Goal: Task Accomplishment & Management: Manage account settings

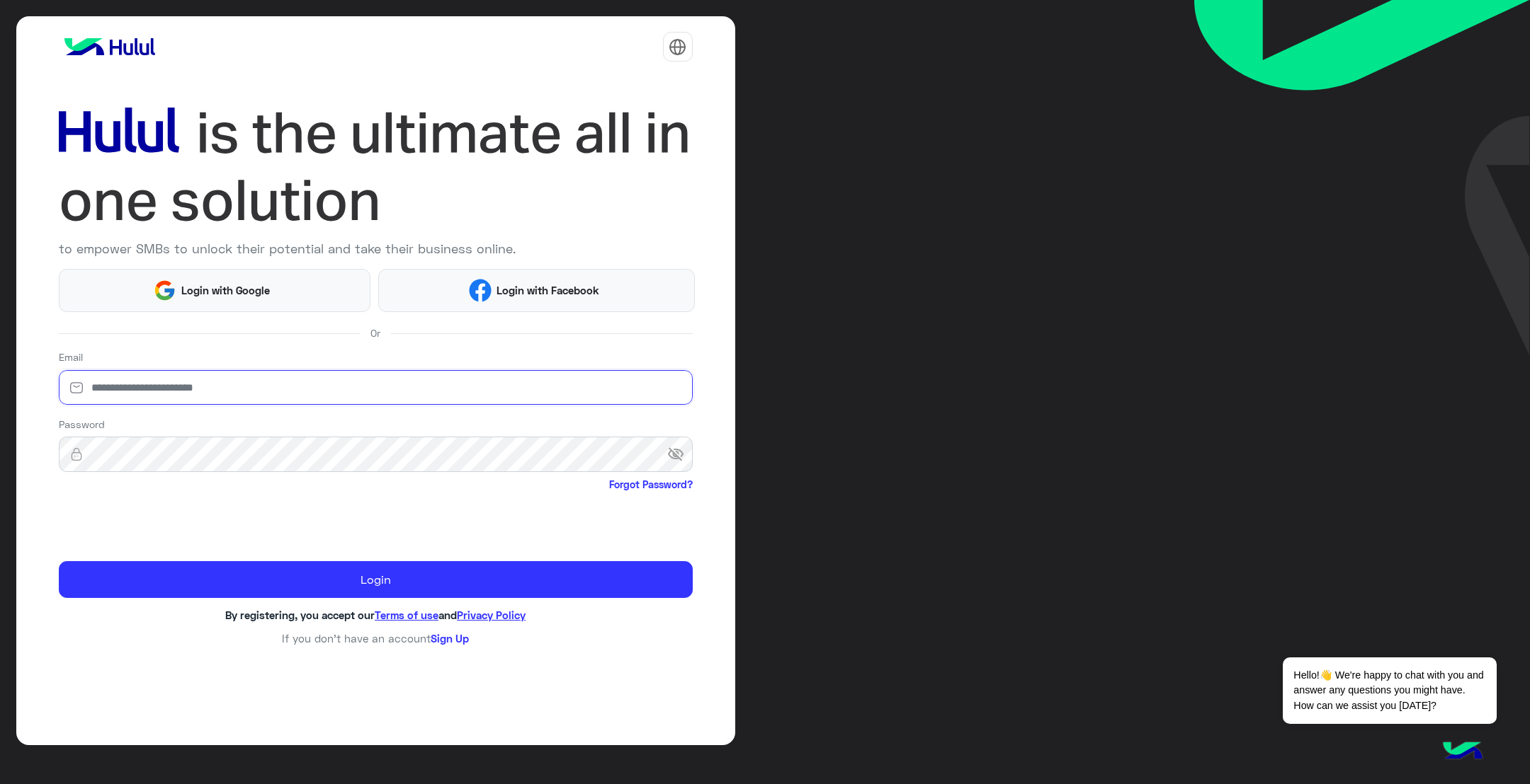
click at [197, 393] on input "email" at bounding box center [375, 388] width 633 height 36
type input "**********"
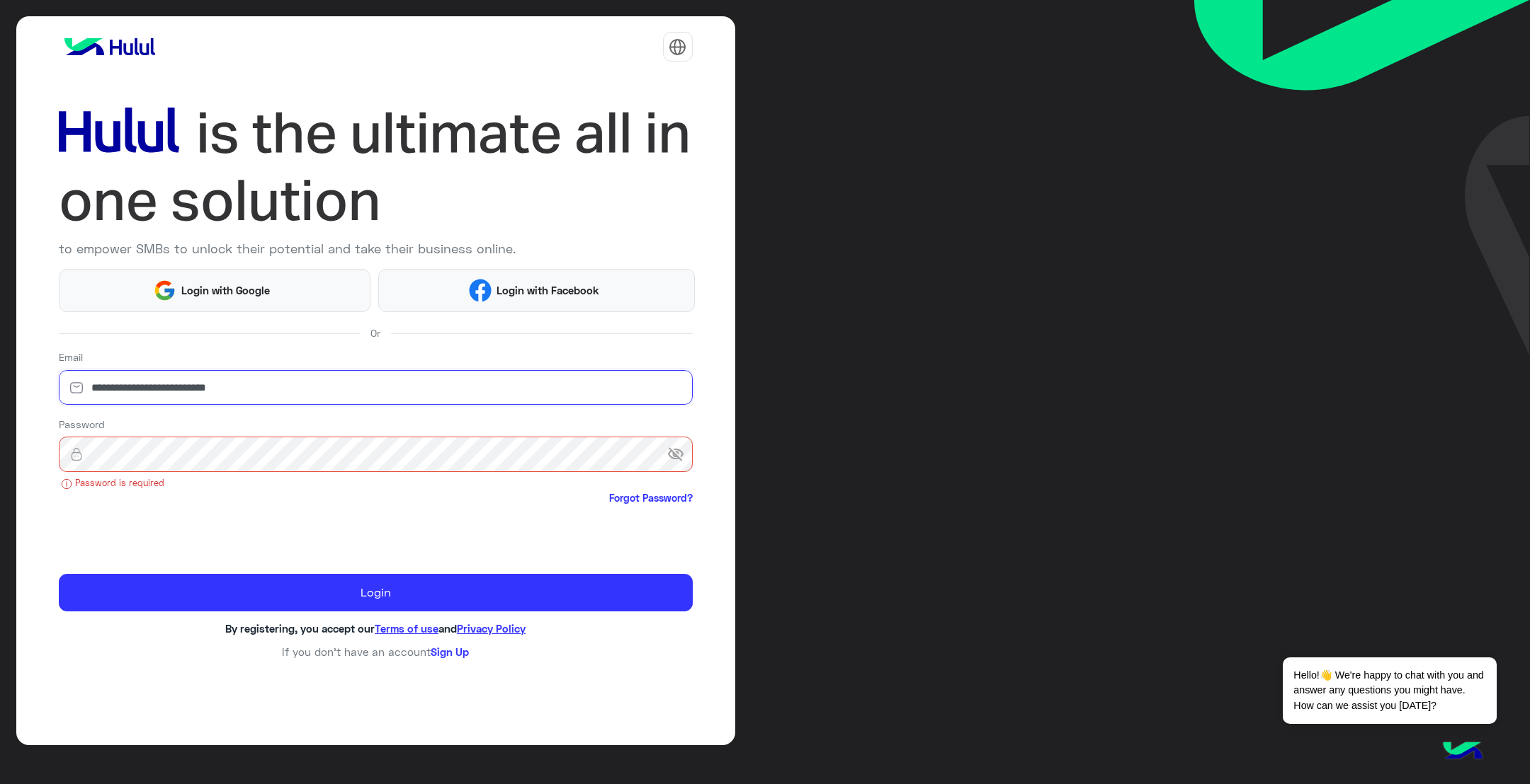
click at [260, 387] on input "**********" at bounding box center [375, 388] width 633 height 36
click at [321, 379] on input "**********" at bounding box center [375, 388] width 633 height 36
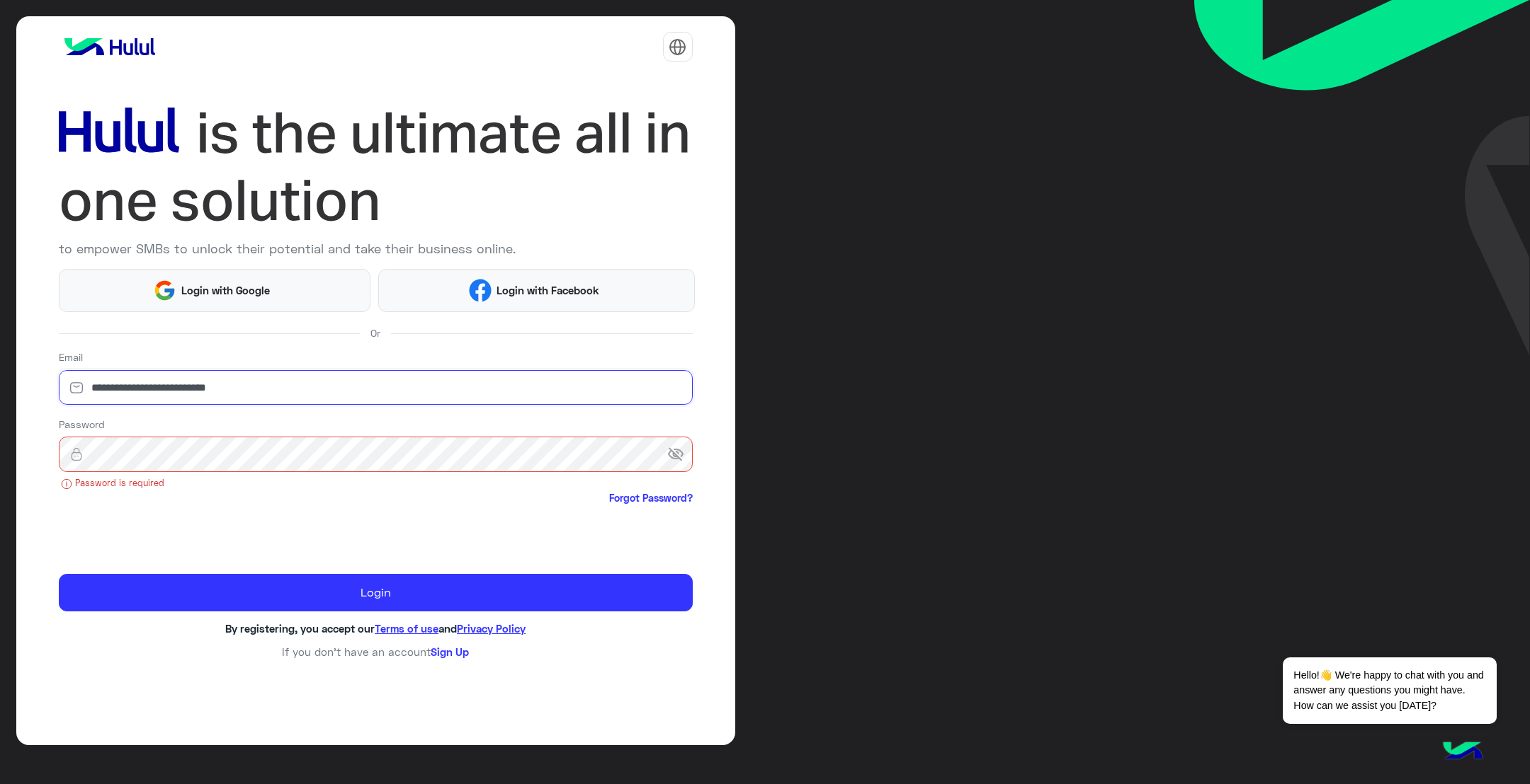
click at [321, 379] on input "**********" at bounding box center [375, 388] width 633 height 36
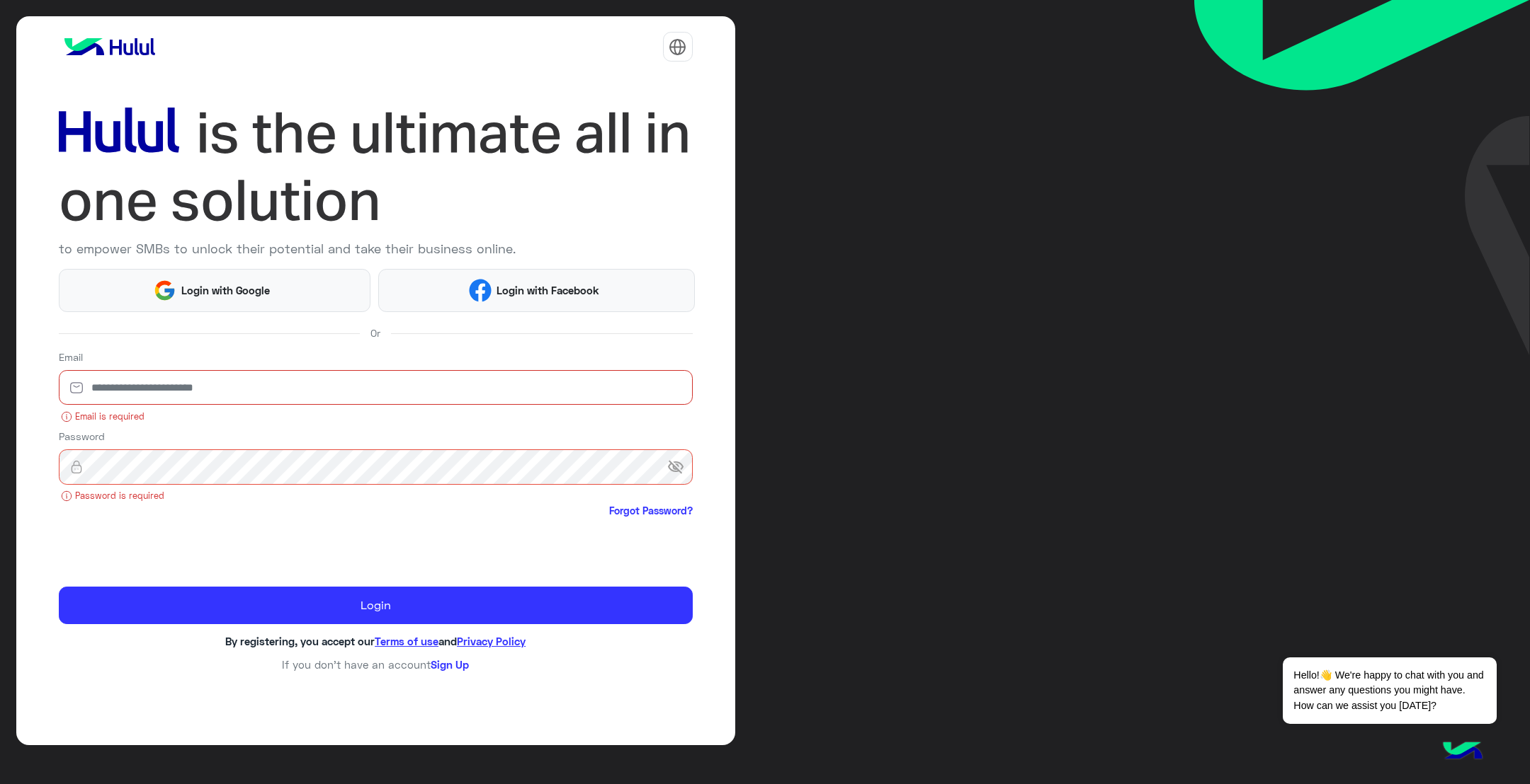
click at [321, 379] on input "email" at bounding box center [375, 388] width 633 height 36
type input "**********"
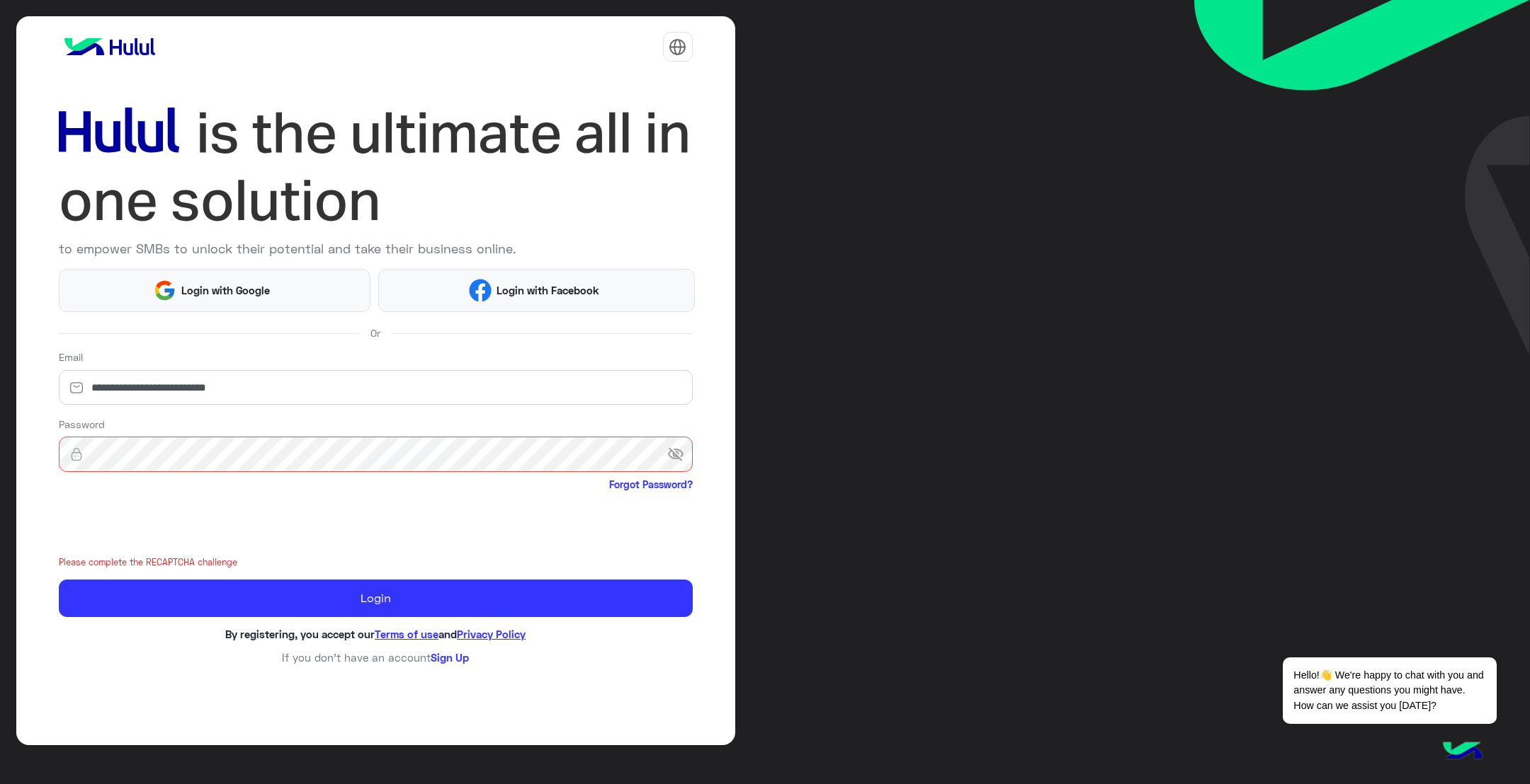
click at [676, 455] on span "visibility_off" at bounding box center [680, 454] width 25 height 25
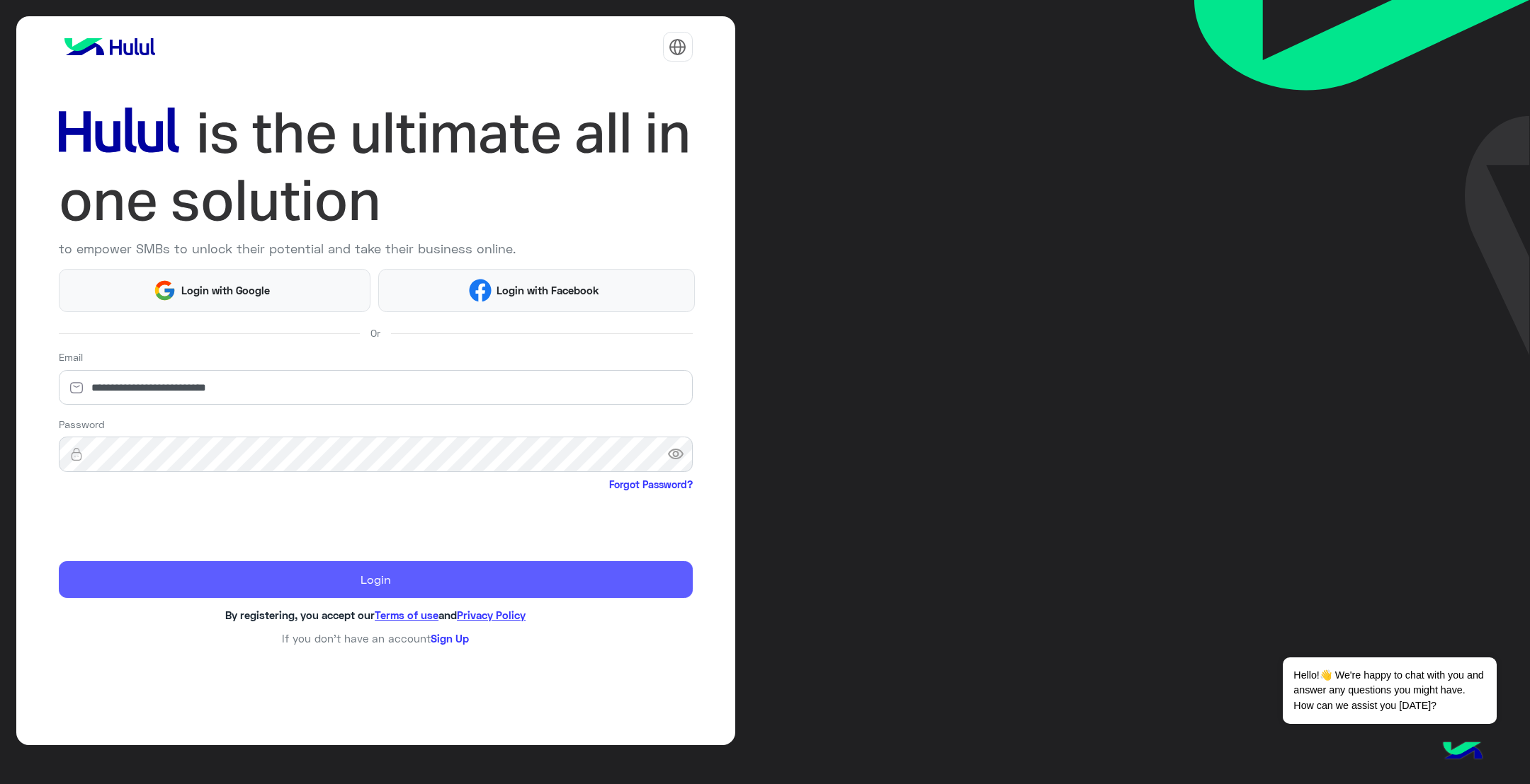
click at [372, 591] on button "Login" at bounding box center [375, 580] width 633 height 38
click at [359, 585] on button "Login" at bounding box center [375, 580] width 633 height 38
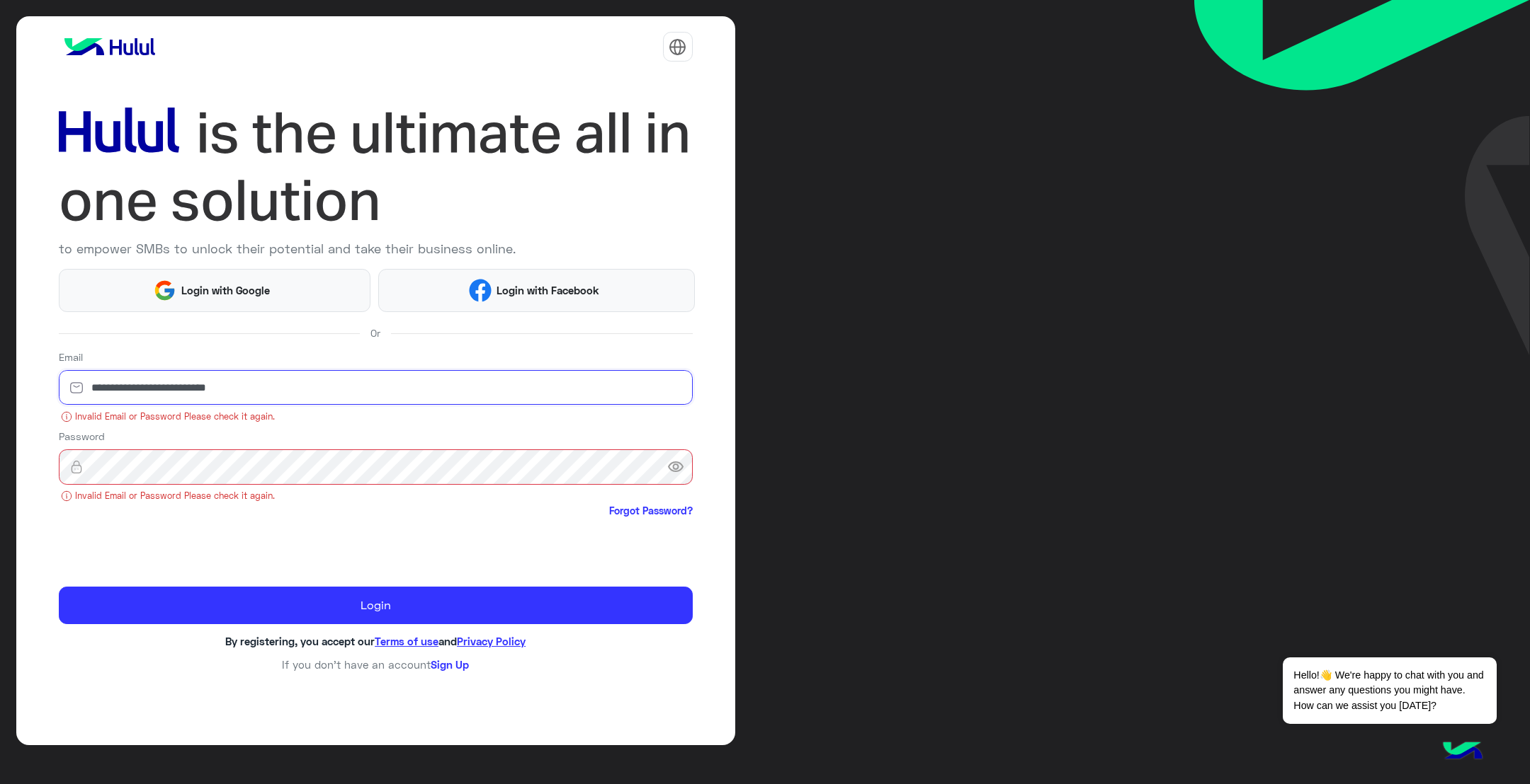
click at [202, 400] on input "**********" at bounding box center [375, 388] width 633 height 36
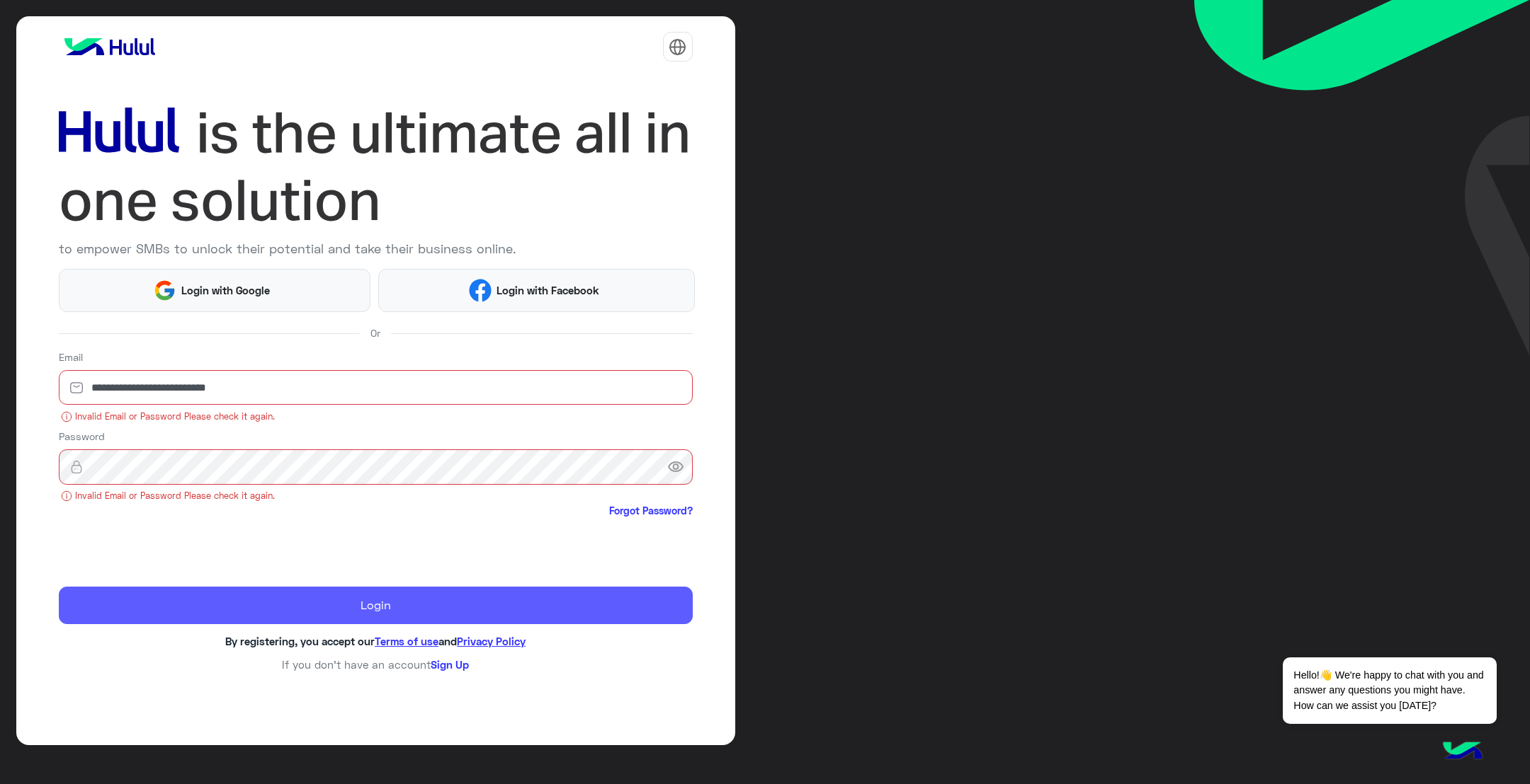
click at [340, 606] on button "Login" at bounding box center [375, 606] width 633 height 38
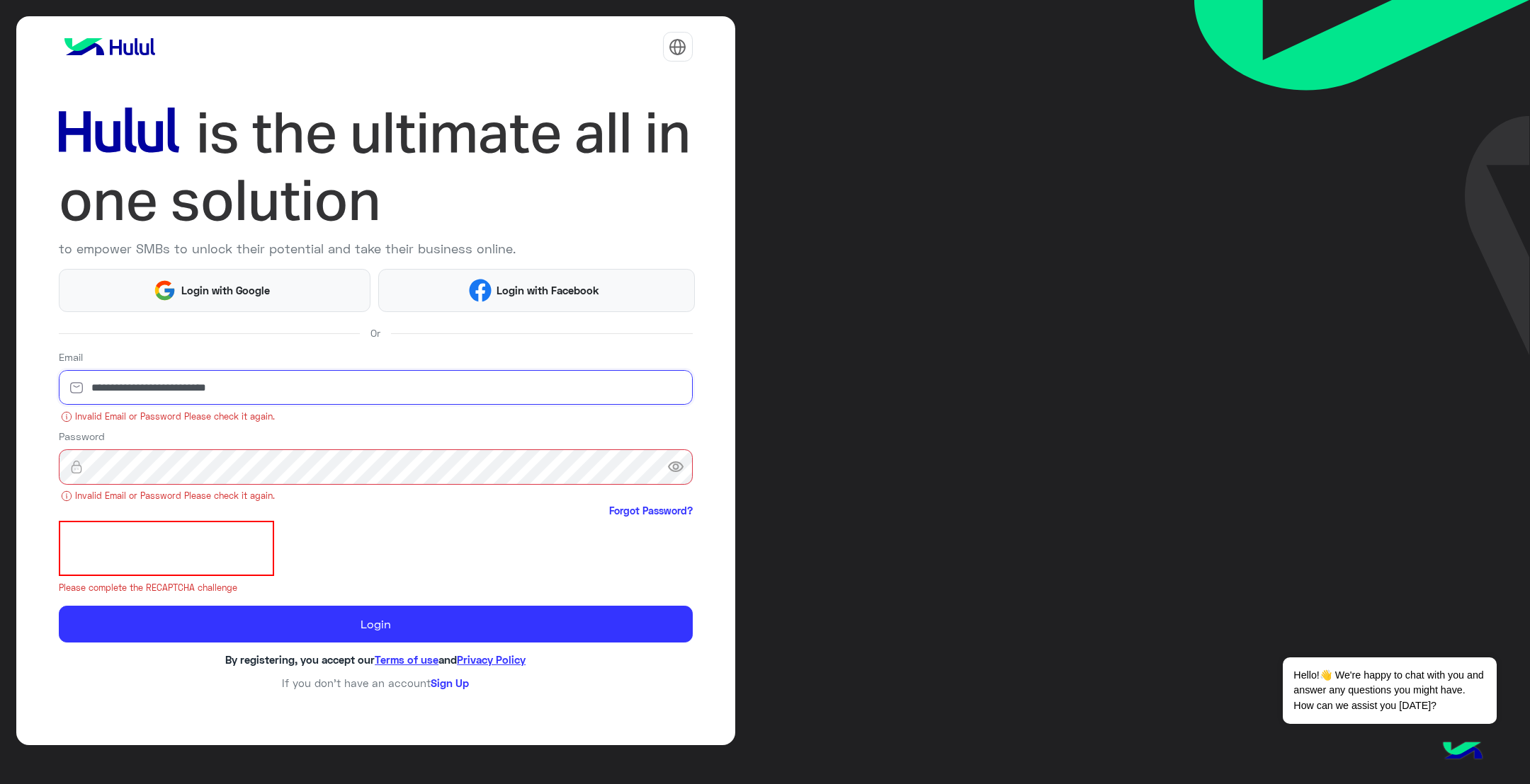
click at [278, 388] on input "**********" at bounding box center [375, 388] width 633 height 36
click at [211, 392] on input "**********" at bounding box center [375, 388] width 633 height 36
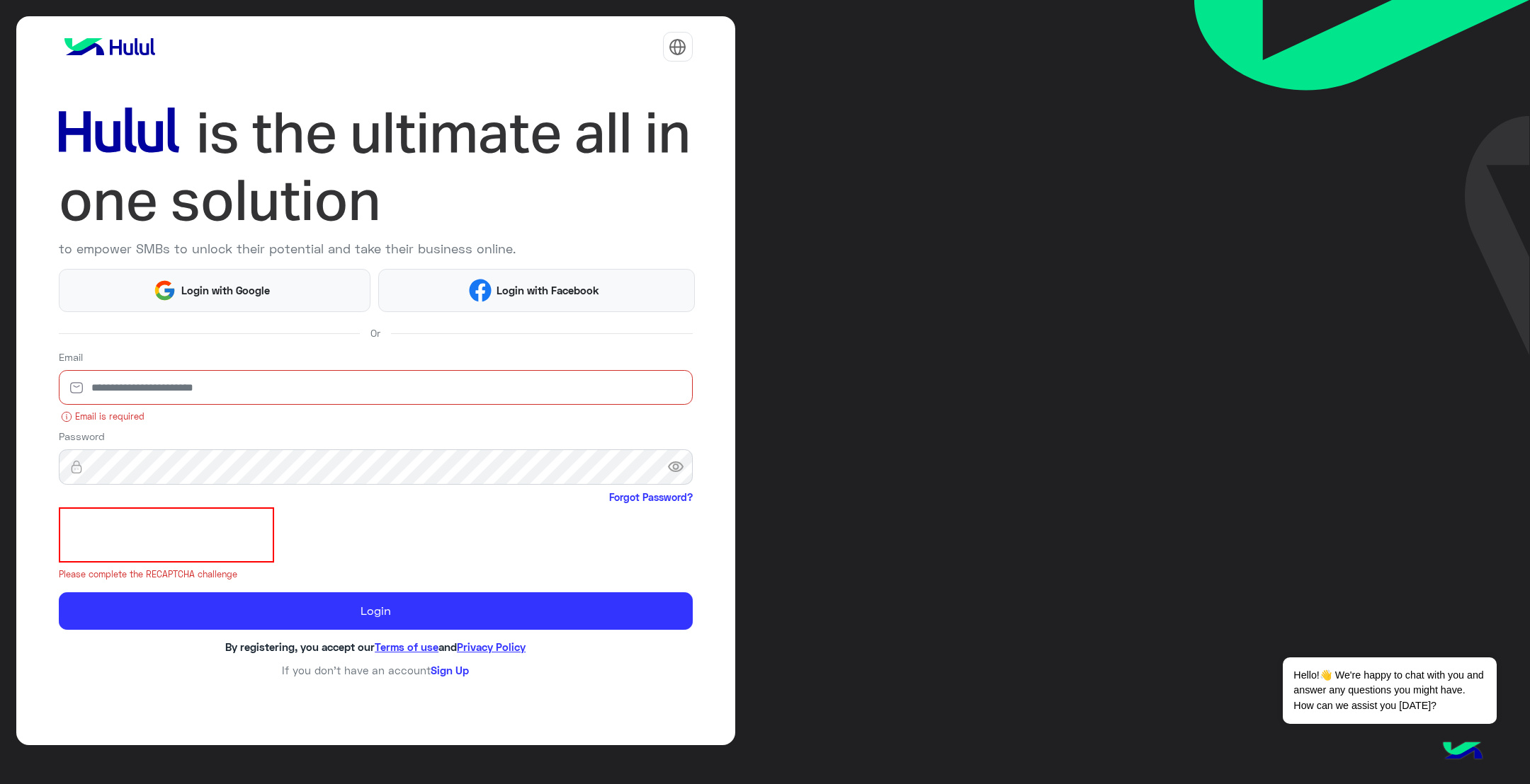
drag, startPoint x: 211, startPoint y: 392, endPoint x: 191, endPoint y: 387, distance: 20.6
click at [209, 389] on input "email" at bounding box center [375, 388] width 633 height 36
type input "**********"
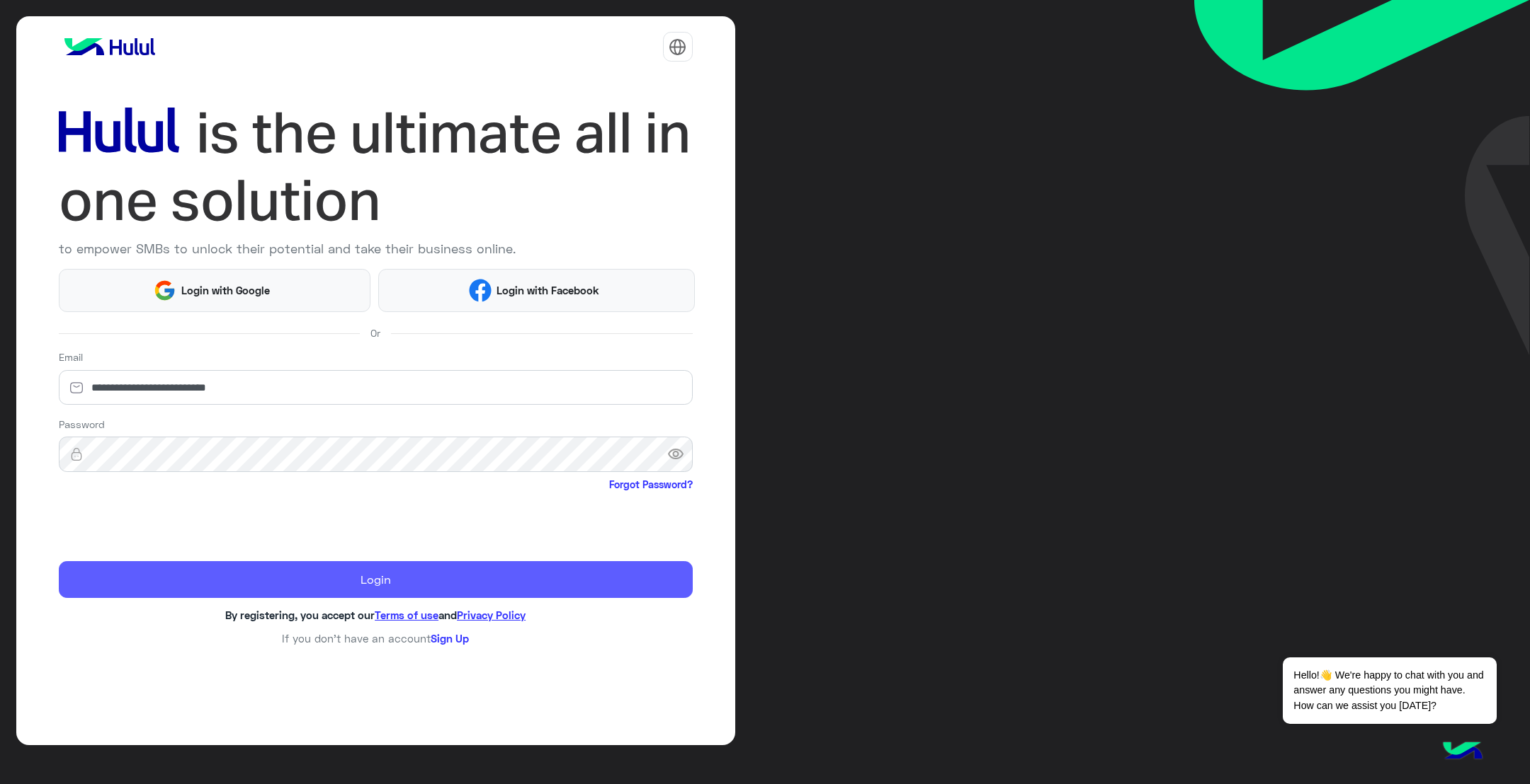
click at [374, 587] on button "Login" at bounding box center [375, 580] width 633 height 38
click at [374, 586] on button "Login" at bounding box center [375, 580] width 633 height 38
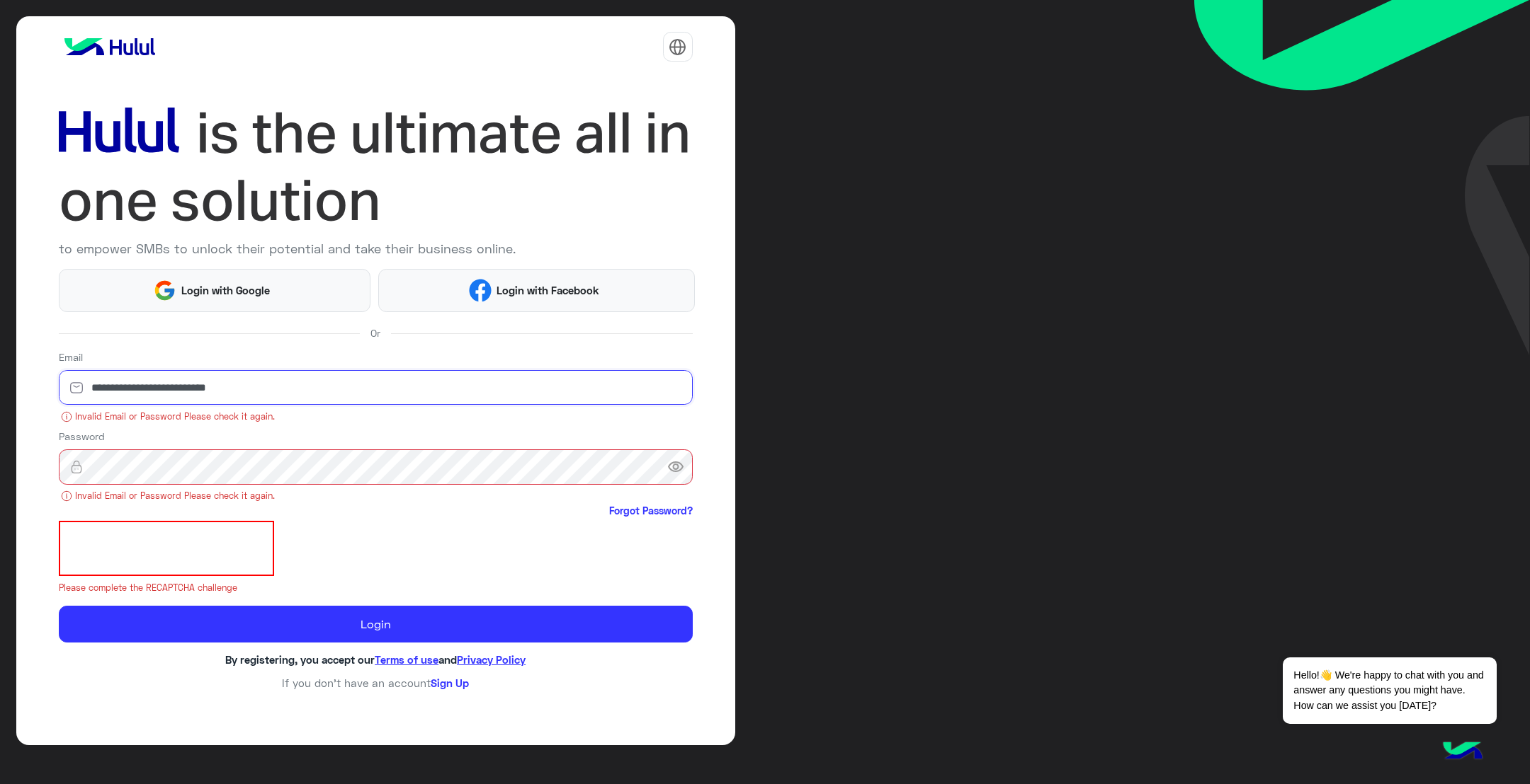
click at [363, 397] on input "**********" at bounding box center [375, 388] width 633 height 36
click at [367, 392] on input "**********" at bounding box center [375, 388] width 633 height 36
click at [367, 380] on input "**********" at bounding box center [375, 388] width 633 height 36
click at [370, 383] on input "**********" at bounding box center [375, 388] width 633 height 36
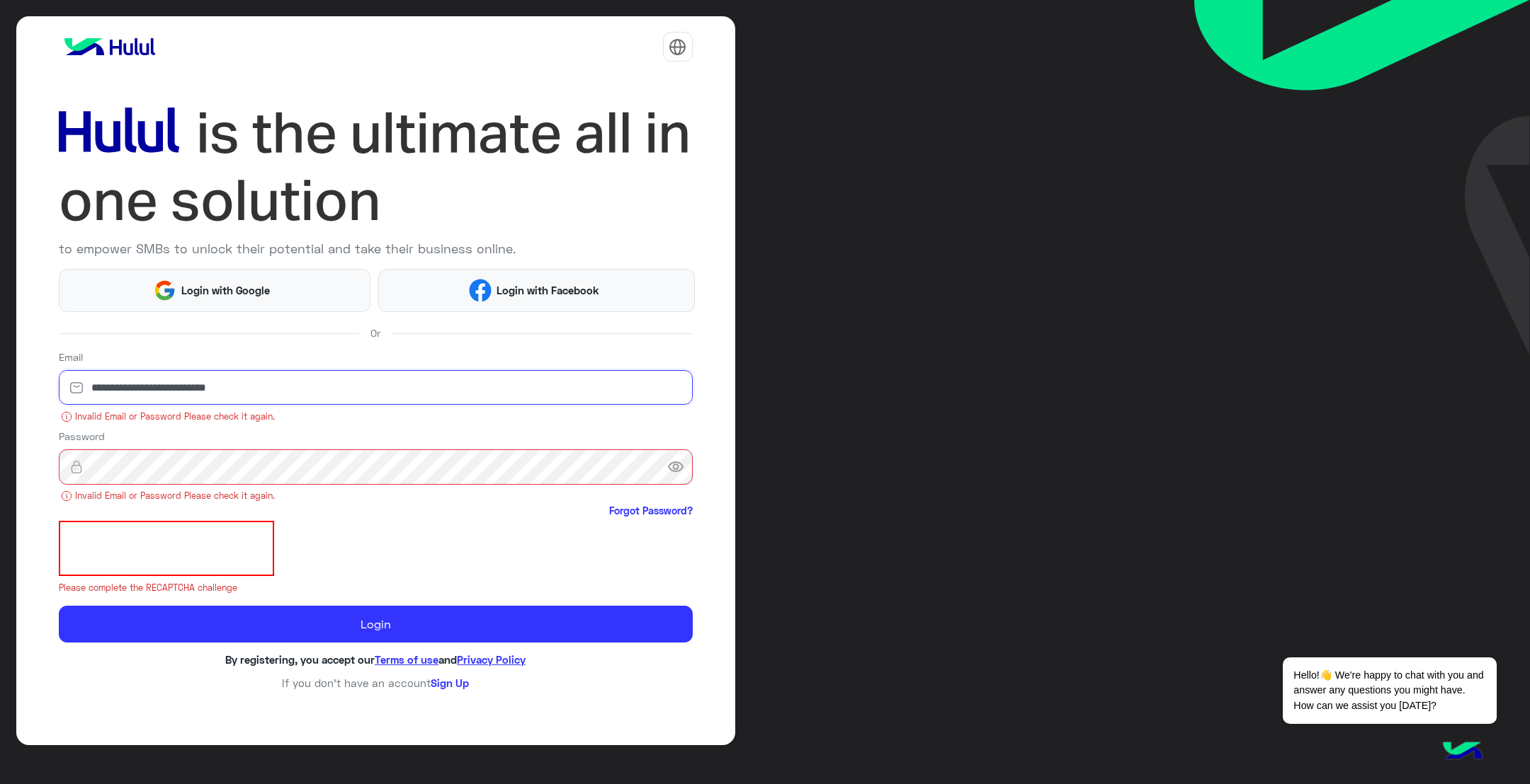
click at [370, 383] on input "**********" at bounding box center [375, 388] width 633 height 36
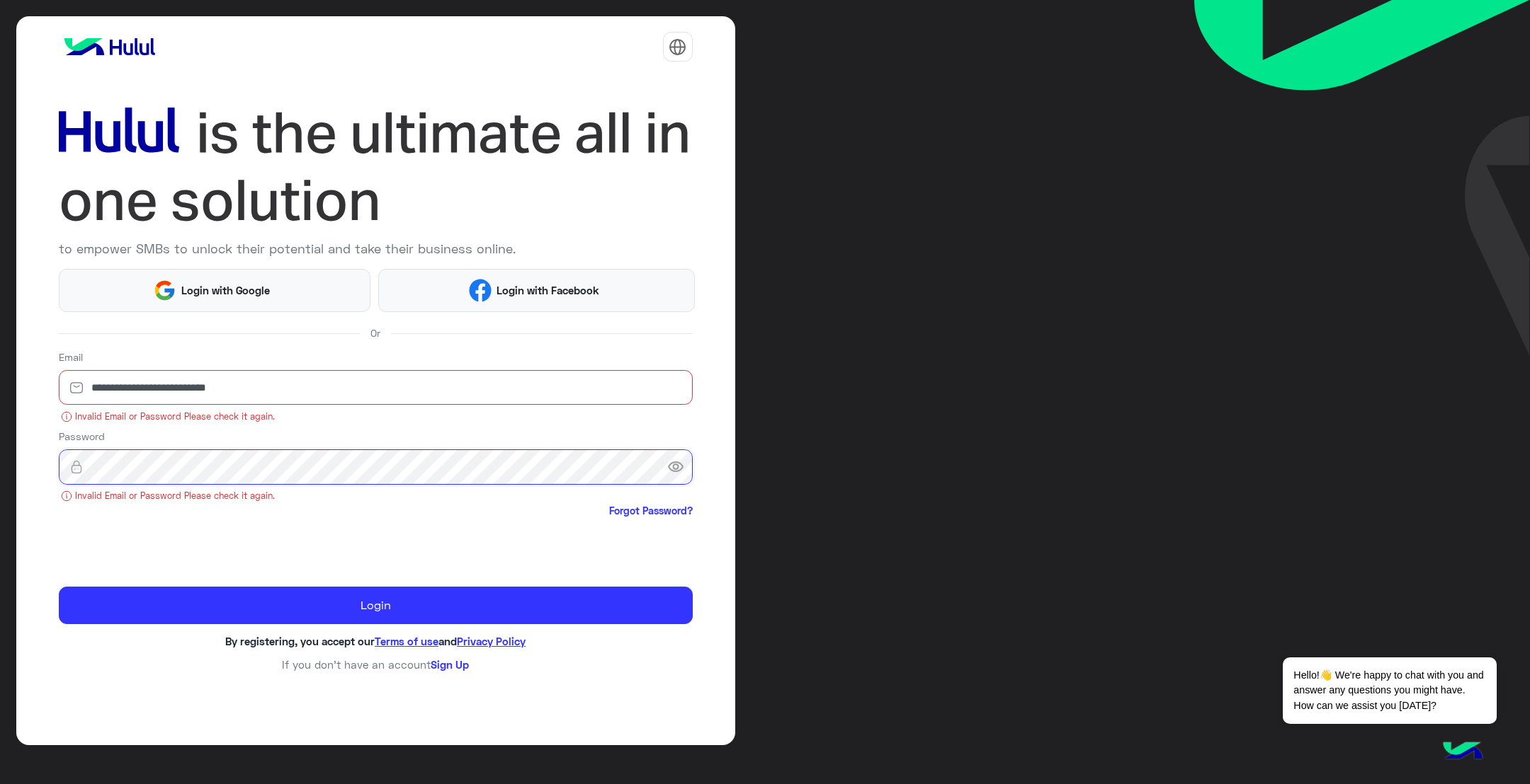
click at [89, 474] on div "visibility" at bounding box center [375, 467] width 633 height 36
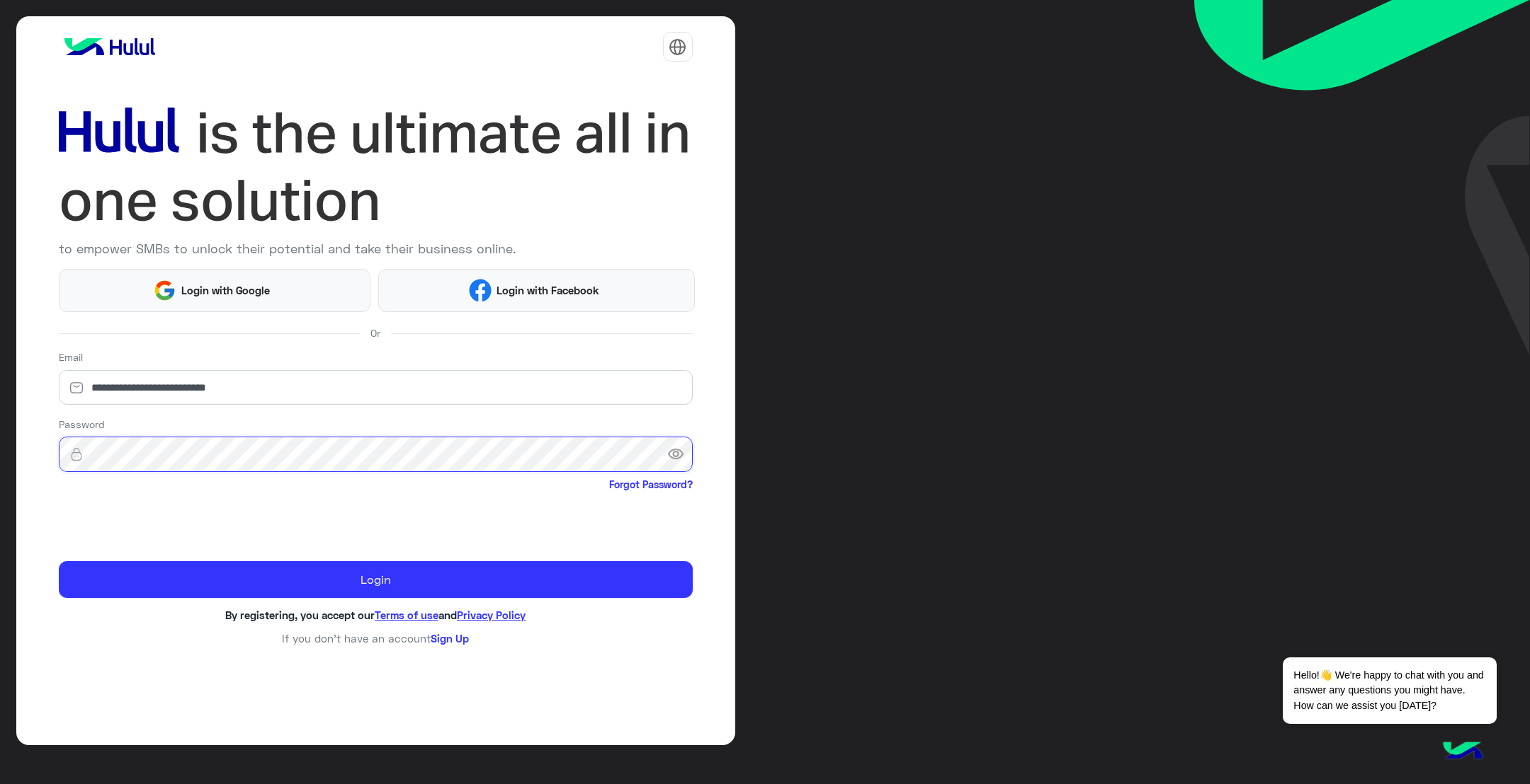
click at [58, 561] on button "Login" at bounding box center [375, 580] width 633 height 38
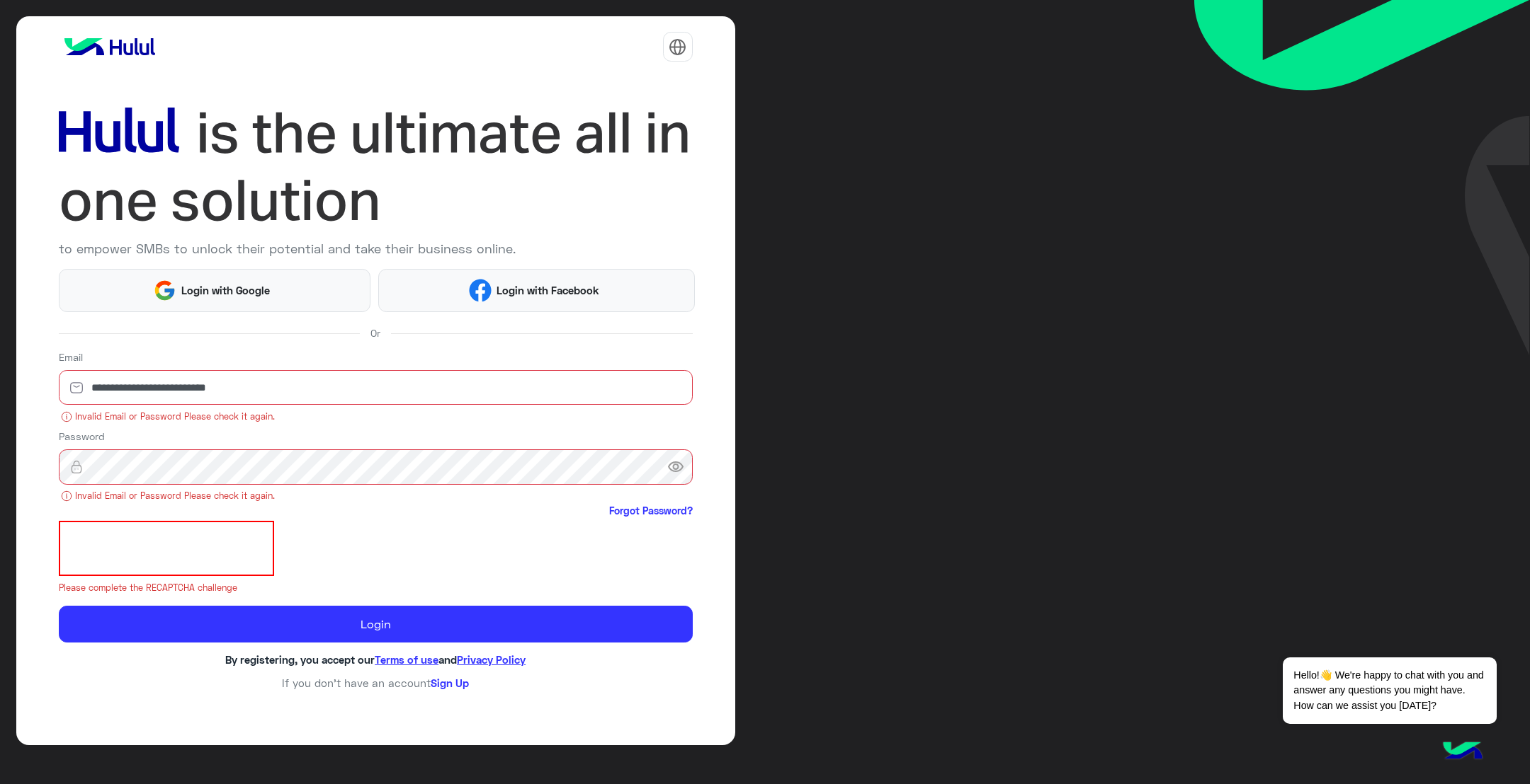
click at [220, 437] on div "Password visibility Invalid Email or Password Please check it again. Forgot Pas…" at bounding box center [375, 475] width 633 height 92
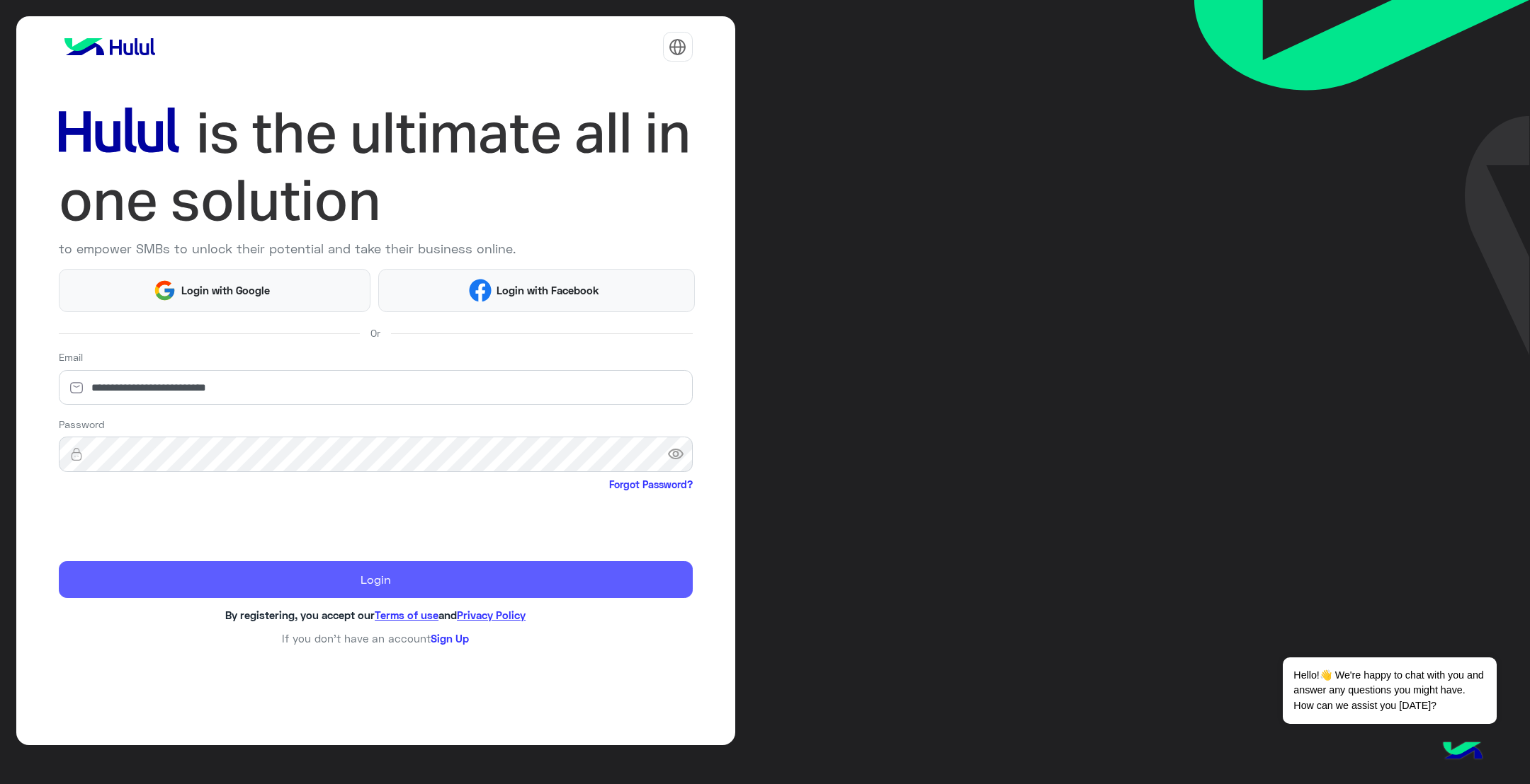
click at [195, 587] on button "Login" at bounding box center [375, 580] width 633 height 38
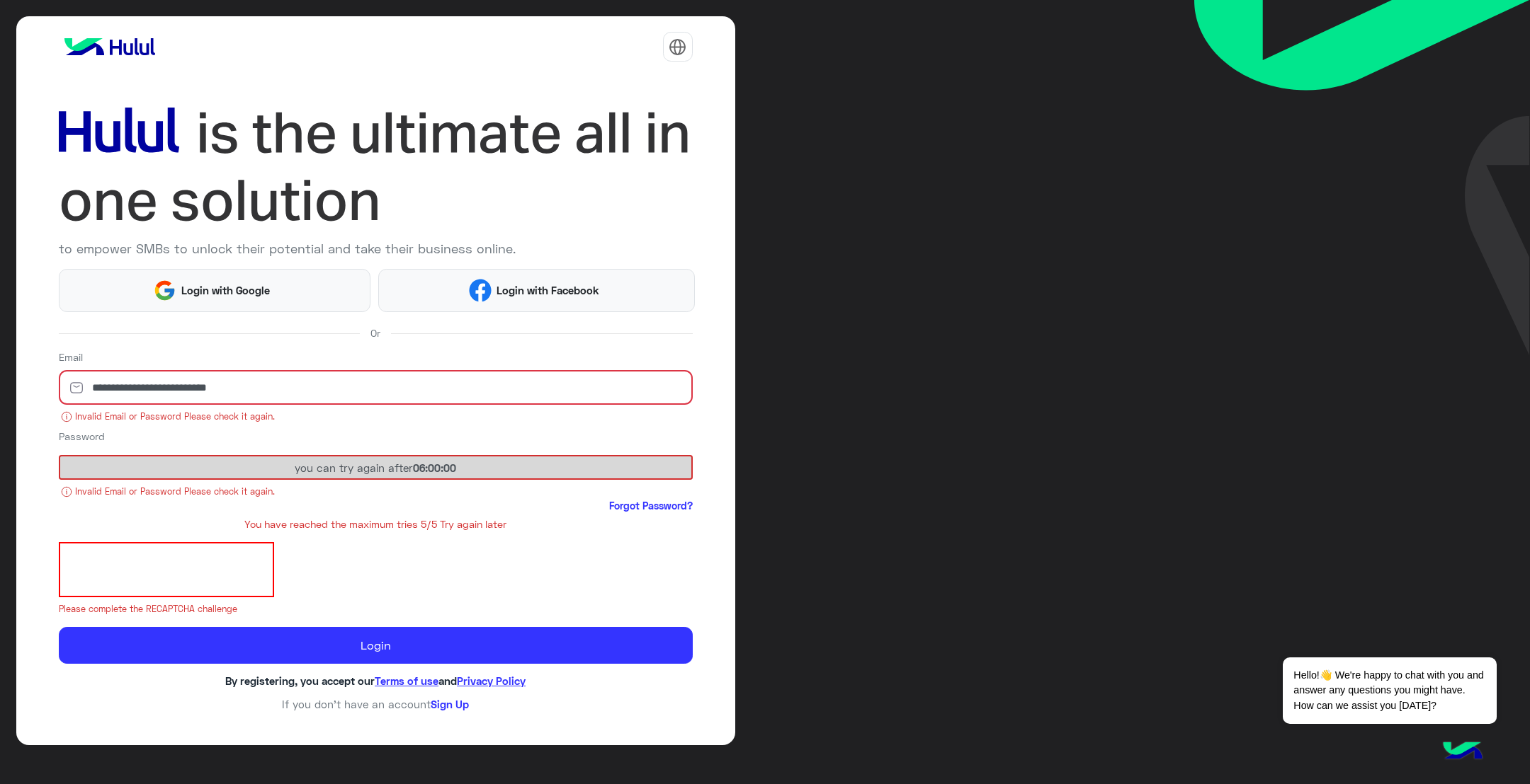
click at [303, 516] on span "Forgot Password?" at bounding box center [375, 507] width 633 height 17
click at [385, 508] on span "Forgot Password?" at bounding box center [375, 507] width 633 height 17
click at [389, 530] on div "You have reached the maximum tries 5/5 Try again later" at bounding box center [375, 523] width 633 height 15
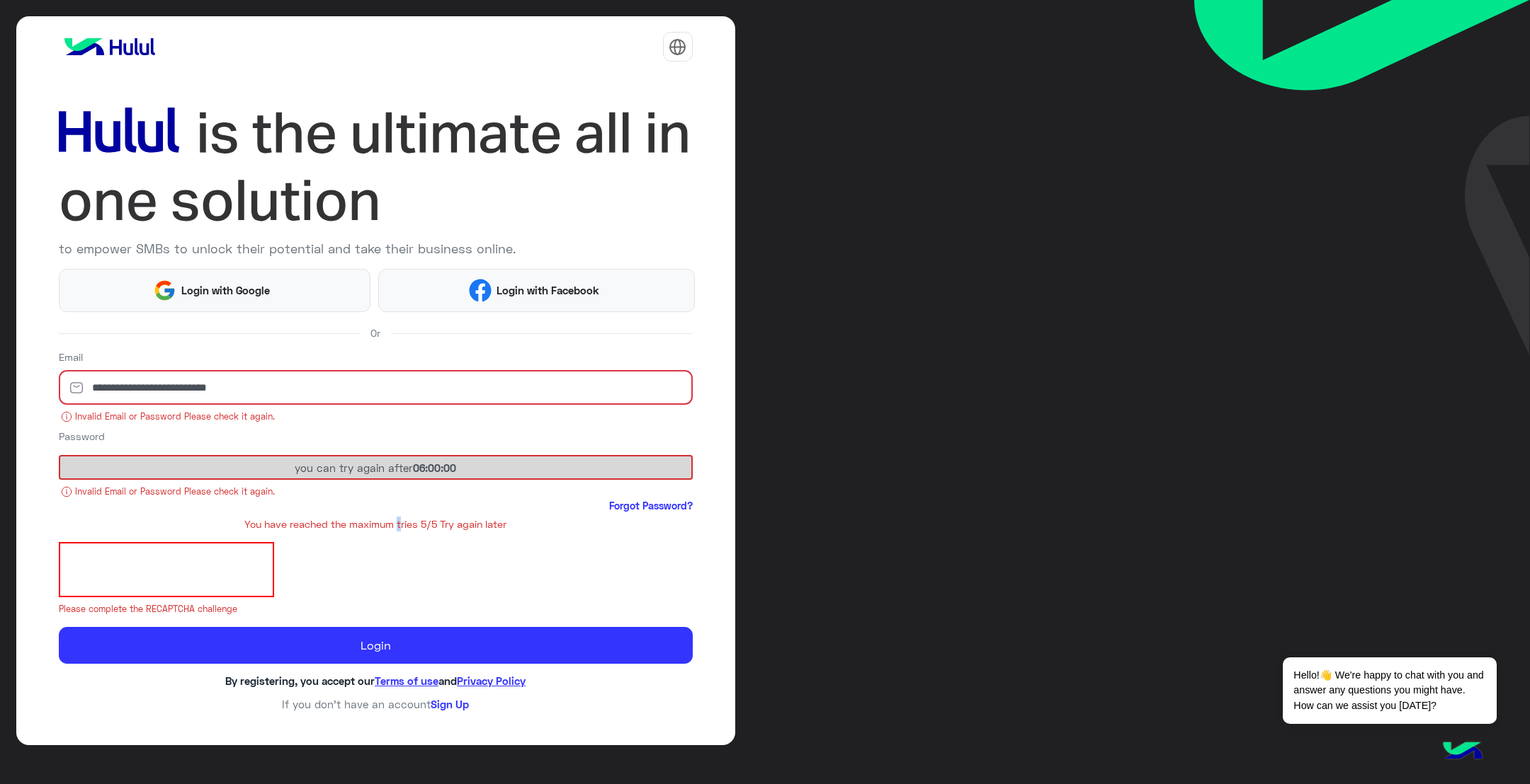
click at [389, 530] on div "You have reached the maximum tries 5/5 Try again later" at bounding box center [375, 523] width 633 height 15
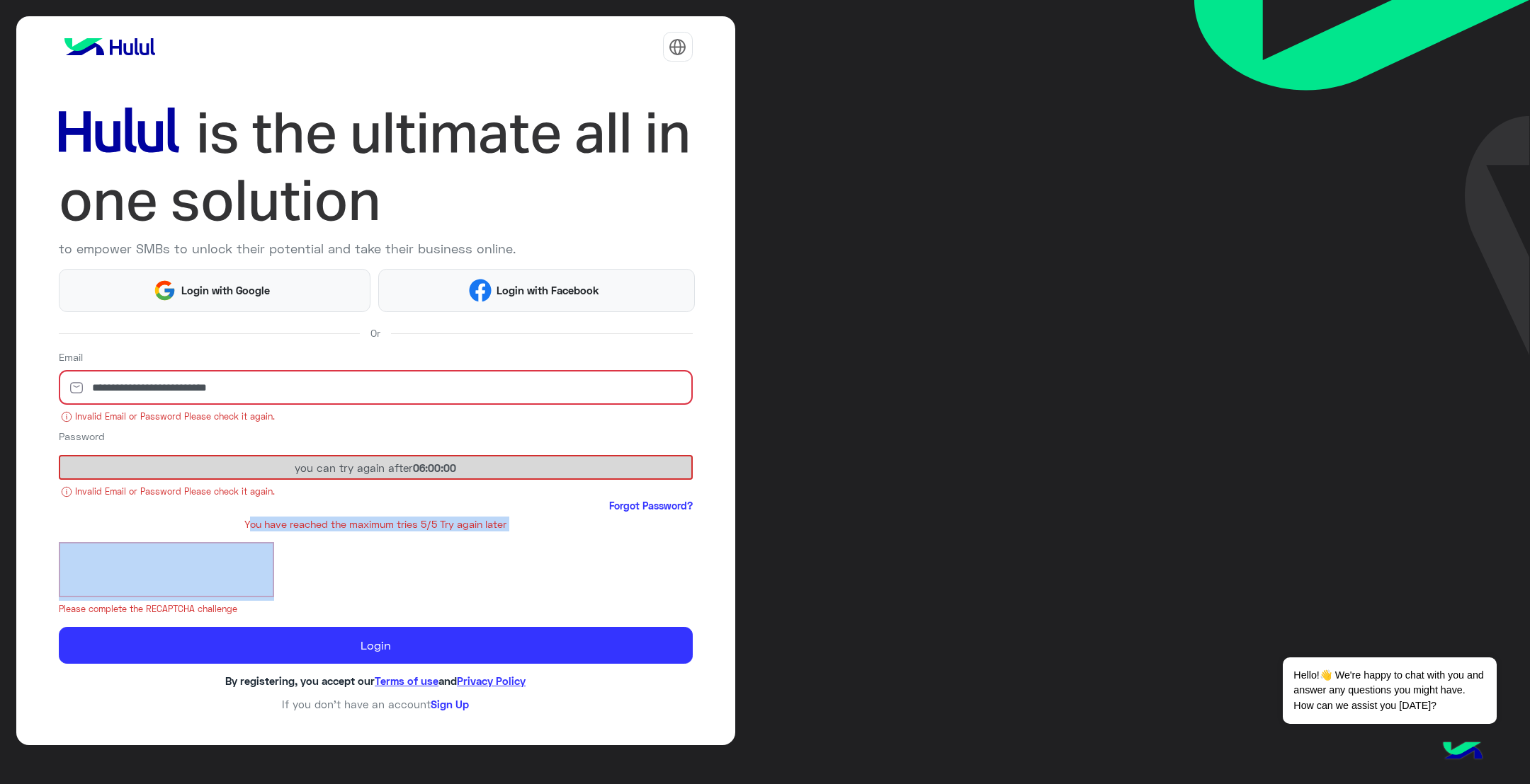
click at [389, 530] on div "You have reached the maximum tries 5/5 Try again later" at bounding box center [375, 523] width 633 height 15
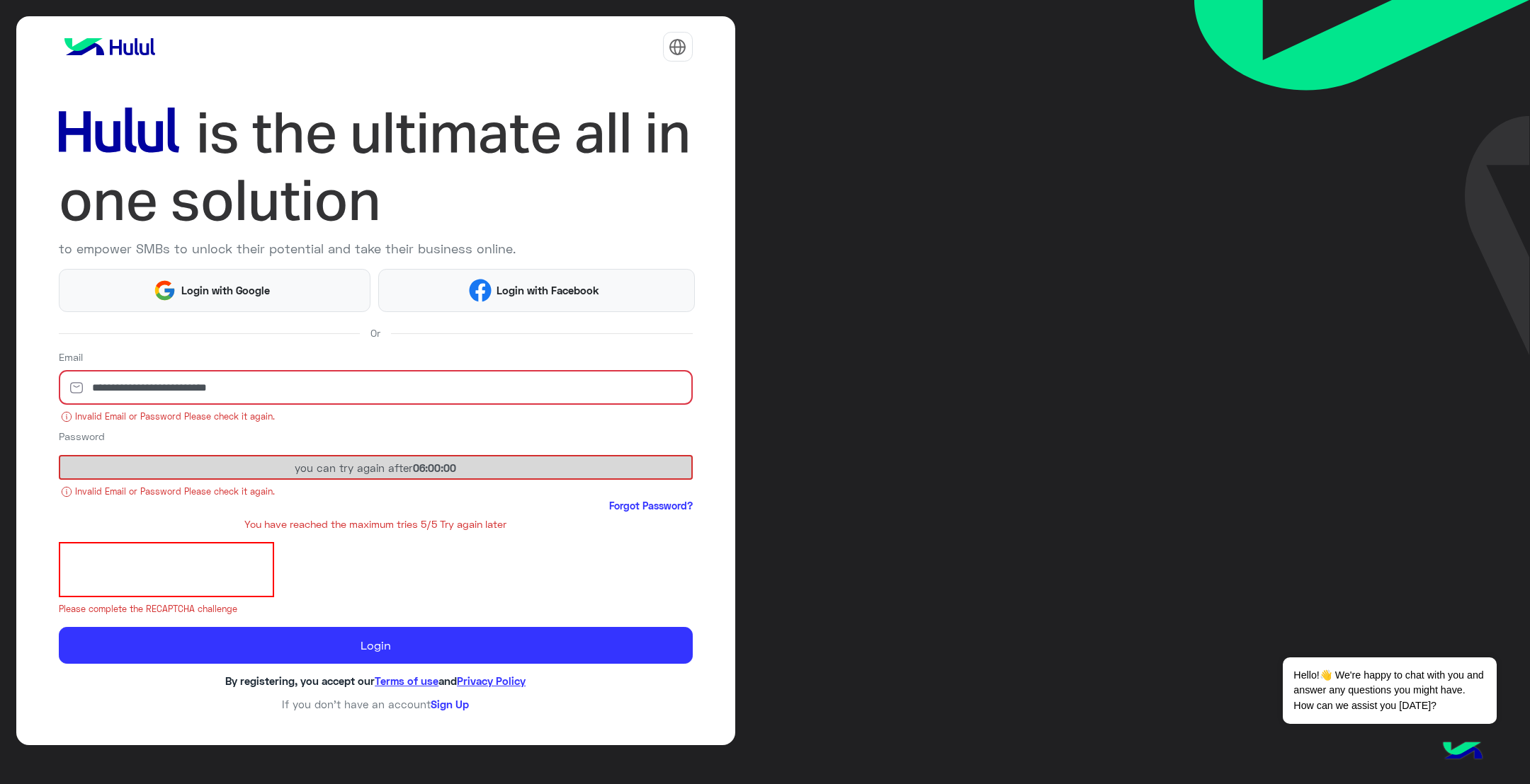
click at [449, 557] on div at bounding box center [375, 570] width 633 height 55
click at [374, 455] on div "you can try again after 06:00:00" at bounding box center [375, 467] width 633 height 25
drag, startPoint x: 207, startPoint y: 472, endPoint x: 85, endPoint y: 533, distance: 136.4
click at [206, 474] on div "you can try again after 06:00:00" at bounding box center [375, 467] width 633 height 25
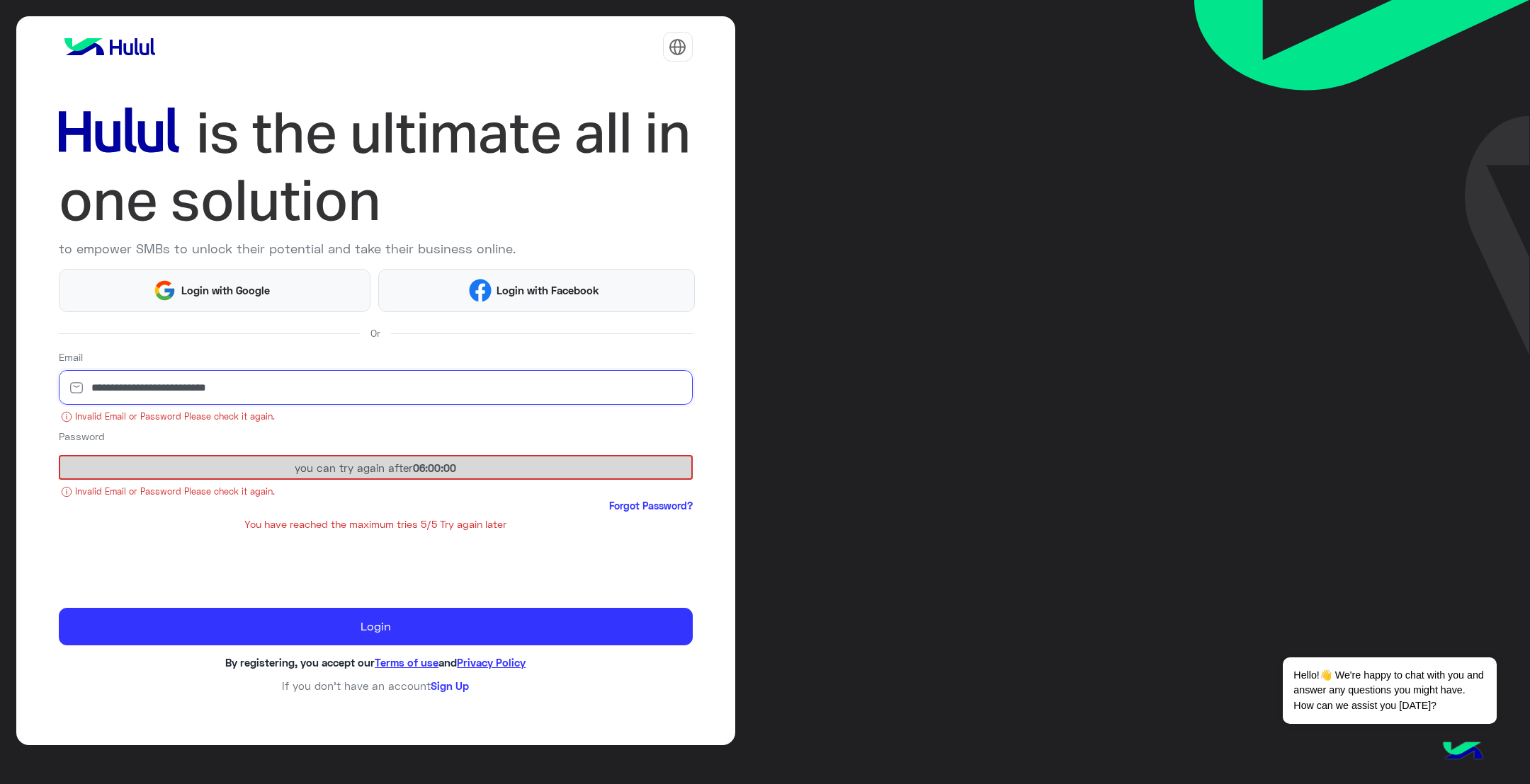
click at [298, 380] on input "**********" at bounding box center [375, 388] width 633 height 36
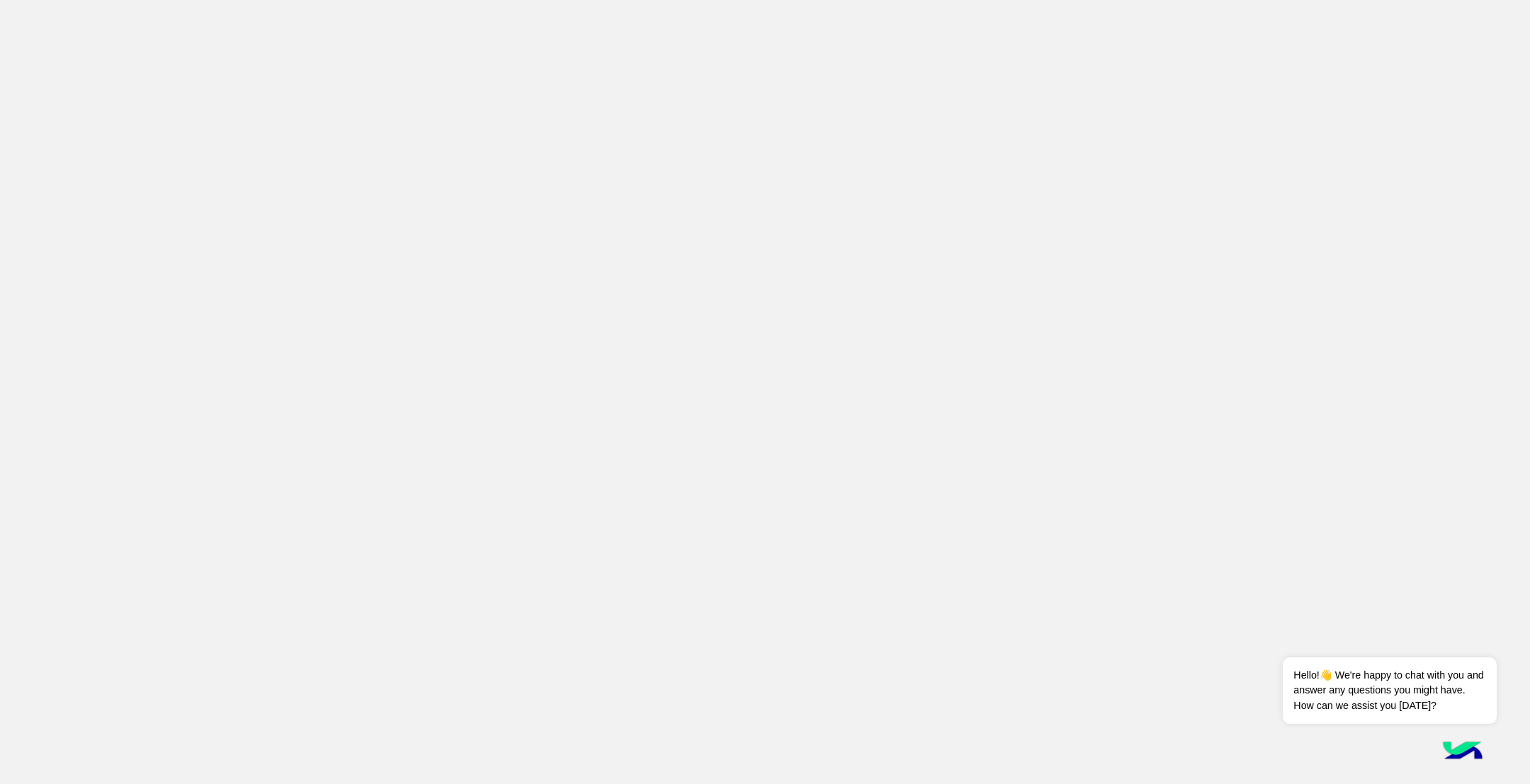
click at [1393, 743] on app-root at bounding box center [765, 392] width 1530 height 784
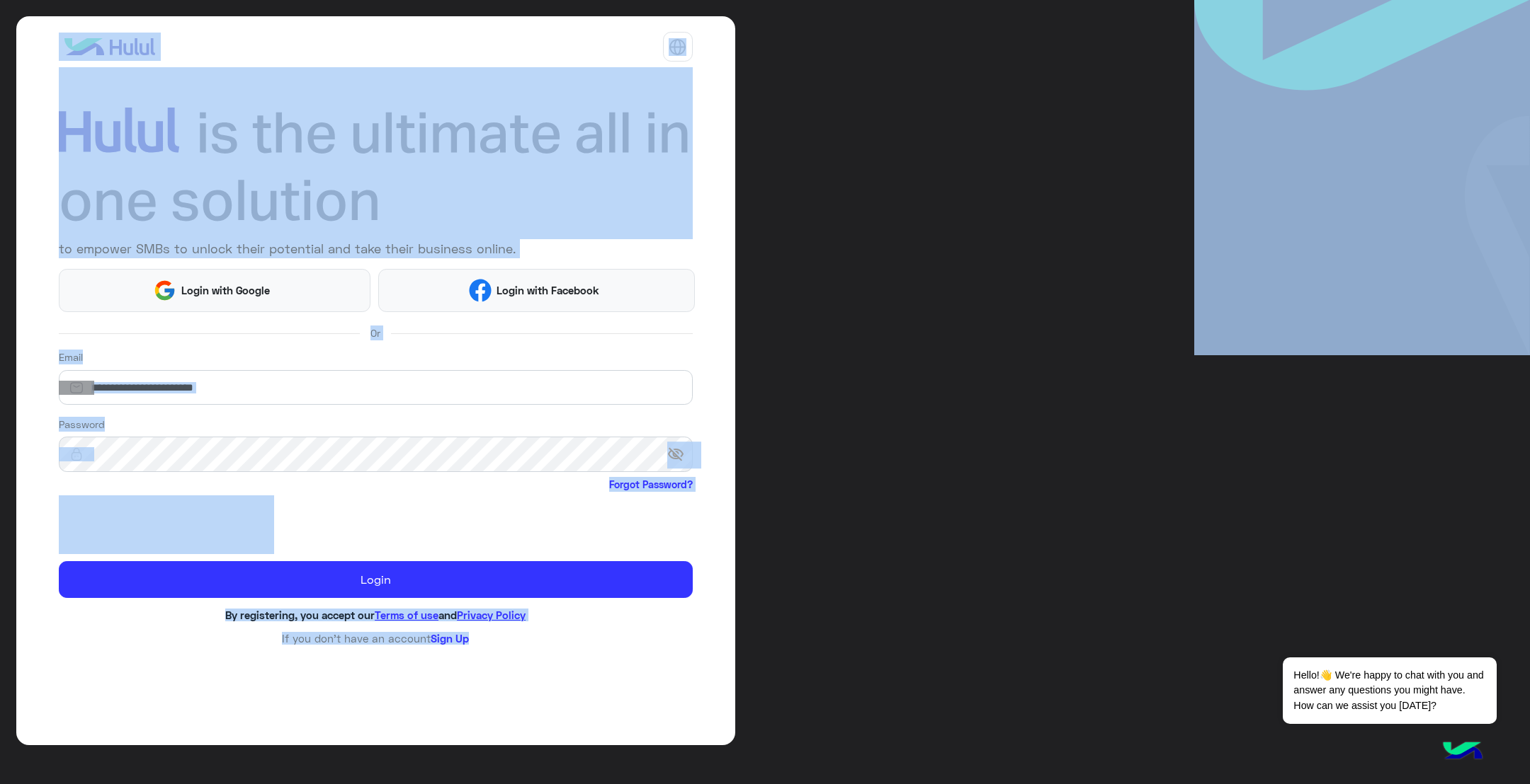
drag, startPoint x: 336, startPoint y: 490, endPoint x: 191, endPoint y: 234, distance: 294.2
click at [336, 489] on span "Forgot Password?" at bounding box center [375, 486] width 633 height 17
click at [221, 289] on span "Login with Google" at bounding box center [226, 291] width 100 height 17
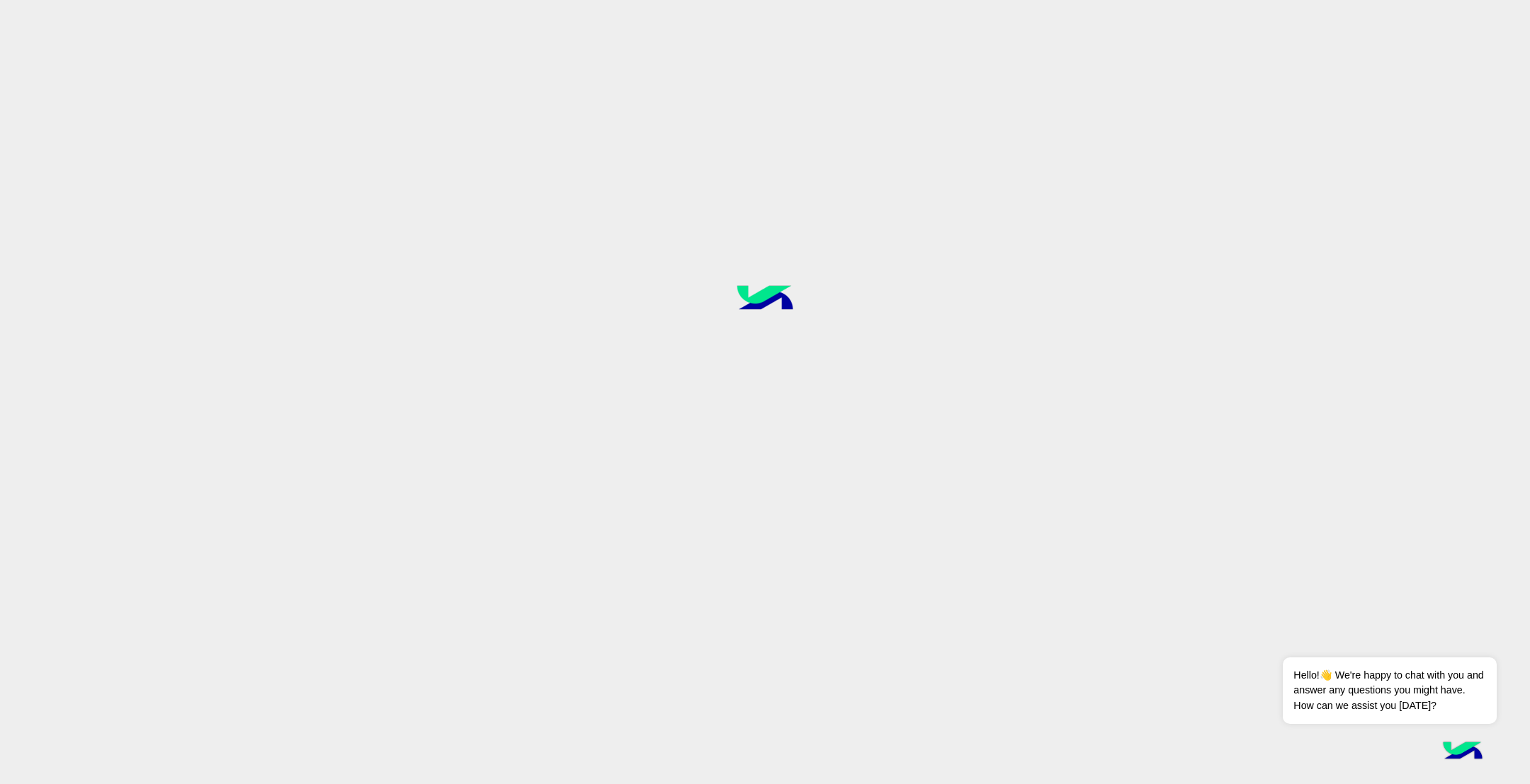
drag, startPoint x: 823, startPoint y: 309, endPoint x: 712, endPoint y: 295, distance: 111.9
click at [712, 295] on div at bounding box center [765, 392] width 1530 height 785
click at [784, 374] on div at bounding box center [765, 392] width 1530 height 785
drag, startPoint x: 765, startPoint y: 406, endPoint x: 799, endPoint y: 373, distance: 47.4
click at [769, 398] on div at bounding box center [765, 392] width 1530 height 785
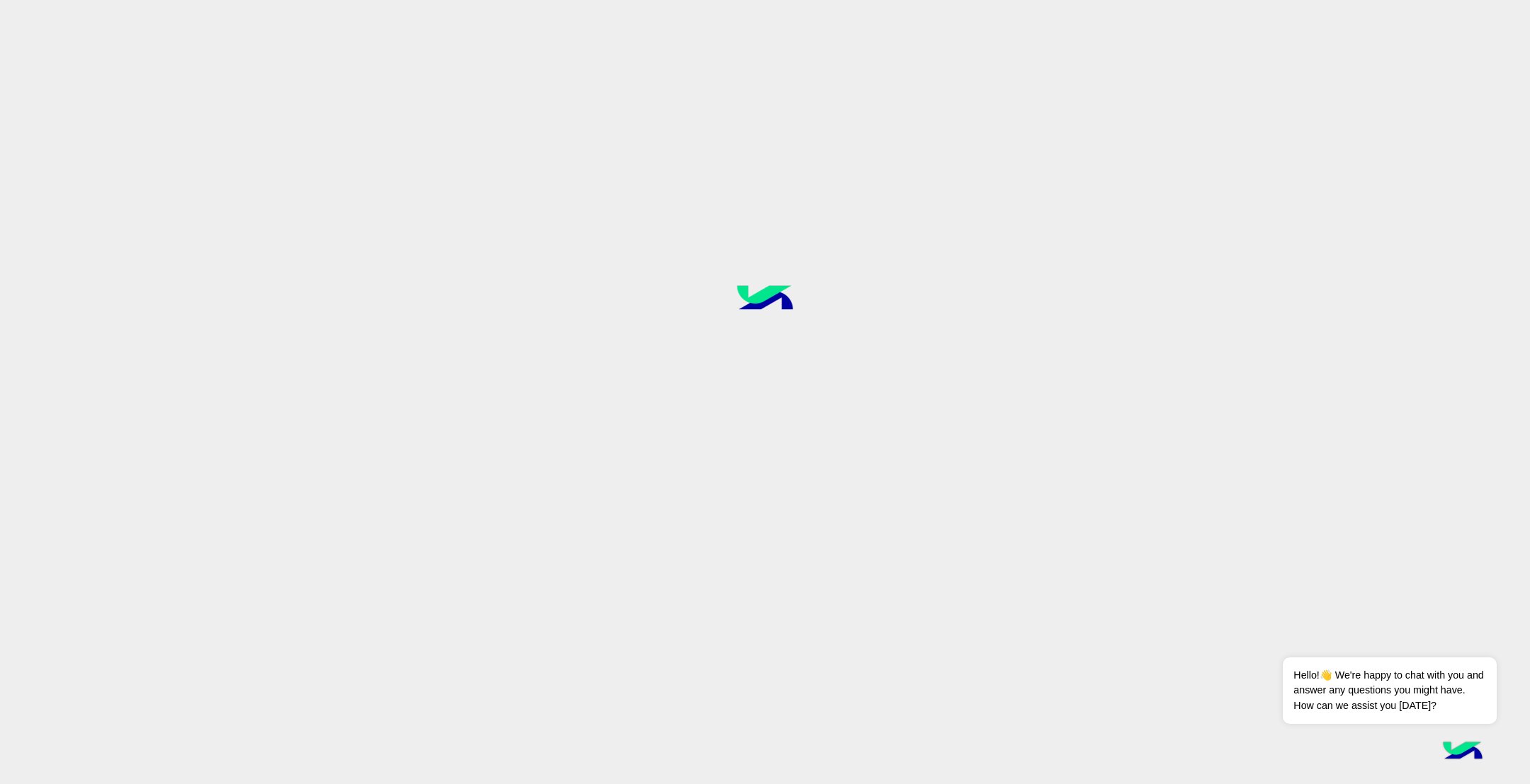
drag, startPoint x: 811, startPoint y: 344, endPoint x: 703, endPoint y: 308, distance: 113.8
click at [703, 308] on div at bounding box center [765, 392] width 1530 height 785
drag, startPoint x: 739, startPoint y: 370, endPoint x: 777, endPoint y: 359, distance: 39.6
click at [746, 368] on div at bounding box center [765, 392] width 1530 height 785
drag, startPoint x: 763, startPoint y: 312, endPoint x: 714, endPoint y: 299, distance: 50.7
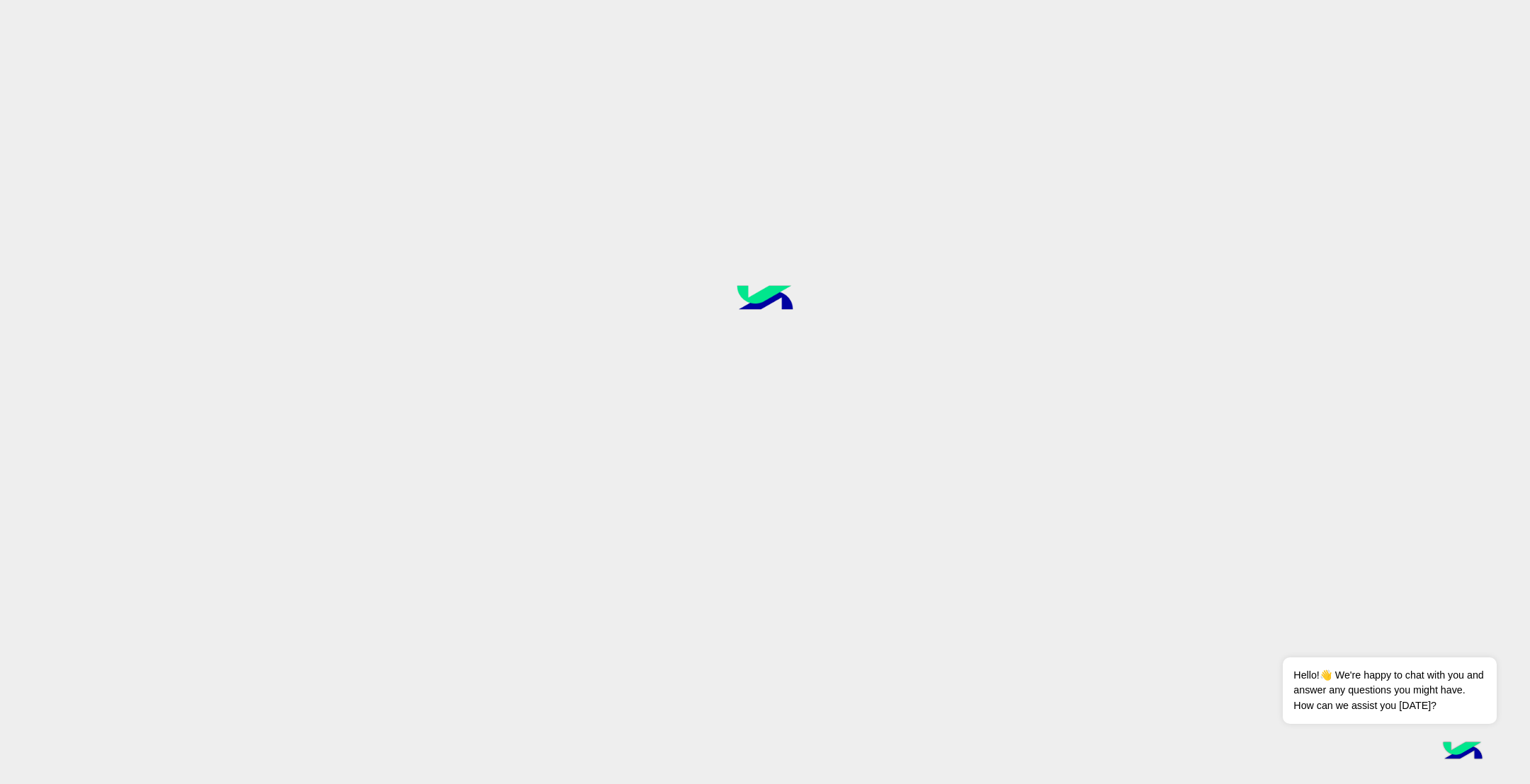
click at [714, 299] on div at bounding box center [765, 392] width 1530 height 785
click at [735, 369] on div at bounding box center [765, 392] width 1530 height 785
drag, startPoint x: 791, startPoint y: 385, endPoint x: 829, endPoint y: 368, distance: 41.6
click at [798, 381] on div at bounding box center [765, 392] width 1530 height 785
drag, startPoint x: 801, startPoint y: 321, endPoint x: 749, endPoint y: 345, distance: 57.3
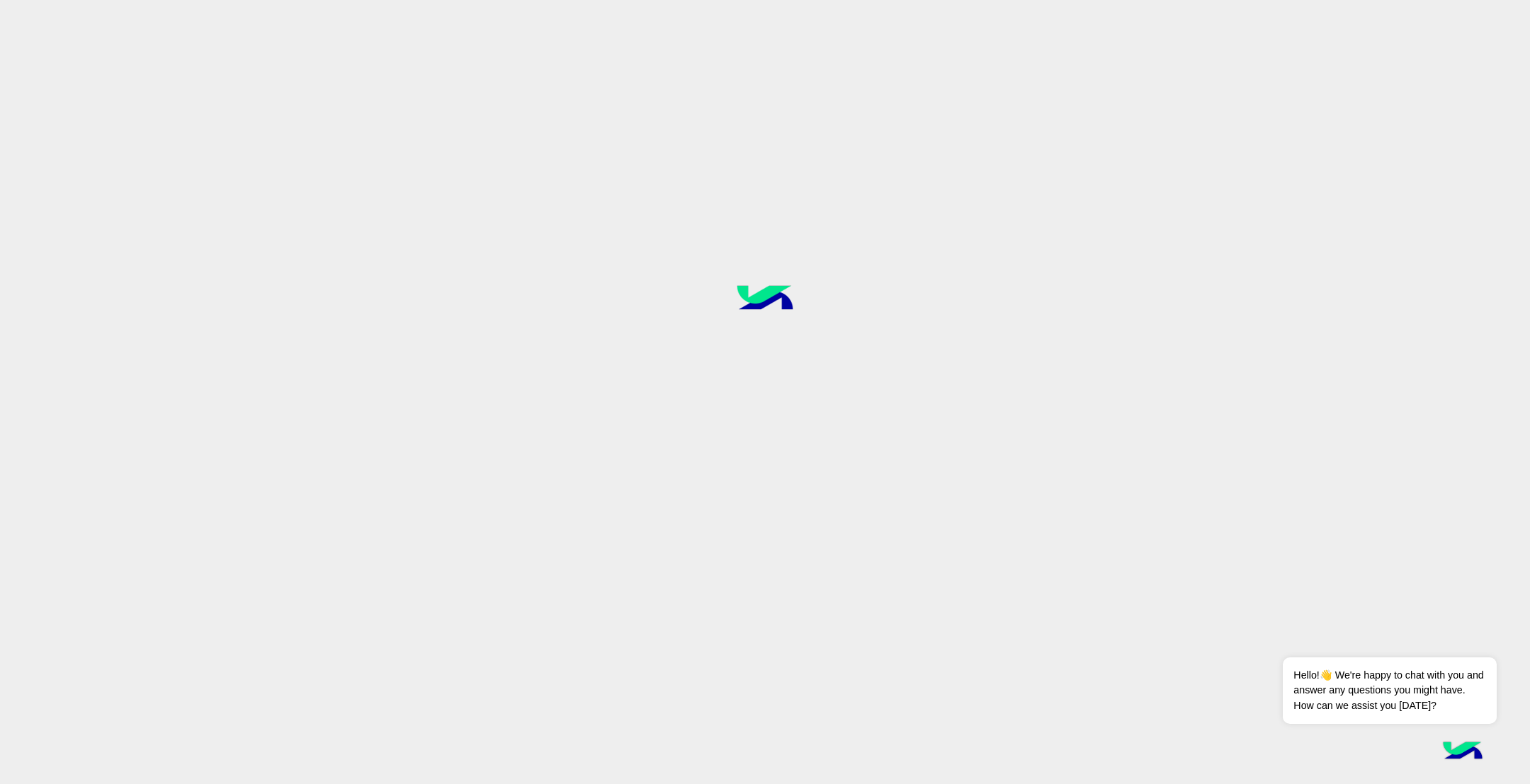
click at [716, 317] on div at bounding box center [765, 392] width 1530 height 785
click at [759, 366] on div at bounding box center [765, 392] width 1530 height 785
click at [783, 369] on div at bounding box center [765, 392] width 1530 height 785
click at [835, 349] on div at bounding box center [765, 392] width 1530 height 785
drag, startPoint x: 848, startPoint y: 332, endPoint x: 701, endPoint y: 298, distance: 150.9
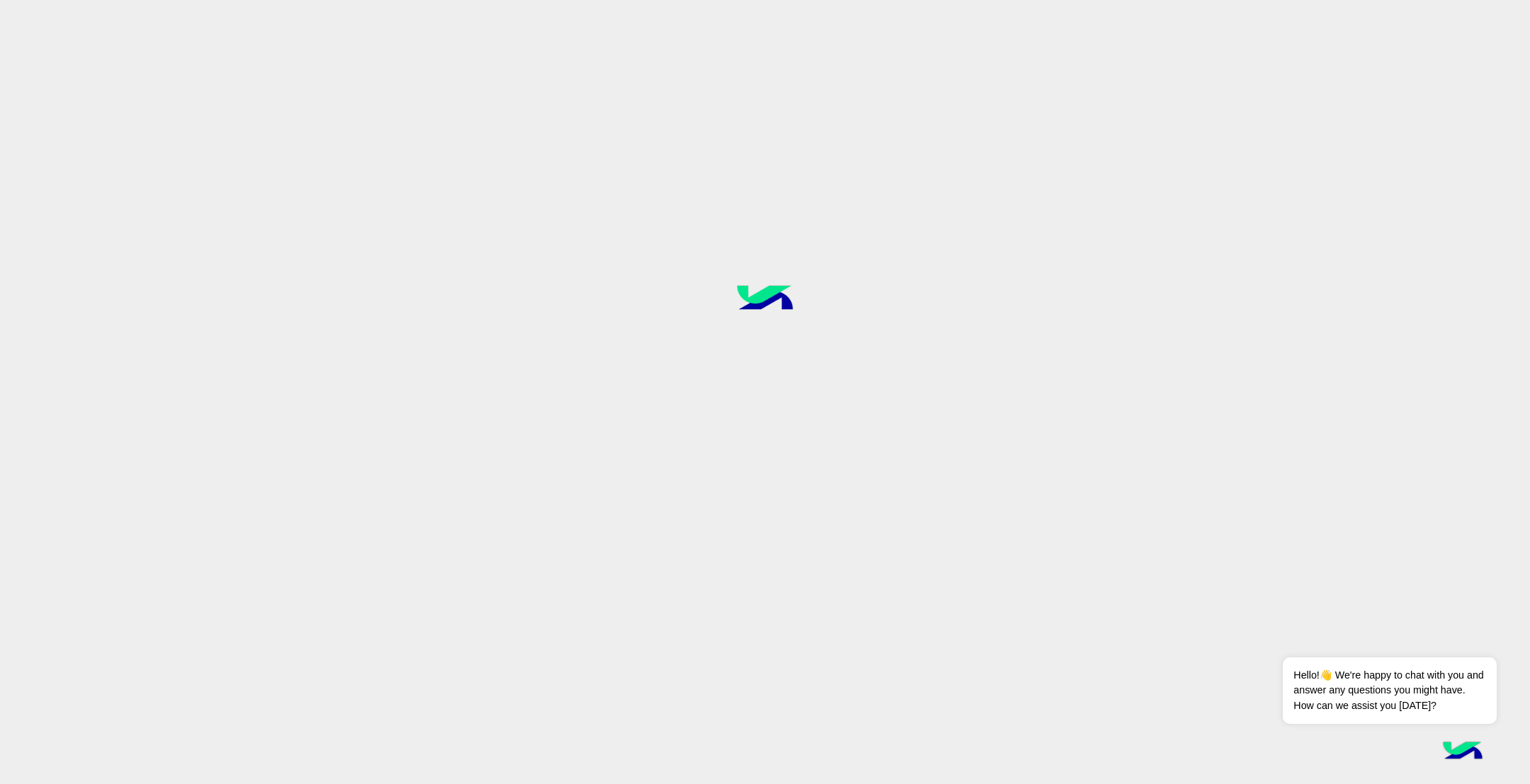
click at [695, 291] on div at bounding box center [765, 392] width 1530 height 785
click at [768, 370] on div at bounding box center [765, 392] width 1530 height 785
click at [844, 358] on div at bounding box center [765, 392] width 1530 height 785
drag, startPoint x: 743, startPoint y: 305, endPoint x: 731, endPoint y: 304, distance: 12.0
click at [712, 299] on div at bounding box center [765, 392] width 1530 height 785
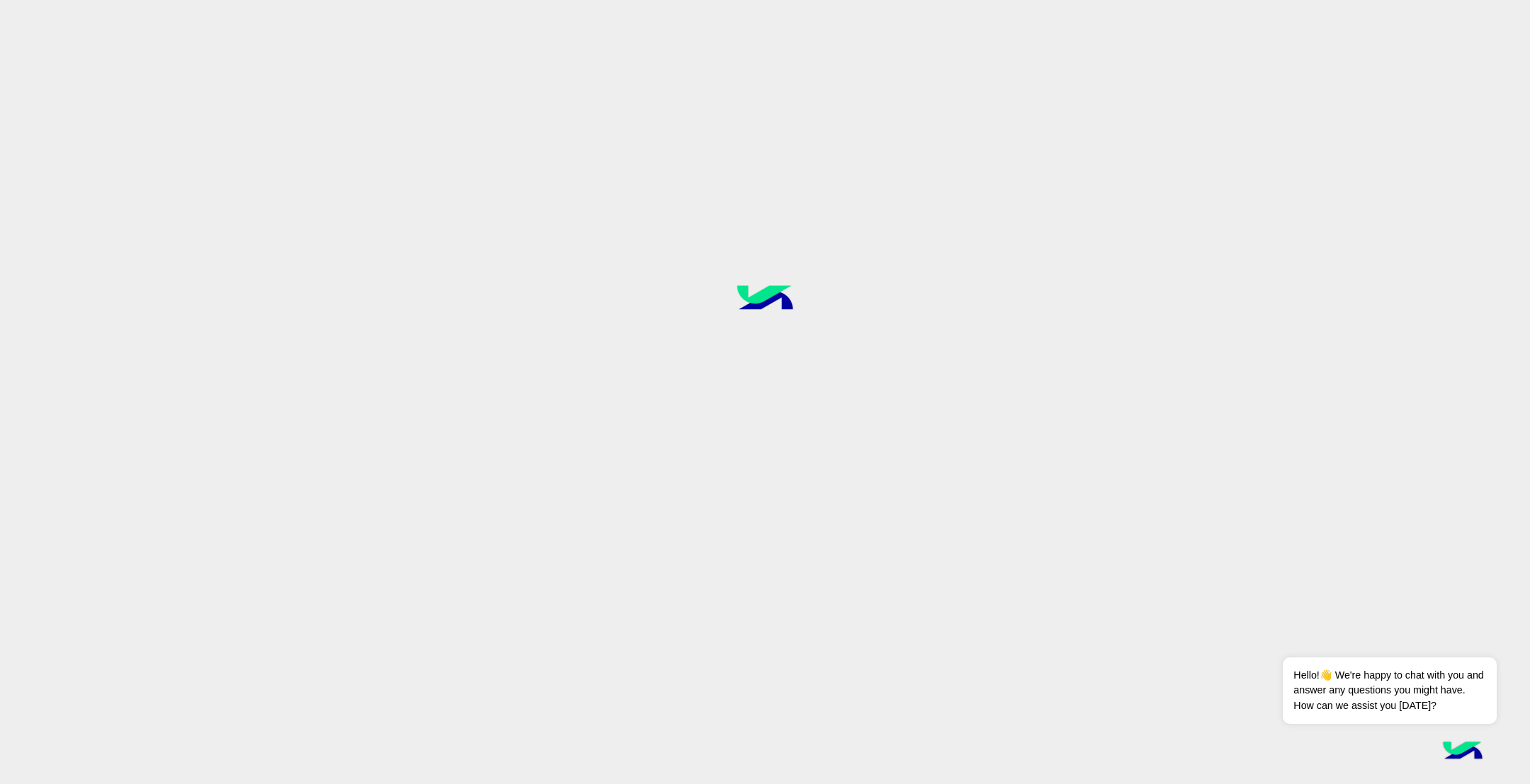
click at [848, 384] on div at bounding box center [765, 392] width 1530 height 785
drag, startPoint x: 773, startPoint y: 310, endPoint x: 749, endPoint y: 304, distance: 24.7
click at [749, 304] on div at bounding box center [765, 392] width 1530 height 785
click at [841, 407] on div at bounding box center [765, 392] width 1530 height 785
click at [841, 408] on div at bounding box center [765, 392] width 1530 height 785
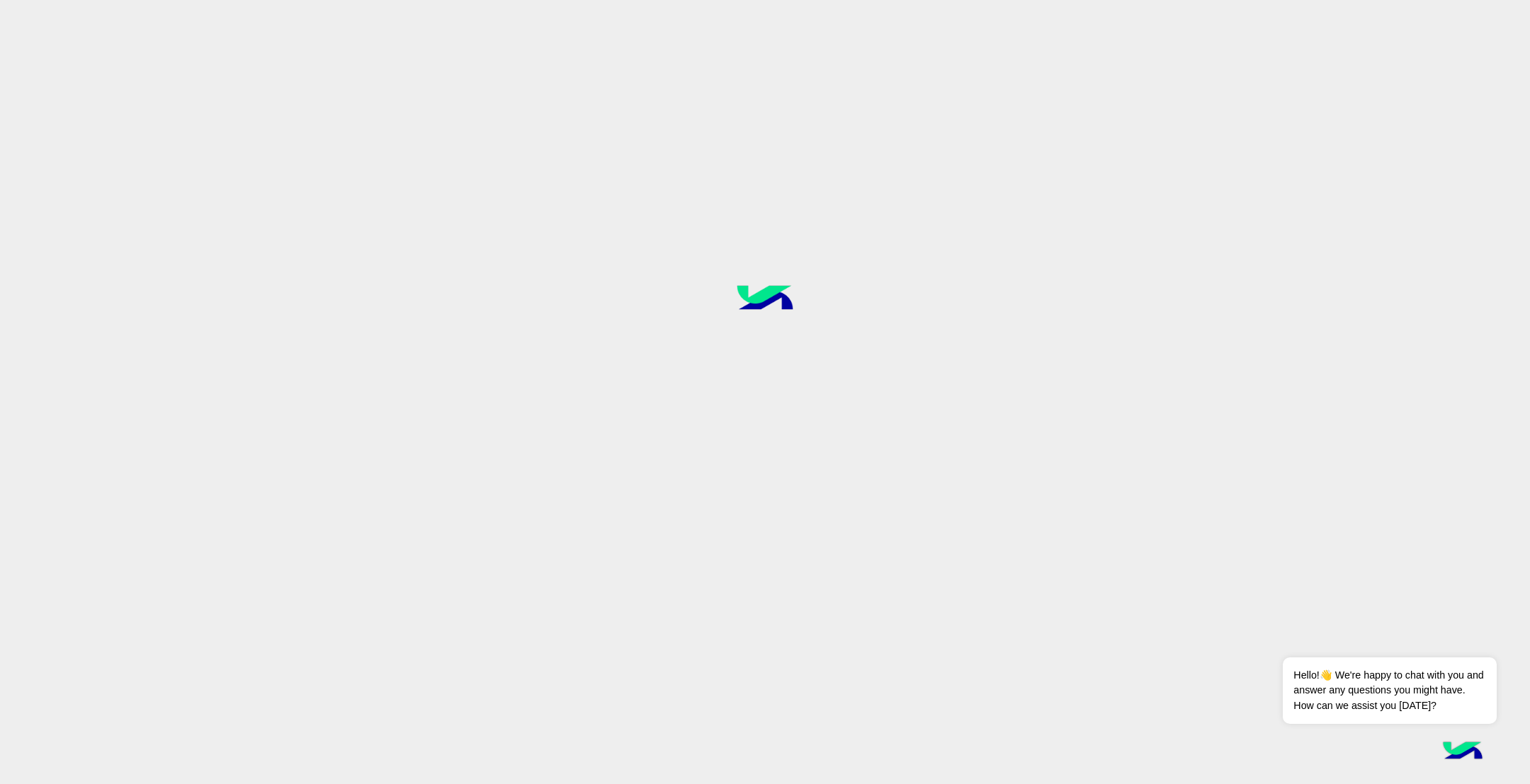
click at [822, 389] on div at bounding box center [765, 392] width 1530 height 785
click at [784, 347] on div at bounding box center [765, 392] width 1530 height 785
drag, startPoint x: 814, startPoint y: 344, endPoint x: 714, endPoint y: 298, distance: 110.1
click at [714, 298] on div at bounding box center [765, 392] width 1530 height 785
click at [784, 357] on div at bounding box center [765, 392] width 1530 height 785
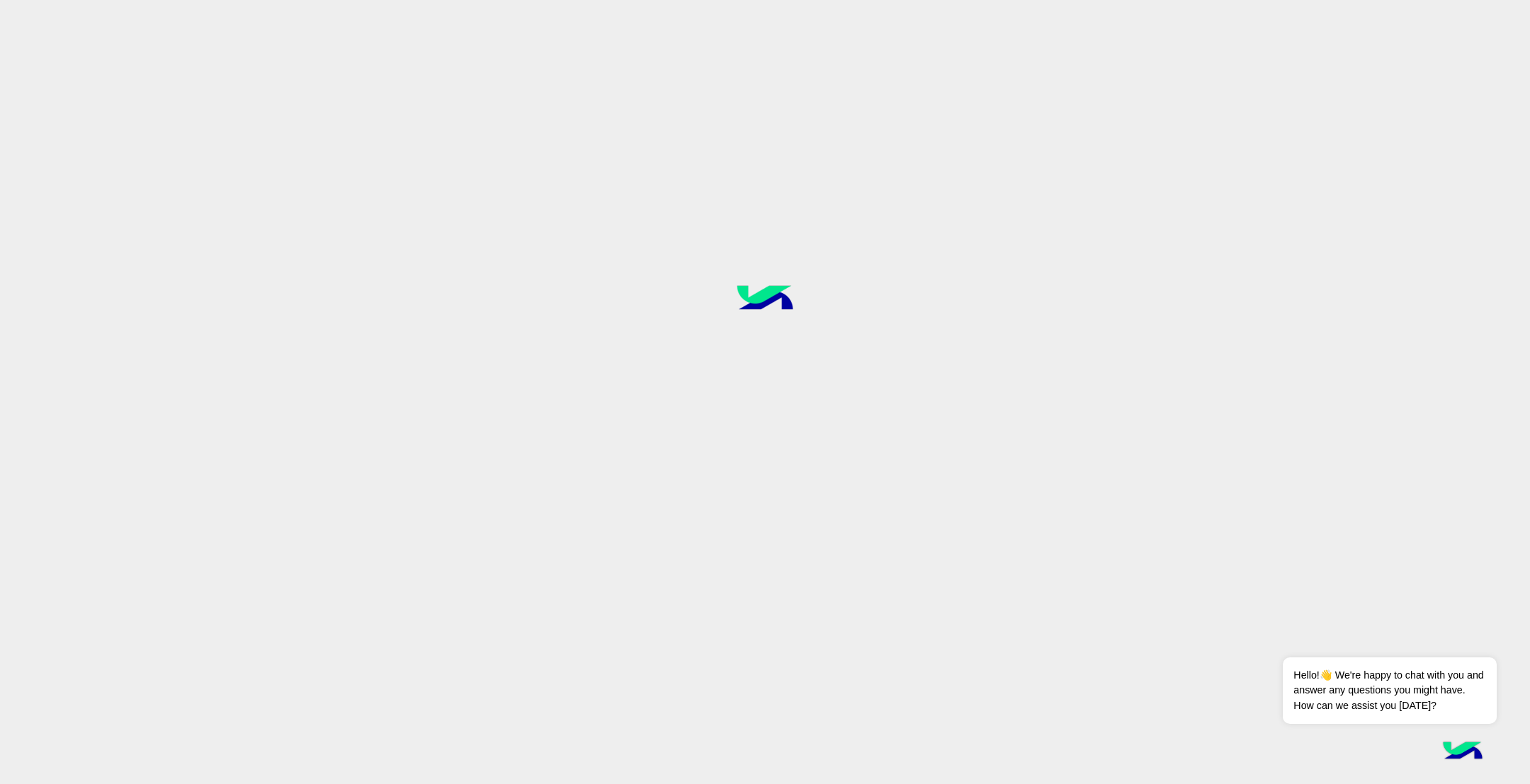
click at [791, 348] on div at bounding box center [765, 392] width 1530 height 785
click at [867, 373] on div at bounding box center [765, 392] width 1530 height 785
click at [1470, 640] on button "Dismiss ✕" at bounding box center [1454, 640] width 85 height 28
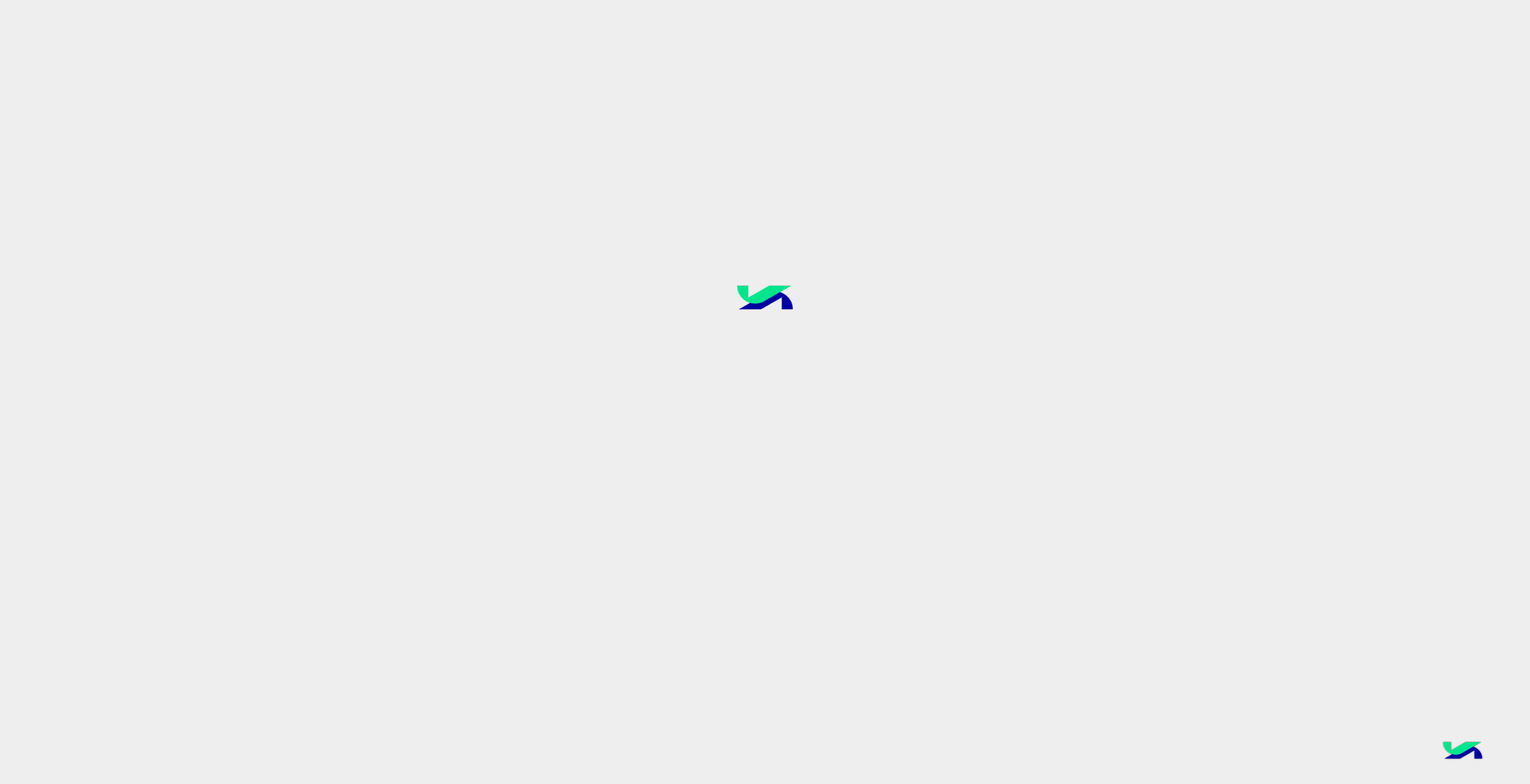
drag, startPoint x: 866, startPoint y: 376, endPoint x: 687, endPoint y: 332, distance: 184.3
click at [687, 332] on div at bounding box center [765, 392] width 1530 height 785
drag, startPoint x: 799, startPoint y: 354, endPoint x: 783, endPoint y: 361, distance: 17.5
click at [724, 336] on div at bounding box center [765, 392] width 1530 height 785
drag, startPoint x: 812, startPoint y: 343, endPoint x: 750, endPoint y: 318, distance: 66.9
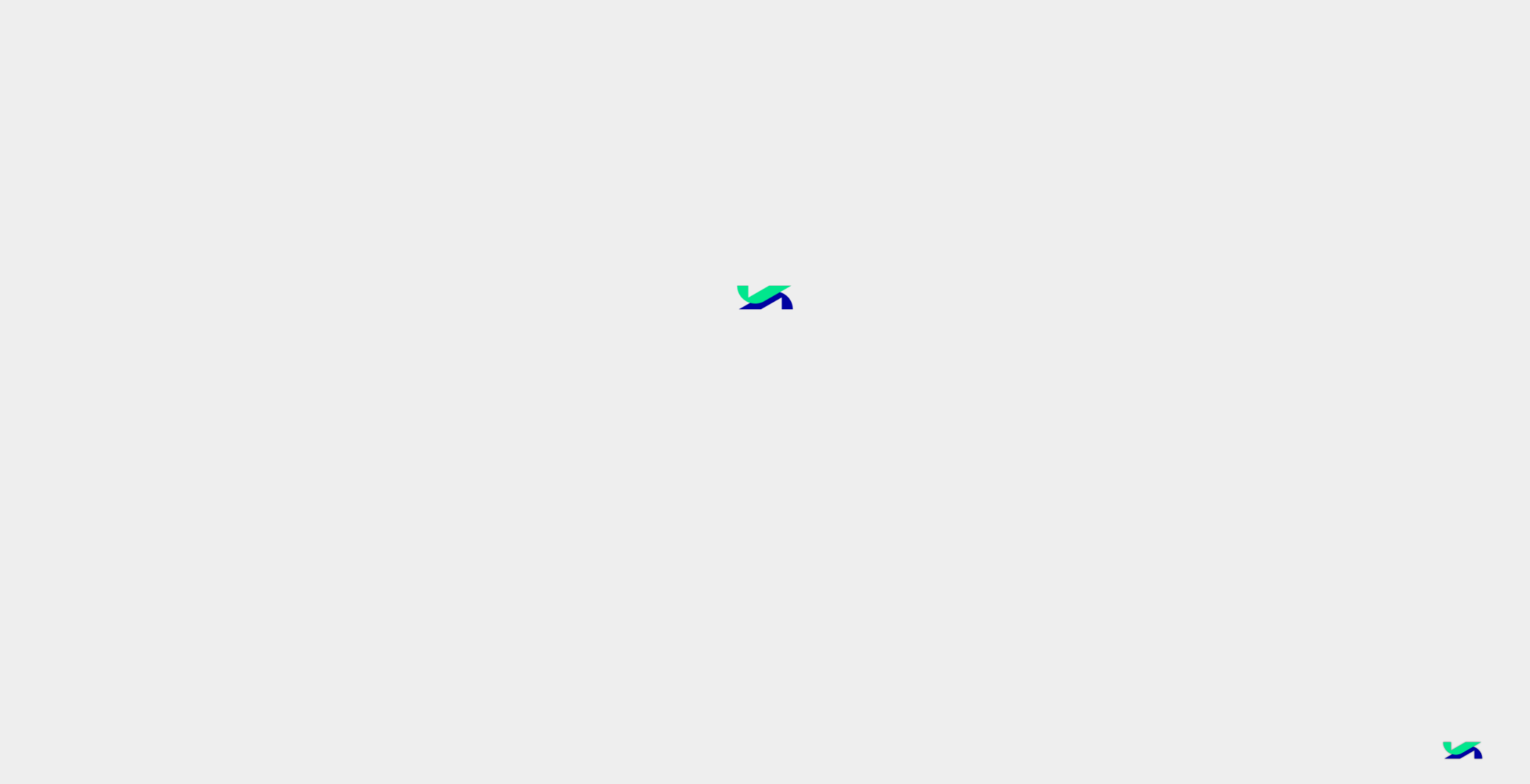
click at [735, 313] on div at bounding box center [765, 392] width 1530 height 785
drag, startPoint x: 814, startPoint y: 342, endPoint x: 750, endPoint y: 306, distance: 73.4
click at [738, 302] on div at bounding box center [765, 392] width 1530 height 785
click at [827, 351] on div at bounding box center [765, 392] width 1530 height 785
click at [812, 361] on div at bounding box center [765, 392] width 1530 height 785
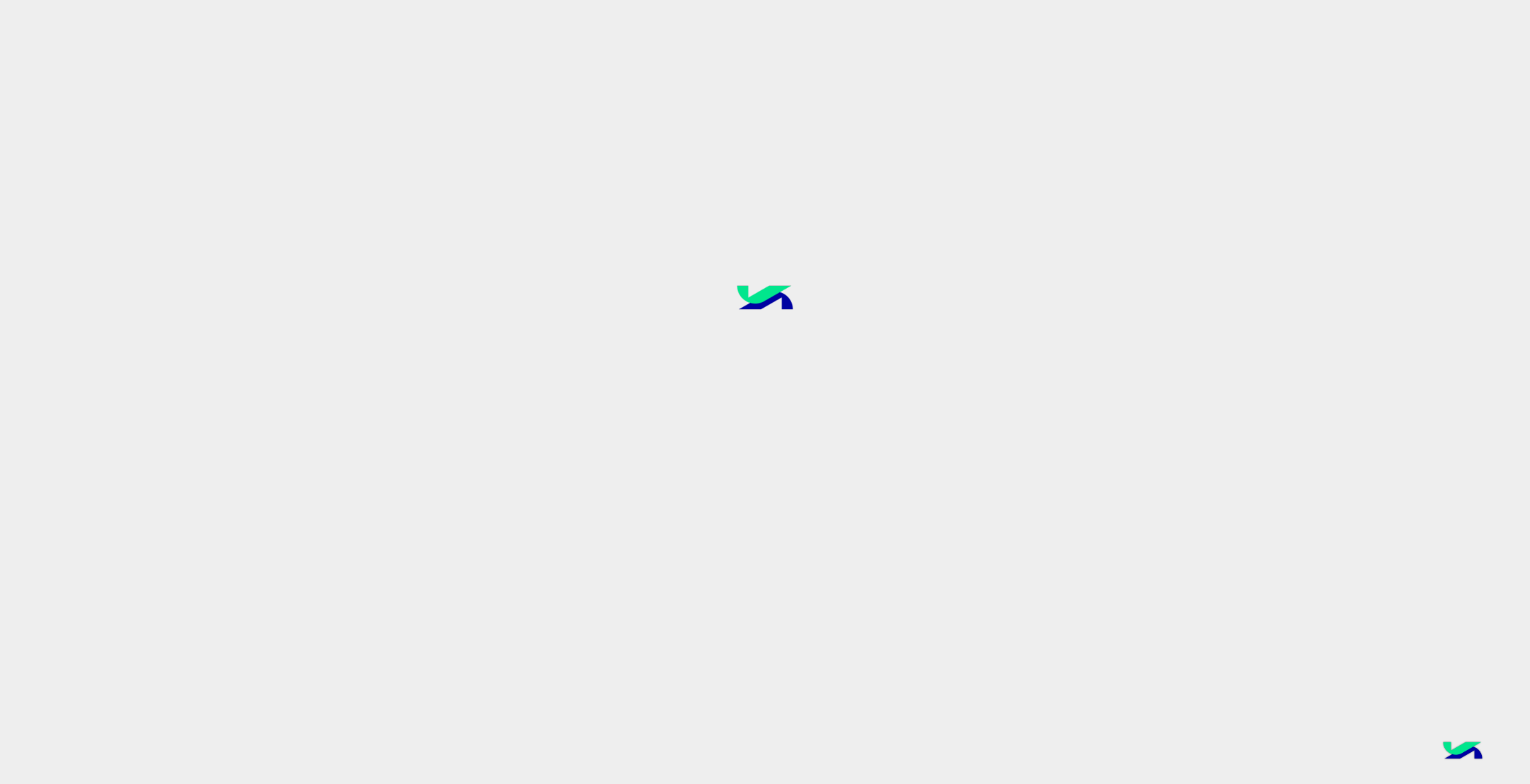
click at [812, 348] on div at bounding box center [765, 392] width 1530 height 785
click at [856, 321] on div at bounding box center [765, 392] width 1530 height 785
click at [814, 367] on div at bounding box center [765, 392] width 1530 height 785
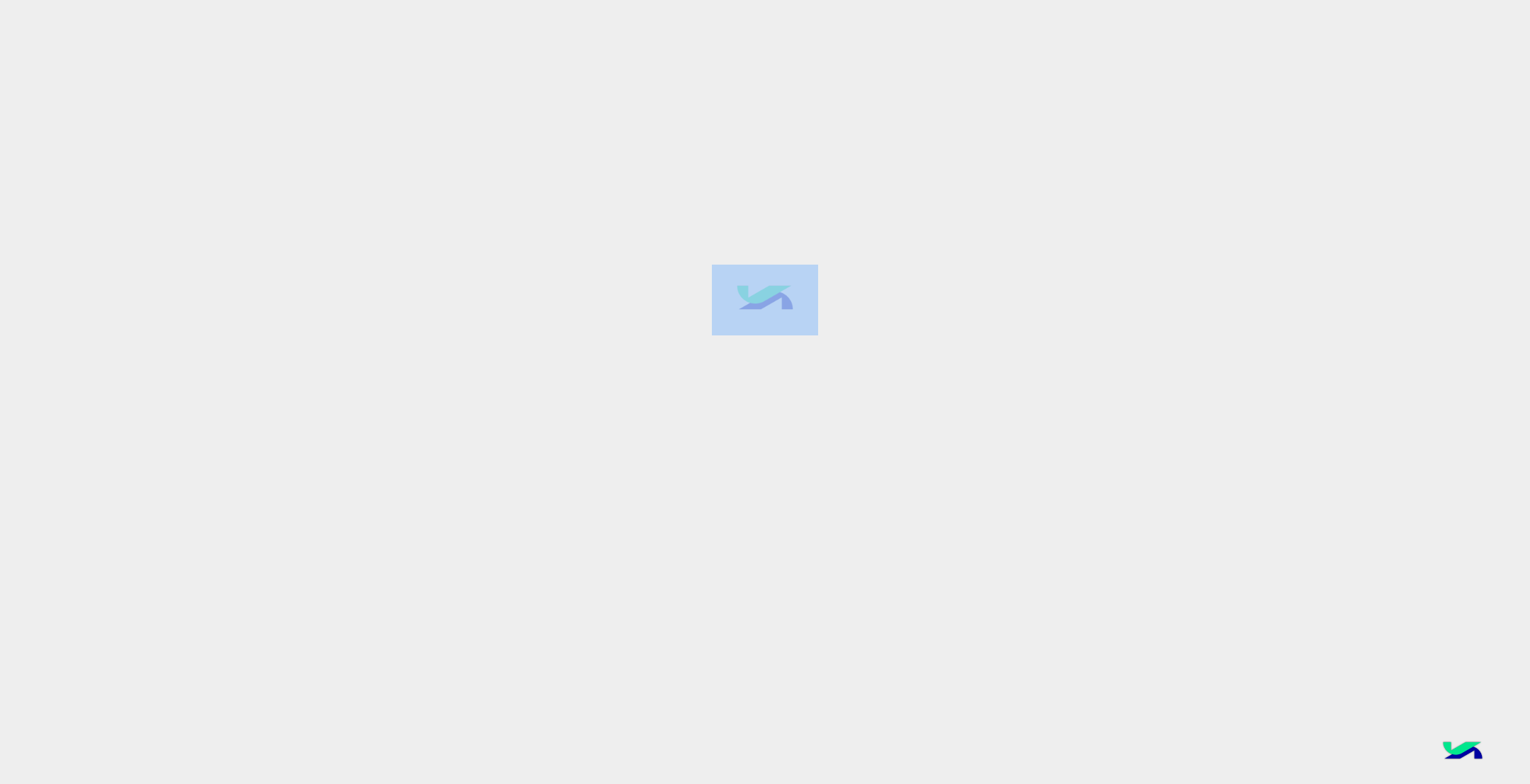
click at [814, 367] on div at bounding box center [765, 392] width 1530 height 785
click at [944, 362] on div at bounding box center [765, 392] width 1530 height 785
click at [816, 328] on img at bounding box center [765, 300] width 106 height 71
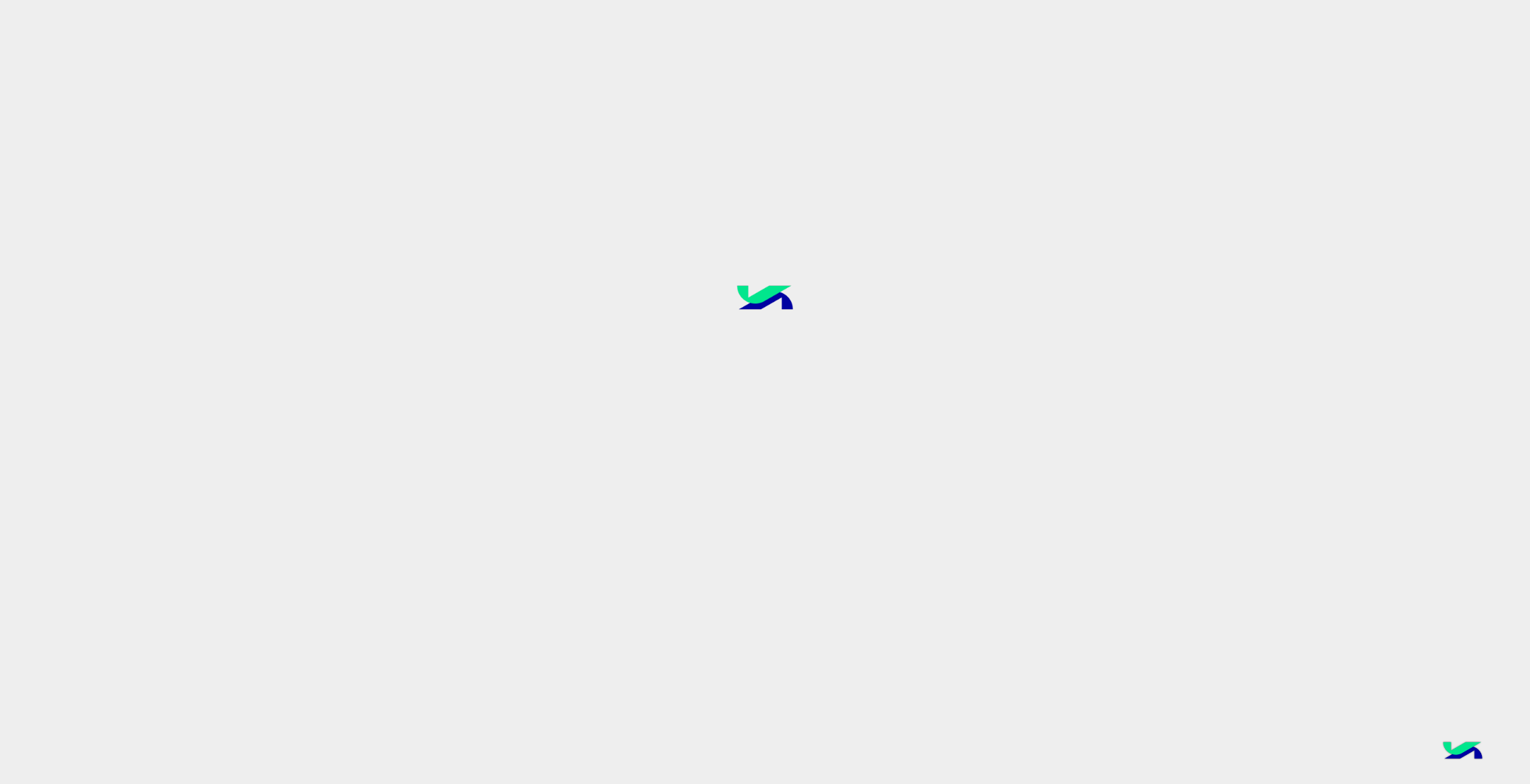
click at [874, 362] on div at bounding box center [765, 392] width 1530 height 785
click at [866, 358] on div at bounding box center [765, 392] width 1530 height 785
click at [921, 370] on div at bounding box center [765, 392] width 1530 height 785
click at [821, 348] on div at bounding box center [765, 392] width 1530 height 785
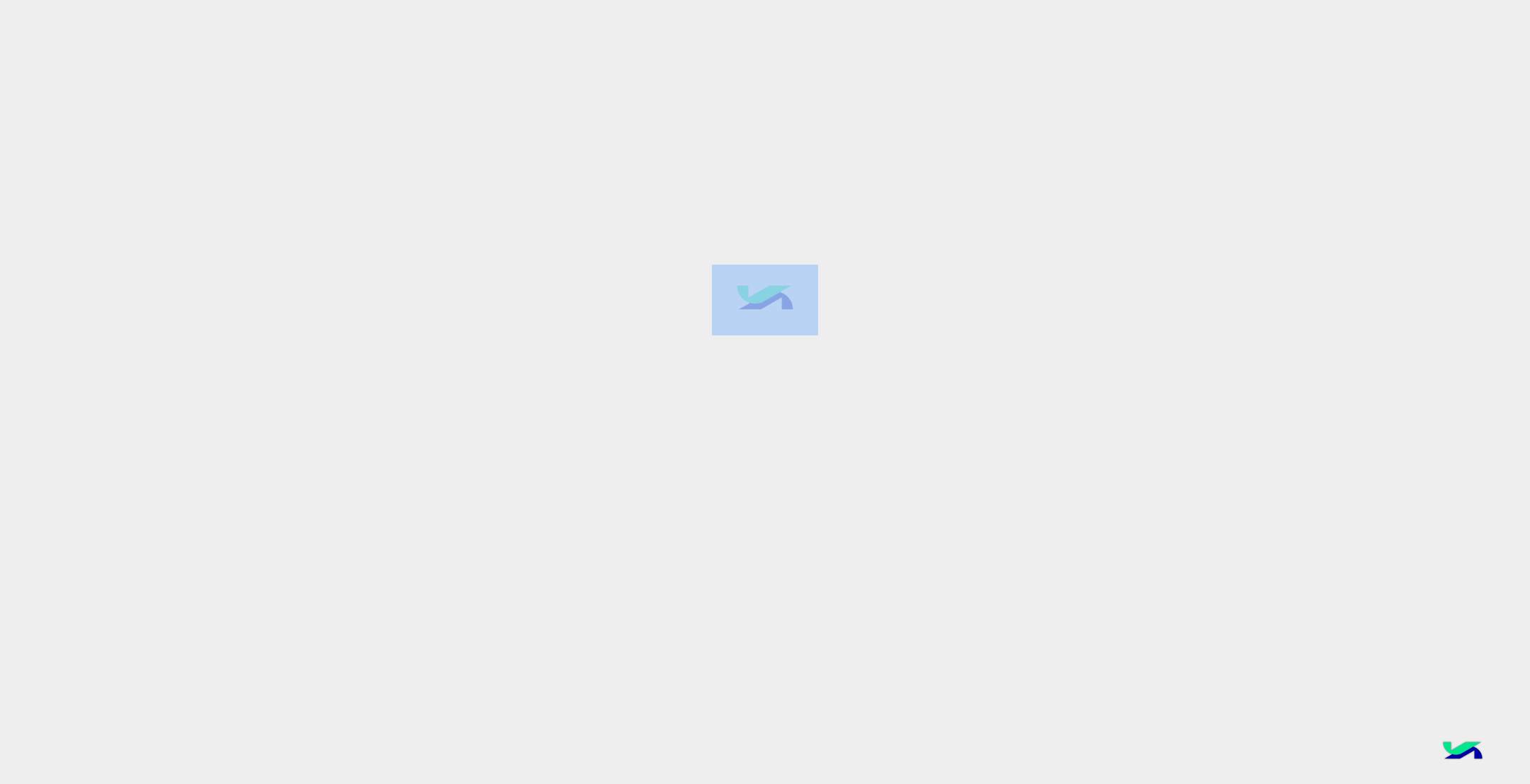
click at [821, 348] on div at bounding box center [765, 392] width 1530 height 785
click at [886, 377] on div at bounding box center [765, 392] width 1530 height 785
click at [876, 330] on div at bounding box center [765, 392] width 1530 height 785
drag, startPoint x: 667, startPoint y: 302, endPoint x: 729, endPoint y: 340, distance: 72.7
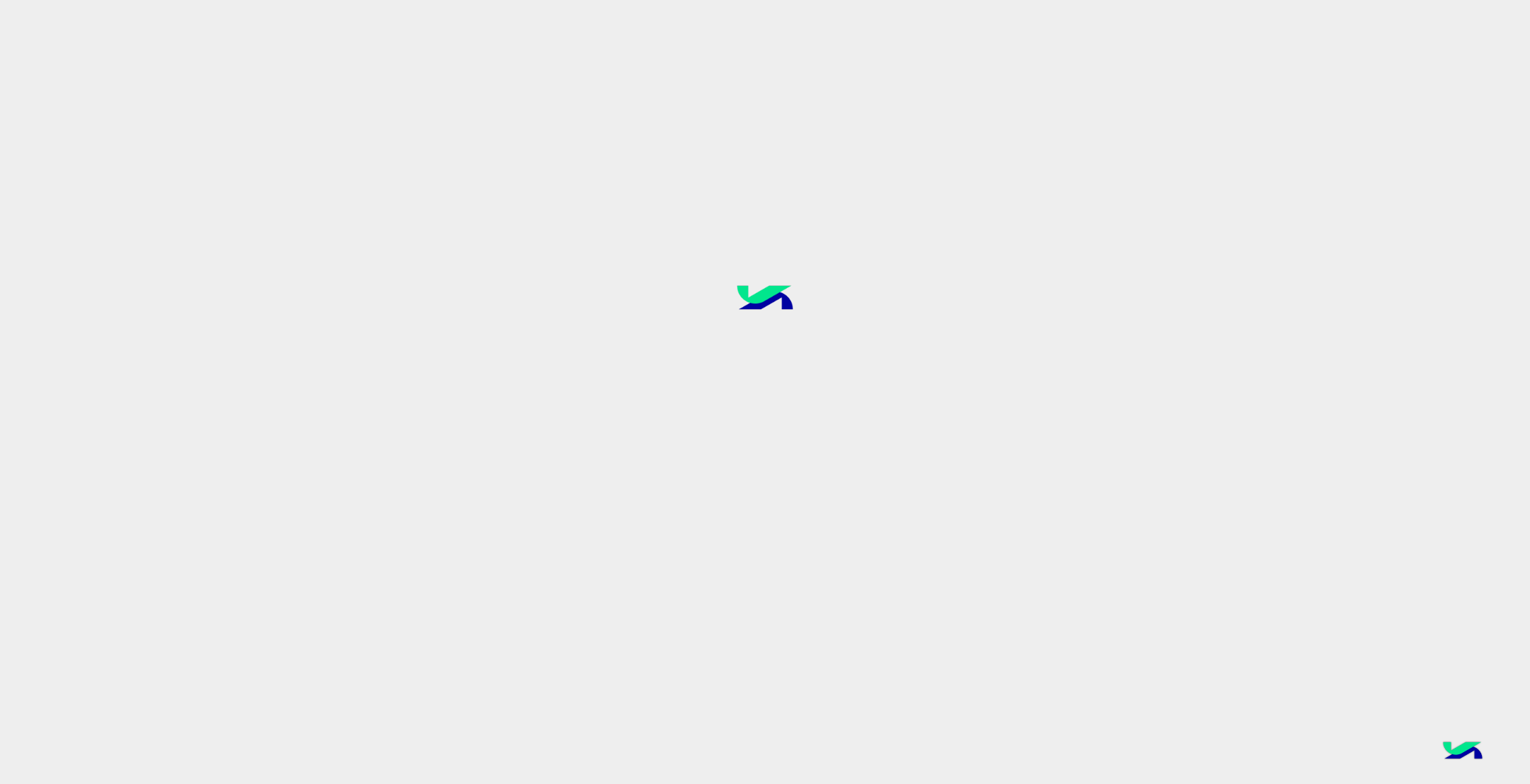
click at [653, 300] on div at bounding box center [765, 392] width 1530 height 785
click at [792, 364] on div at bounding box center [765, 392] width 1530 height 785
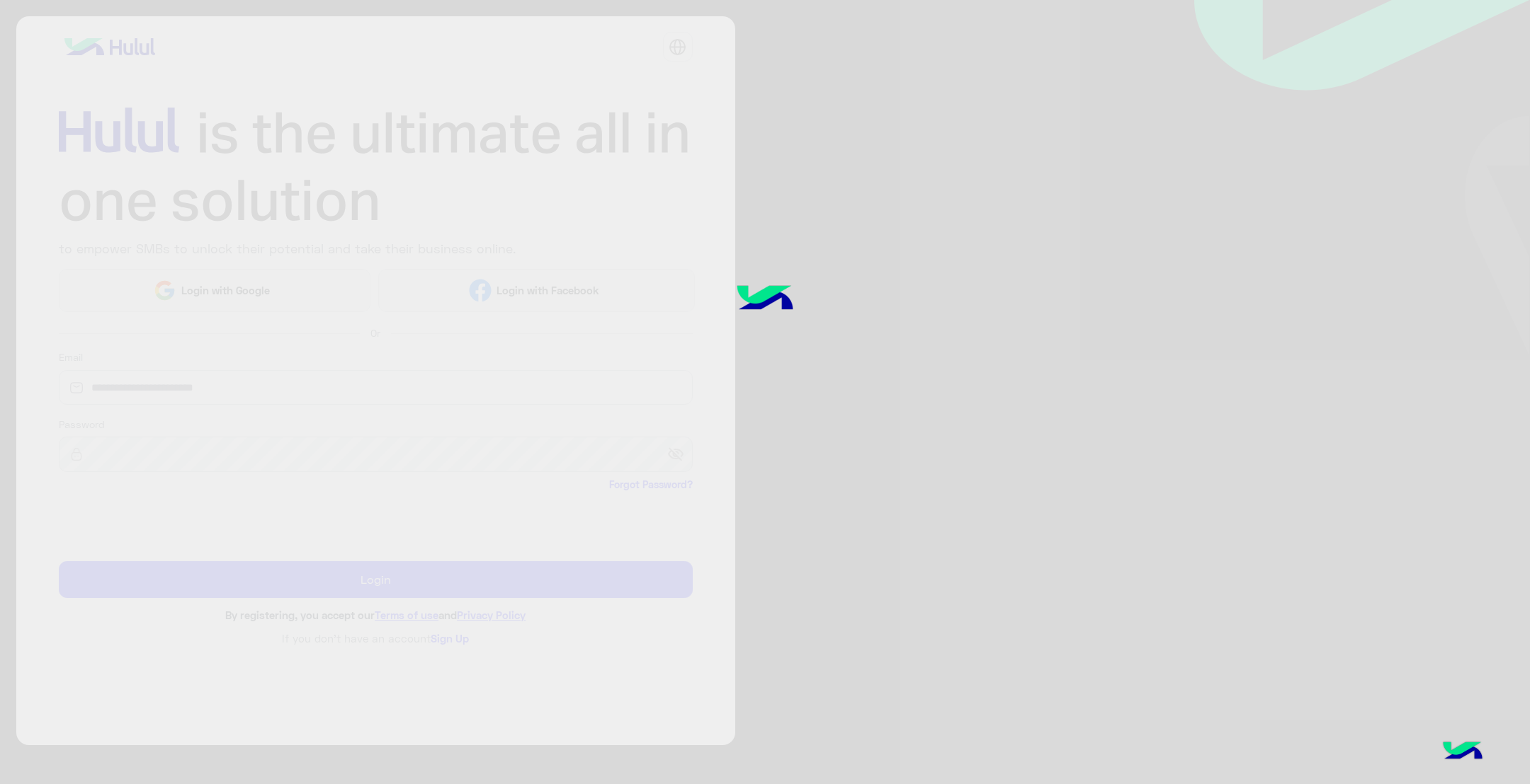
click at [835, 354] on div at bounding box center [765, 392] width 1530 height 785
click at [807, 321] on img at bounding box center [765, 300] width 106 height 71
drag, startPoint x: 807, startPoint y: 321, endPoint x: 274, endPoint y: 310, distance: 533.1
click at [799, 321] on img at bounding box center [765, 300] width 106 height 71
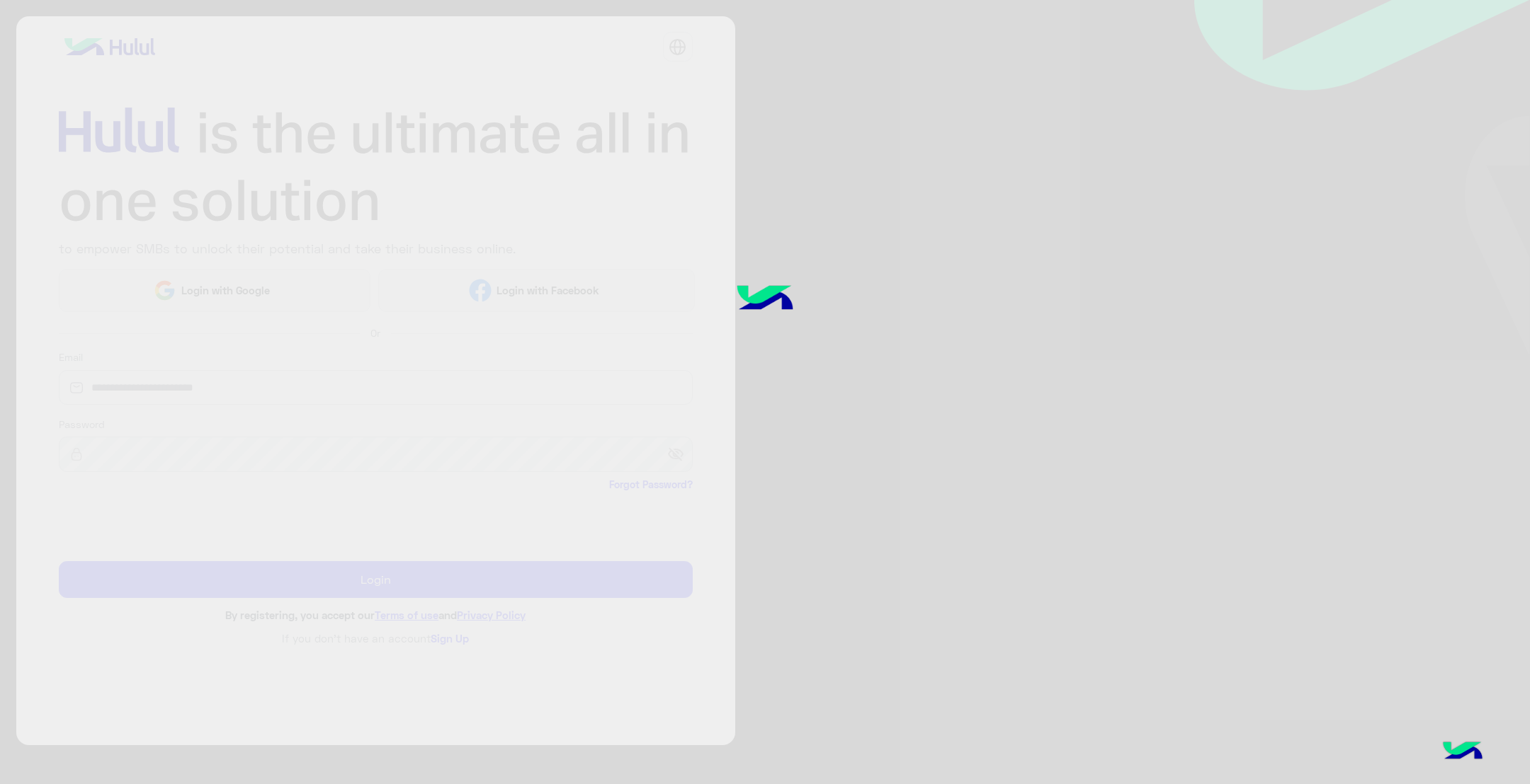
click at [256, 295] on div at bounding box center [765, 392] width 1530 height 785
click at [866, 372] on div at bounding box center [765, 392] width 1530 height 785
click at [814, 404] on div at bounding box center [765, 392] width 1530 height 785
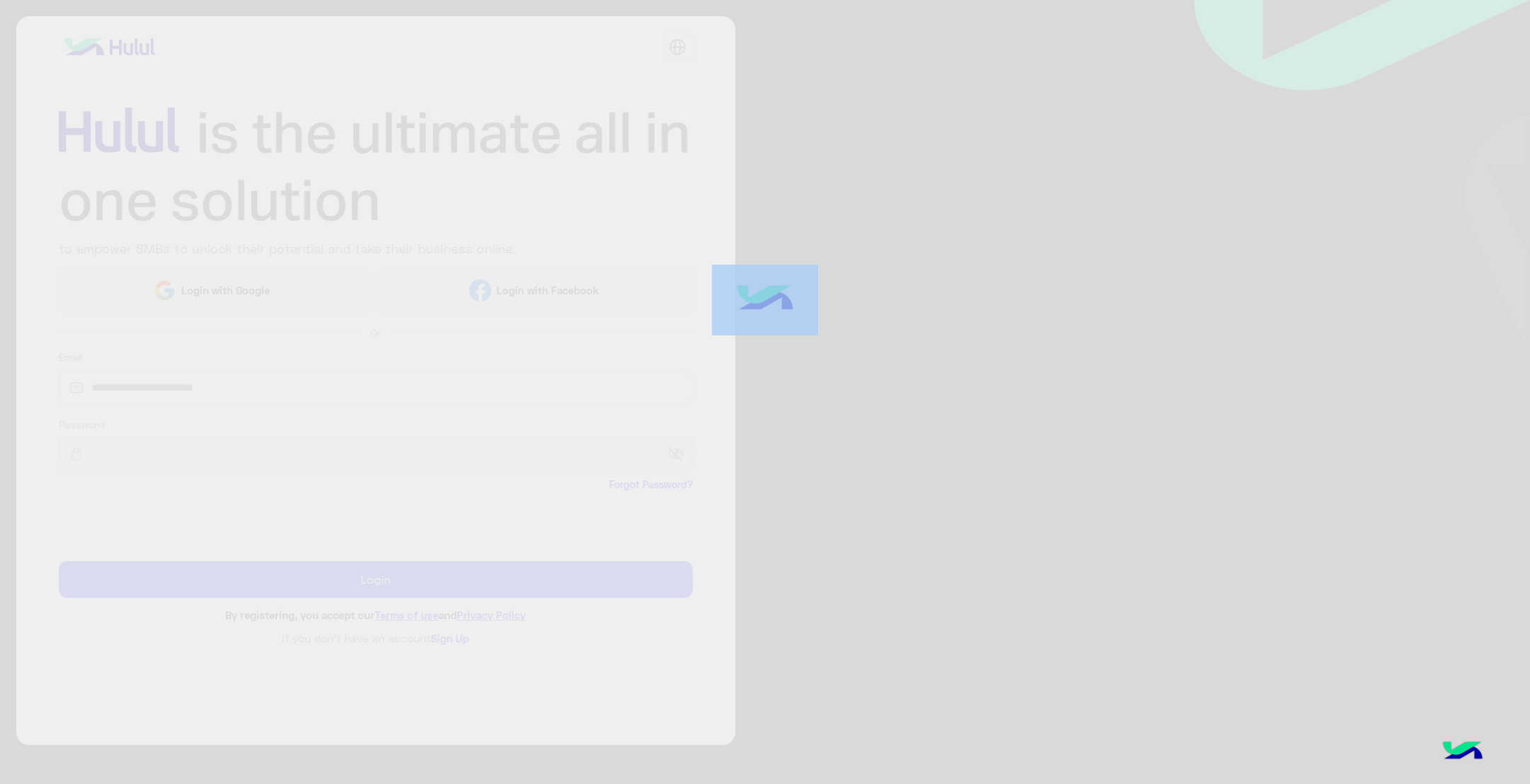
click at [814, 404] on div at bounding box center [765, 392] width 1530 height 785
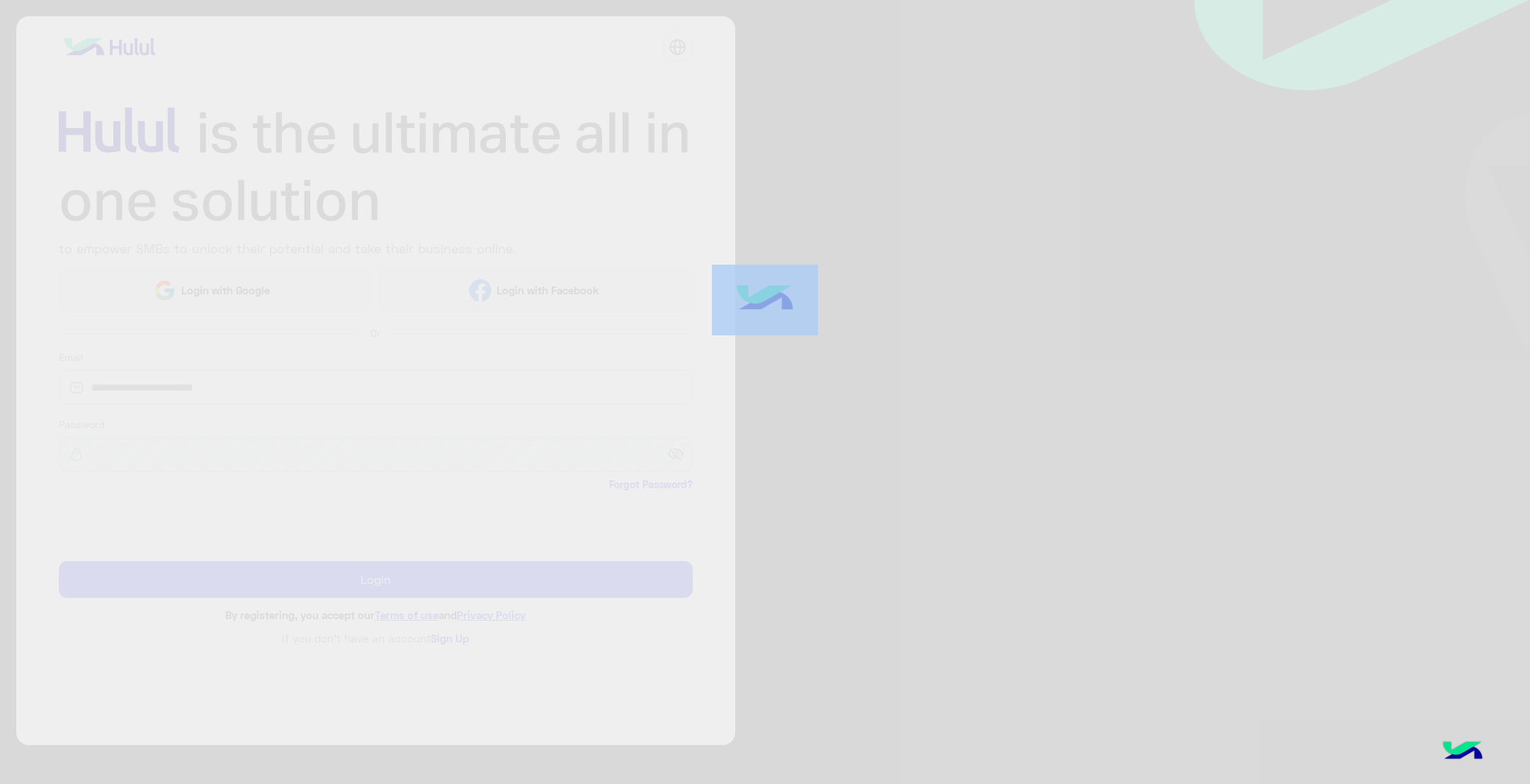
click at [884, 359] on div at bounding box center [765, 392] width 1530 height 785
click at [825, 343] on div at bounding box center [765, 392] width 1530 height 785
click at [880, 359] on div at bounding box center [765, 392] width 1530 height 785
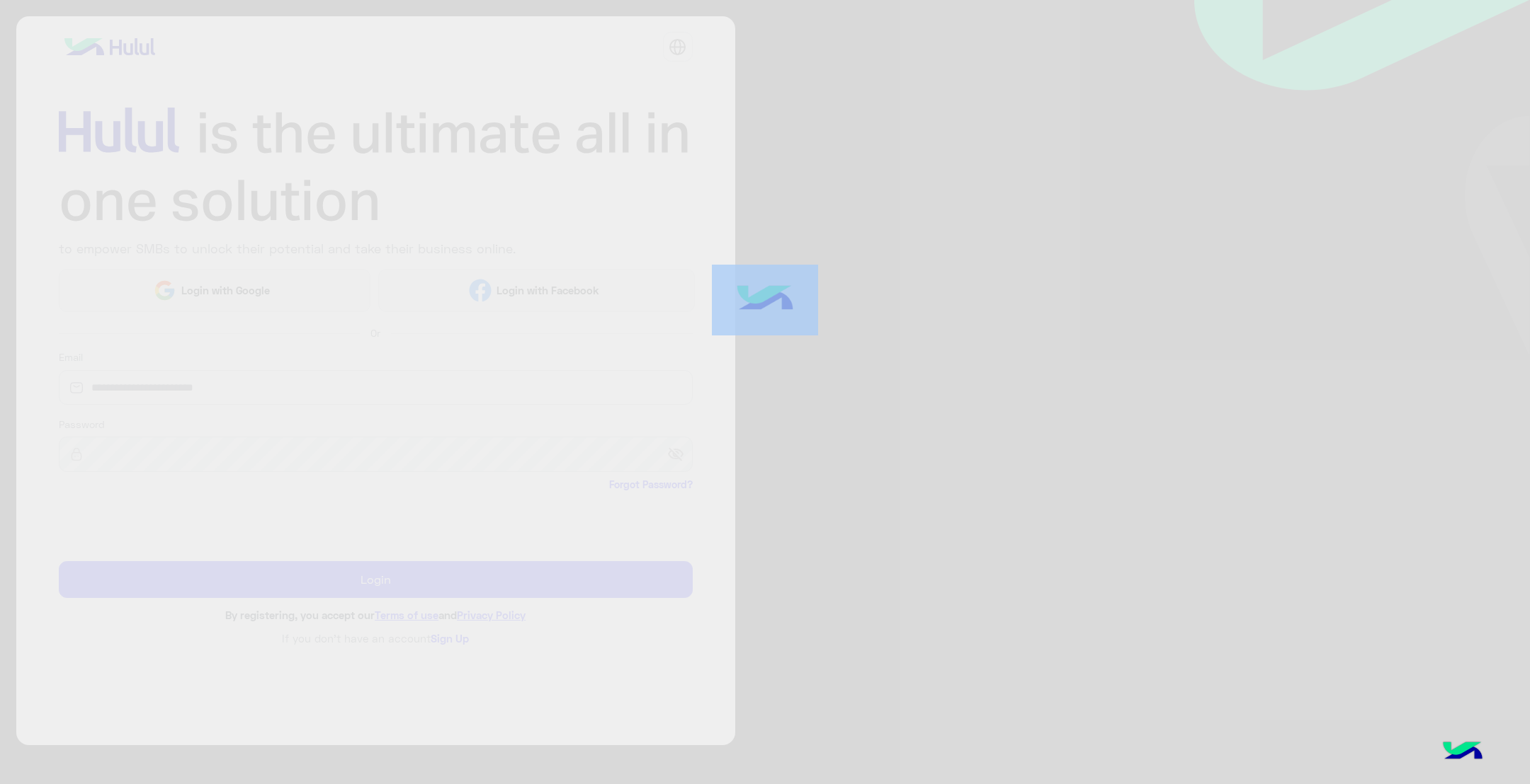
click at [880, 359] on div at bounding box center [765, 392] width 1530 height 785
click at [851, 347] on div at bounding box center [765, 392] width 1530 height 785
click at [870, 351] on div at bounding box center [765, 392] width 1530 height 785
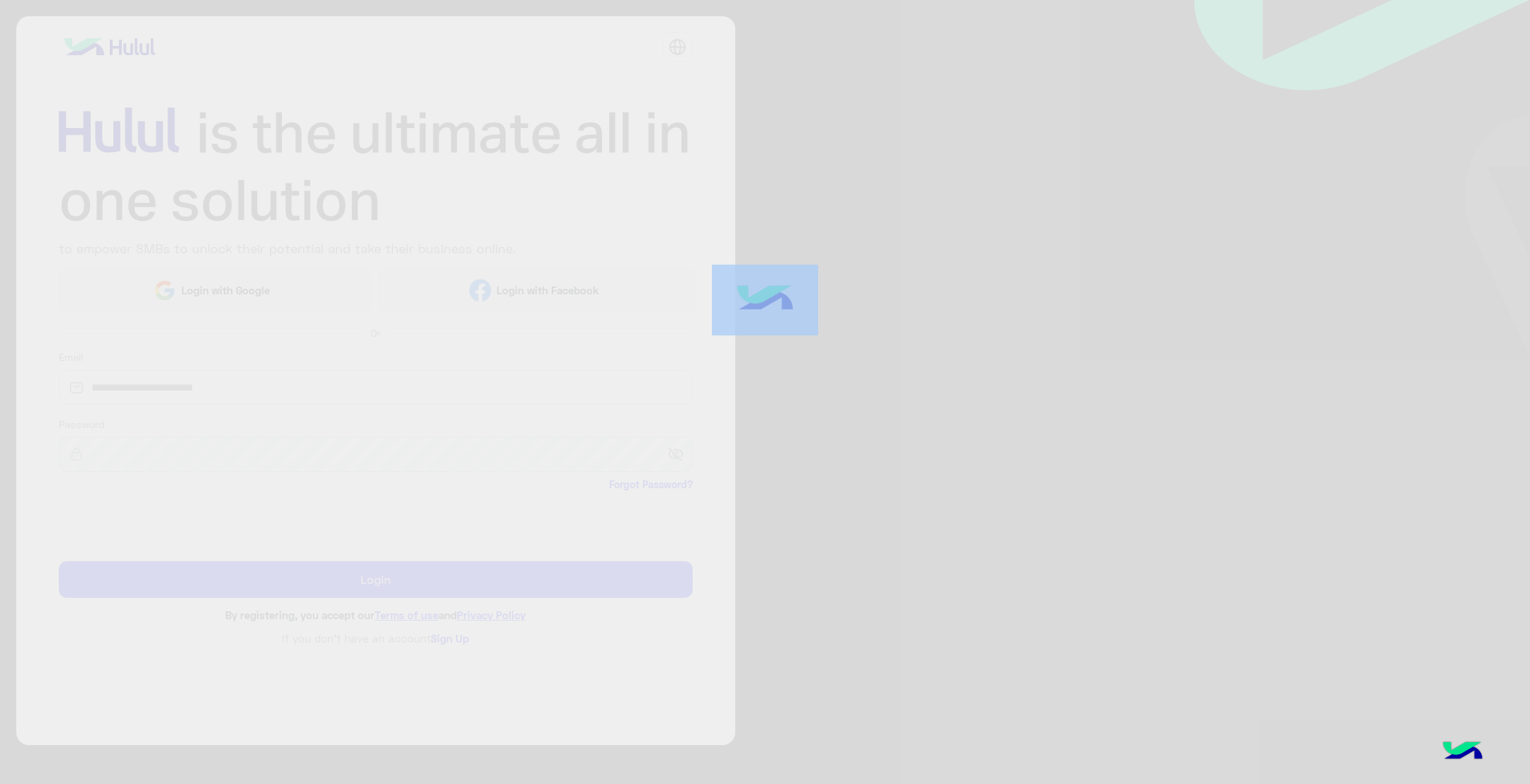
click at [870, 351] on div at bounding box center [765, 392] width 1530 height 785
click at [907, 343] on div at bounding box center [765, 392] width 1530 height 785
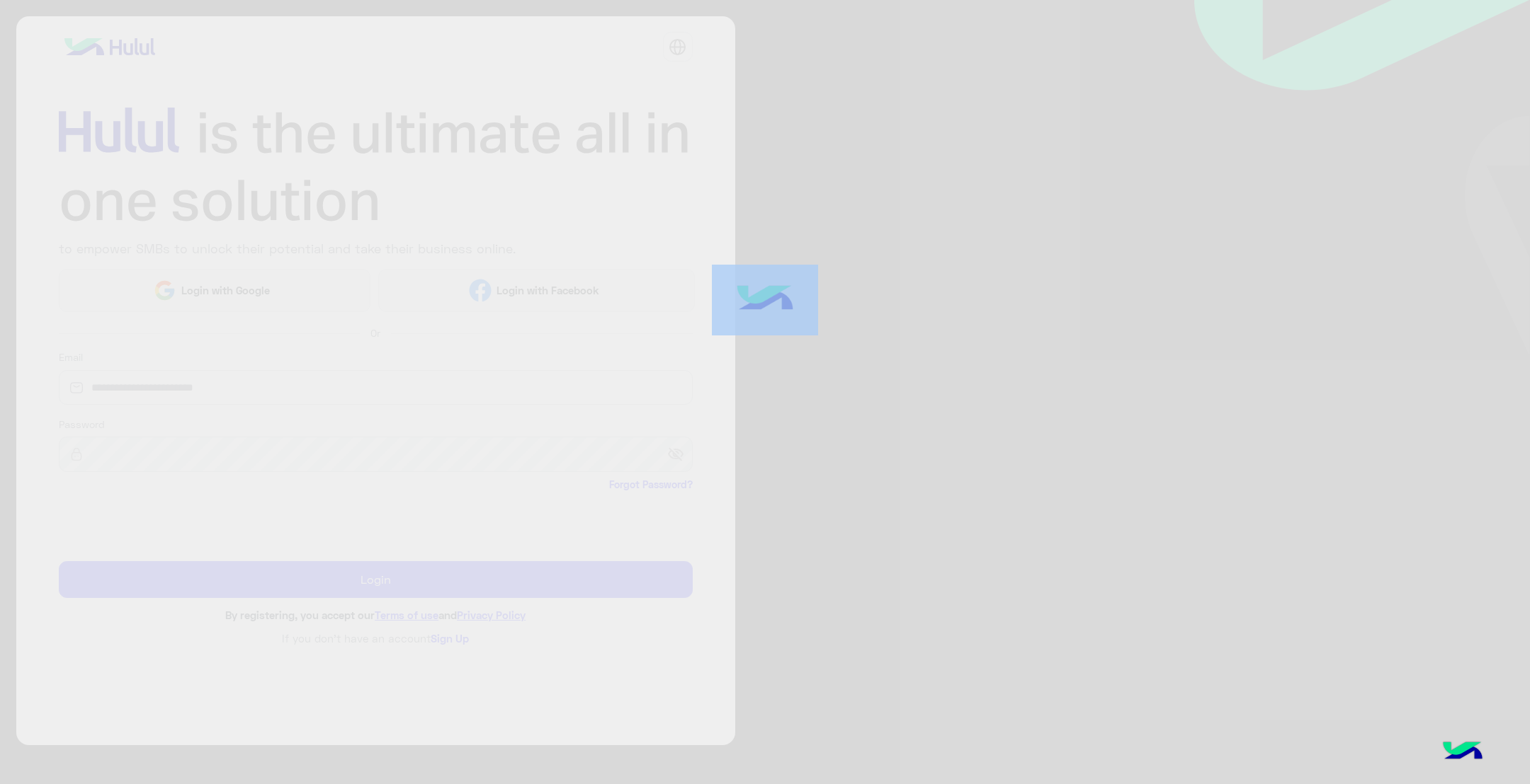
click at [907, 343] on div at bounding box center [765, 392] width 1530 height 785
click at [872, 382] on div at bounding box center [765, 392] width 1530 height 785
click at [867, 387] on div at bounding box center [765, 392] width 1530 height 785
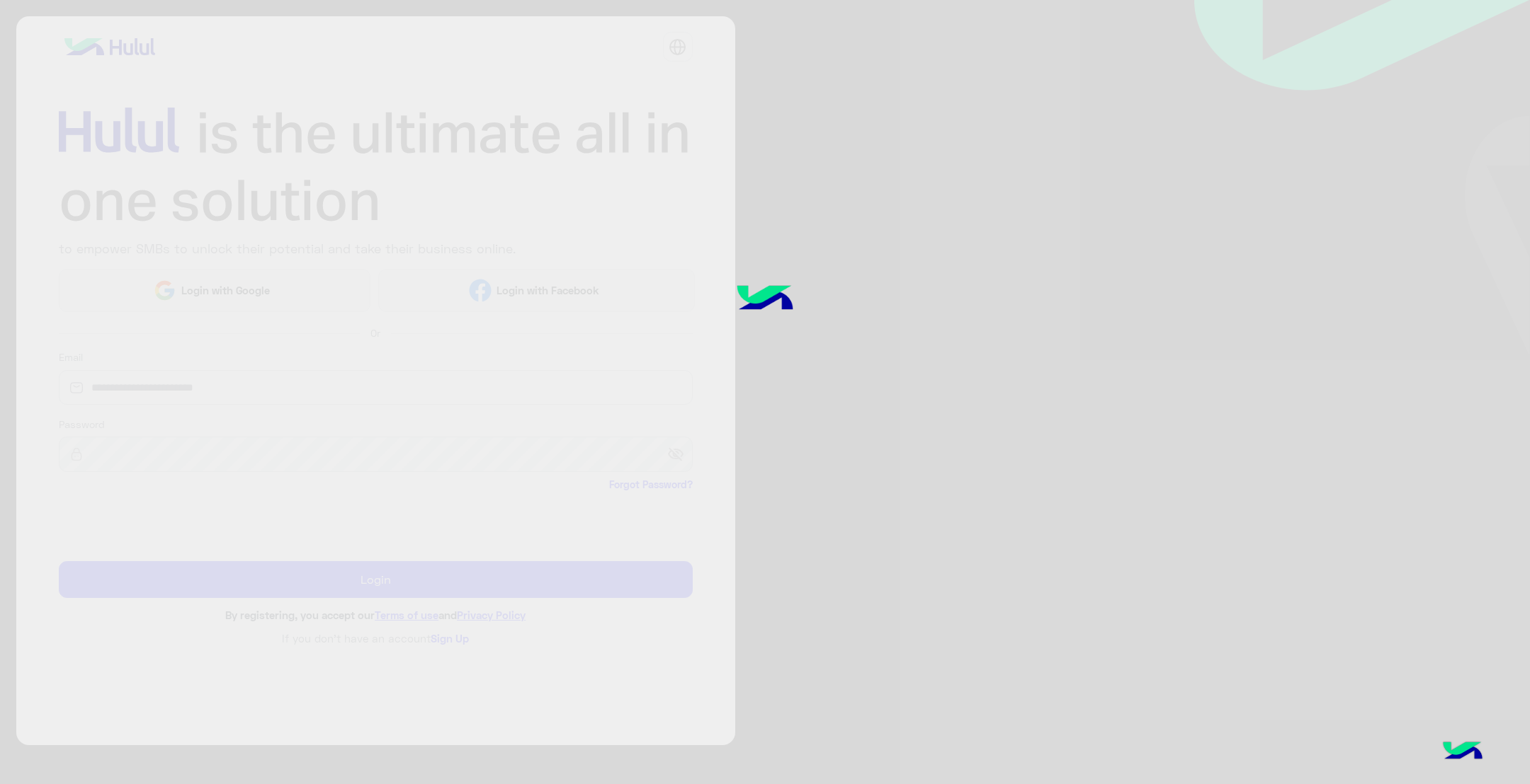
click at [833, 393] on div at bounding box center [765, 392] width 1530 height 785
click at [897, 392] on div at bounding box center [765, 392] width 1530 height 785
click at [871, 388] on div at bounding box center [765, 392] width 1530 height 785
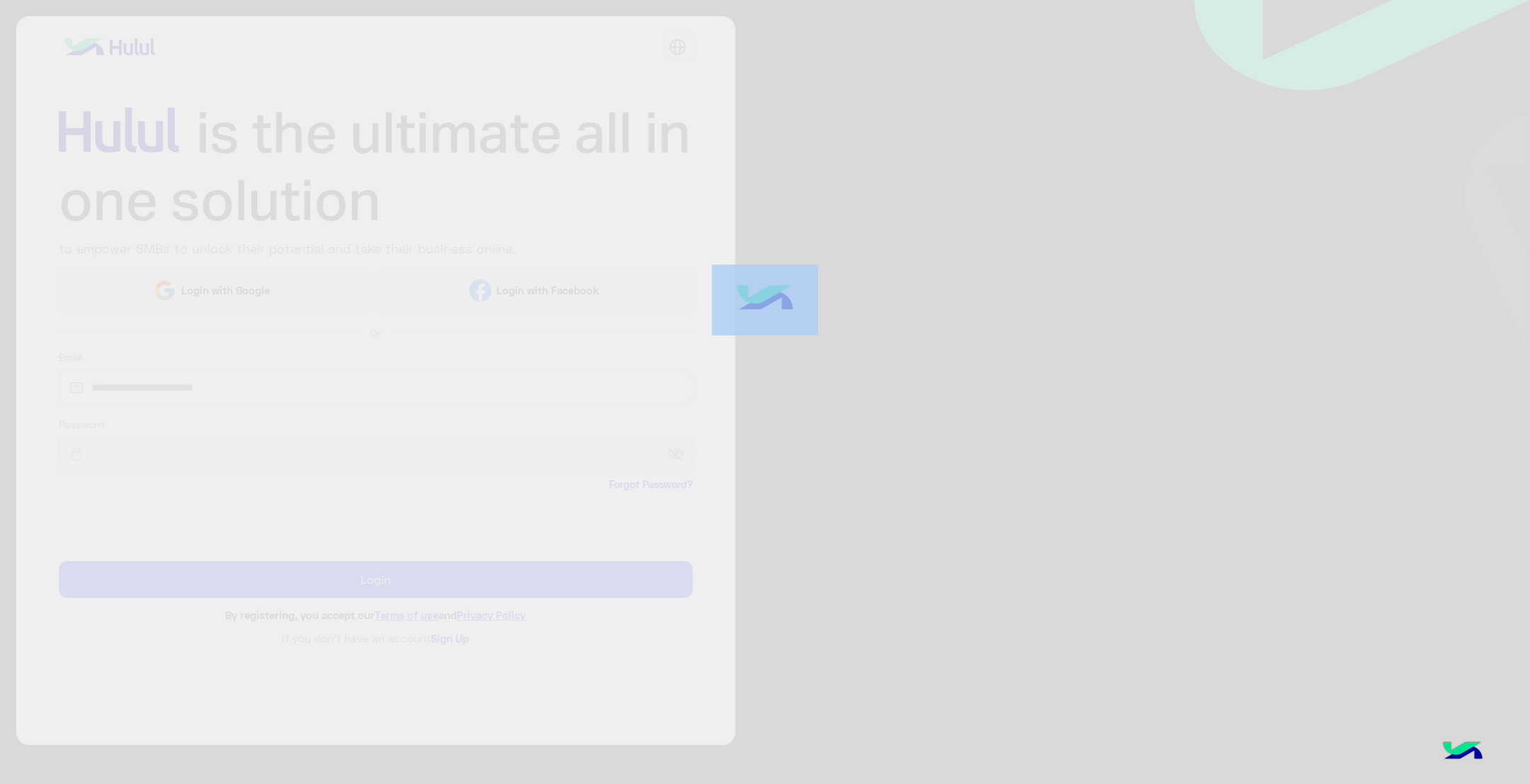
click at [871, 388] on div at bounding box center [765, 392] width 1530 height 785
click at [897, 369] on div at bounding box center [765, 392] width 1530 height 785
click at [798, 363] on div at bounding box center [765, 392] width 1530 height 785
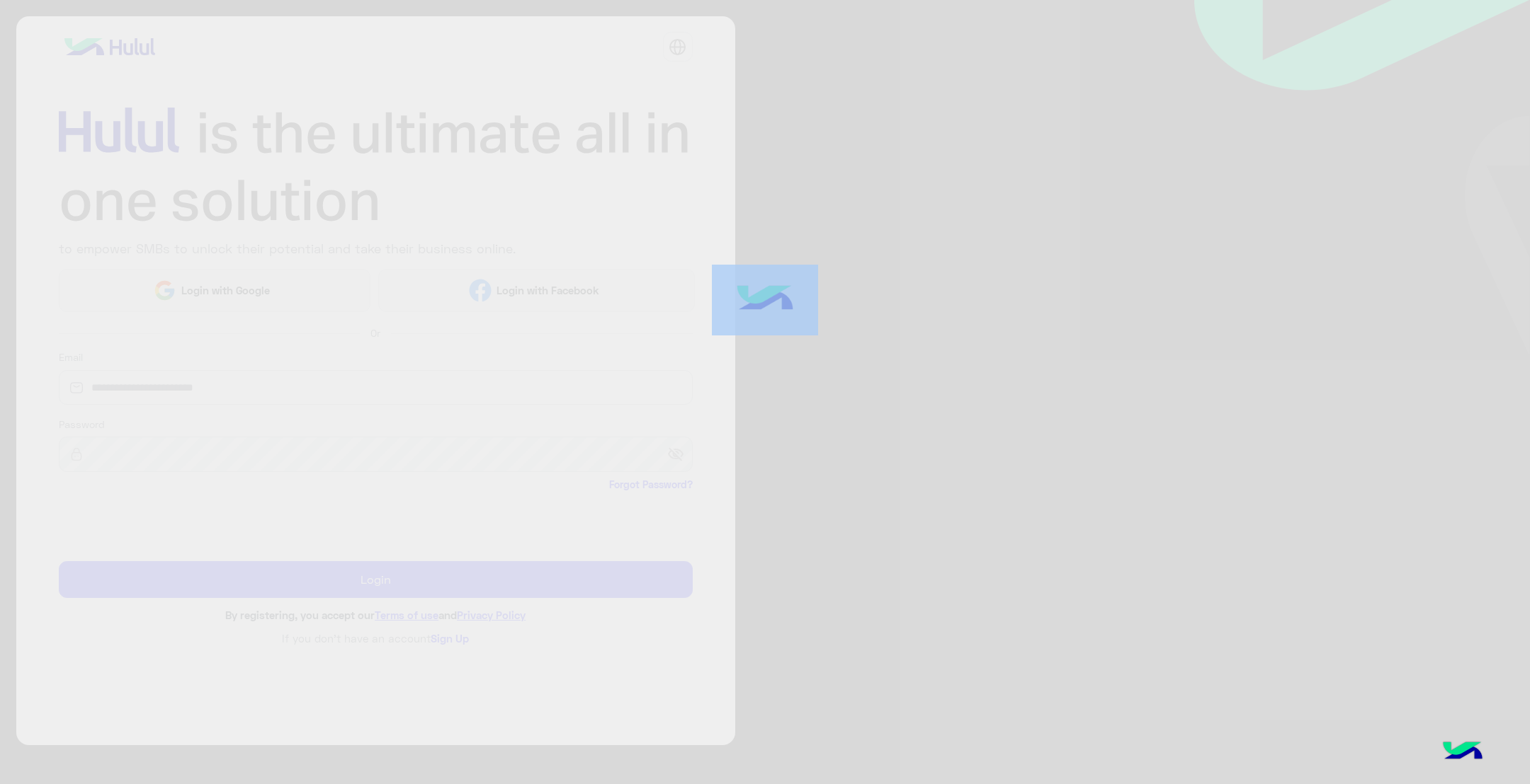
click at [798, 363] on div at bounding box center [765, 392] width 1530 height 785
click at [882, 358] on div at bounding box center [765, 392] width 1530 height 785
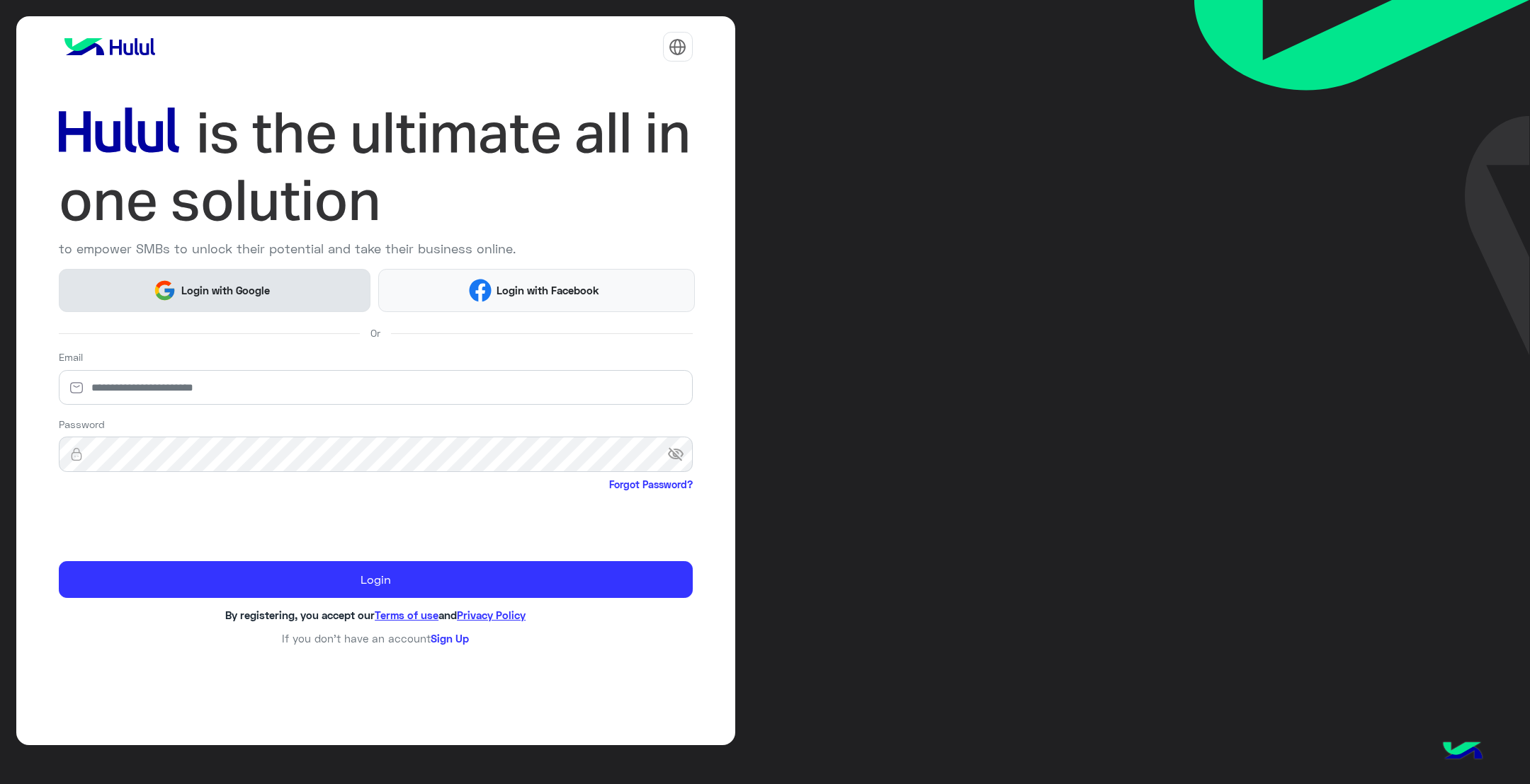
click at [189, 287] on span "Login with Google" at bounding box center [226, 291] width 100 height 17
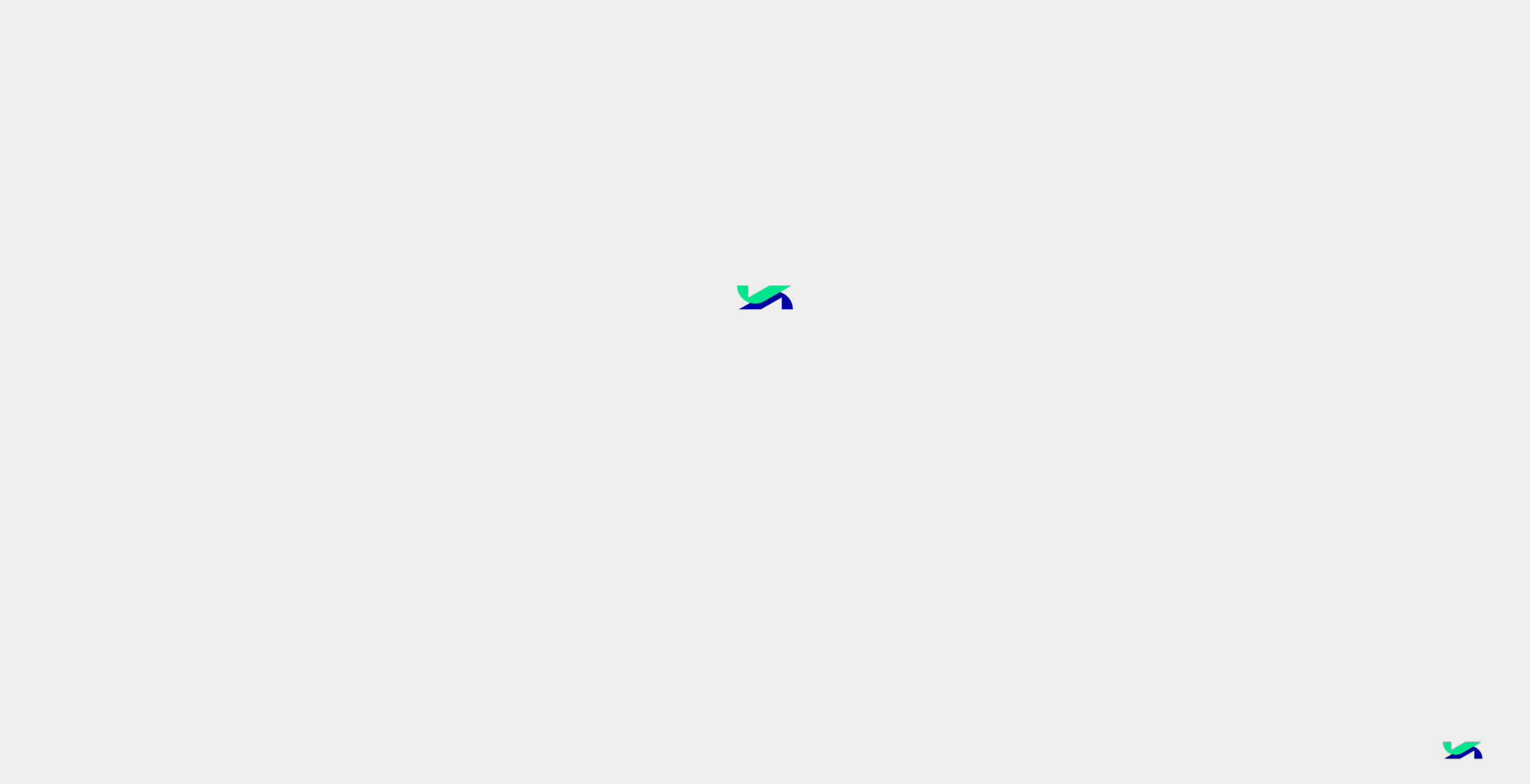
drag, startPoint x: 798, startPoint y: 358, endPoint x: 810, endPoint y: 355, distance: 12.4
click at [798, 357] on div at bounding box center [765, 392] width 1530 height 785
click at [811, 355] on div at bounding box center [765, 392] width 1530 height 785
drag, startPoint x: 816, startPoint y: 355, endPoint x: 900, endPoint y: 339, distance: 85.5
click at [848, 346] on div at bounding box center [765, 392] width 1530 height 785
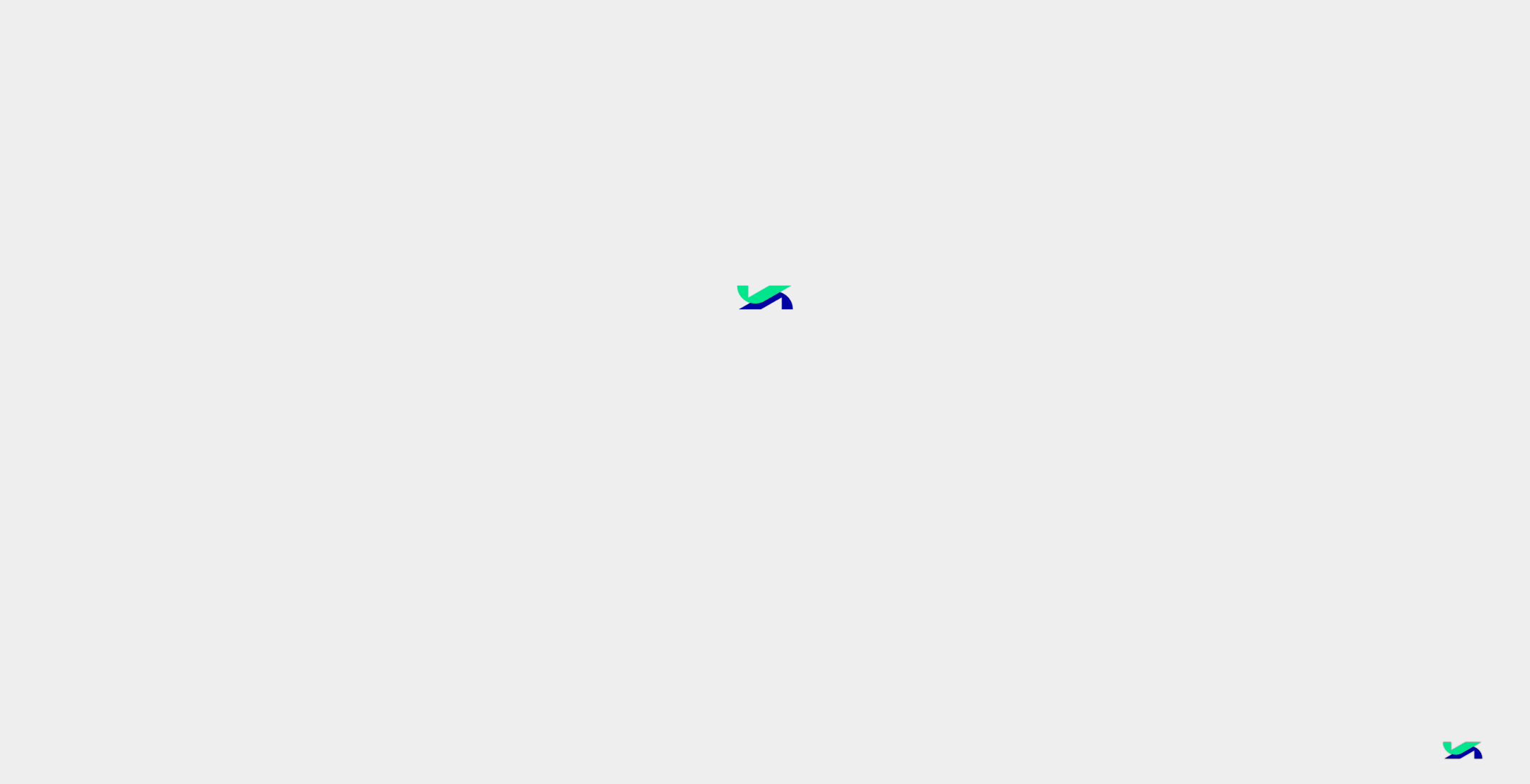
click at [900, 339] on div at bounding box center [765, 392] width 1530 height 785
click at [900, 338] on div at bounding box center [765, 392] width 1530 height 785
click at [901, 338] on div at bounding box center [765, 392] width 1530 height 785
click at [890, 396] on div at bounding box center [765, 392] width 1530 height 785
click at [770, 412] on div at bounding box center [765, 392] width 1530 height 785
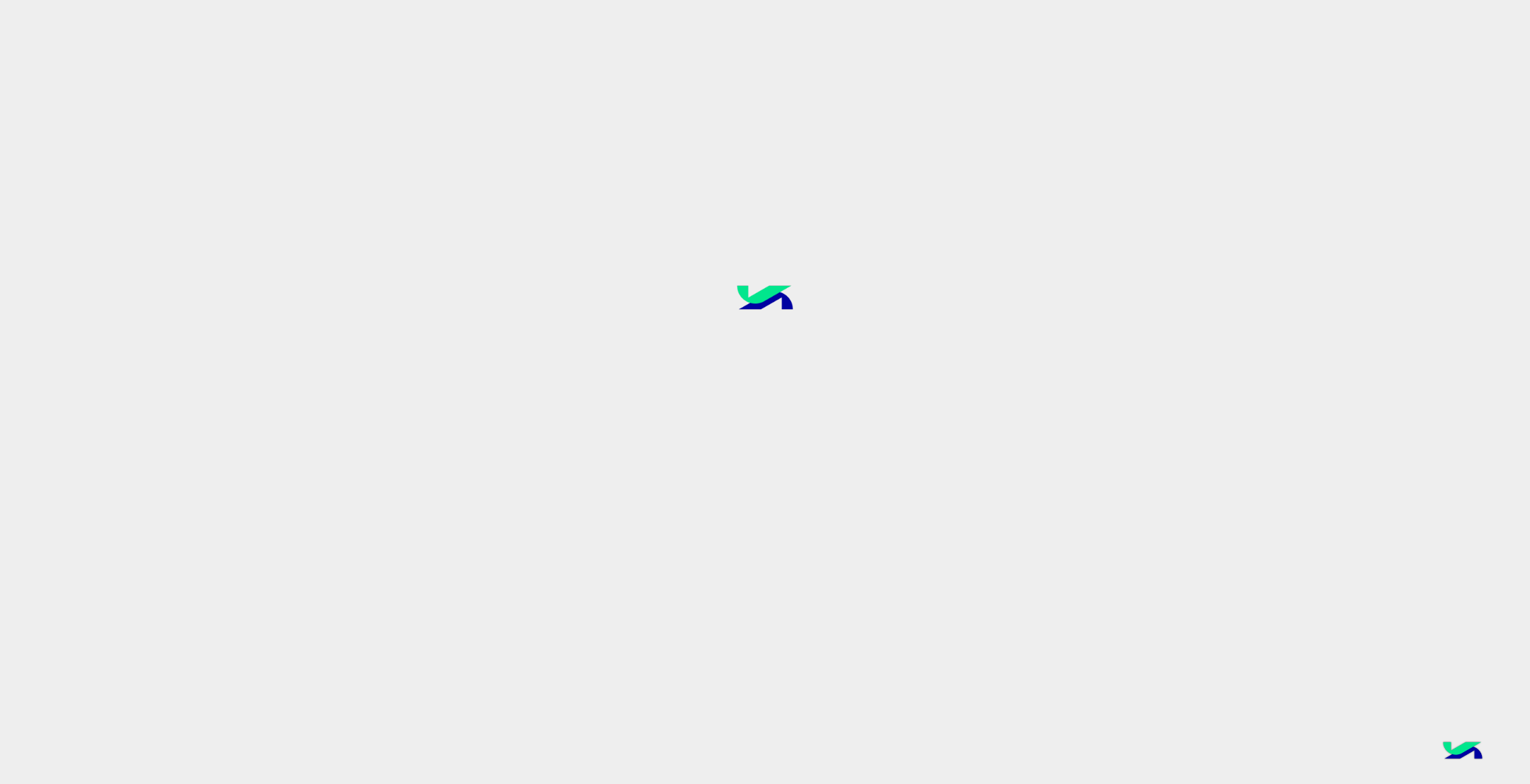
click at [776, 389] on div at bounding box center [765, 392] width 1530 height 785
click at [844, 380] on div at bounding box center [765, 392] width 1530 height 785
click at [805, 328] on img at bounding box center [765, 300] width 106 height 71
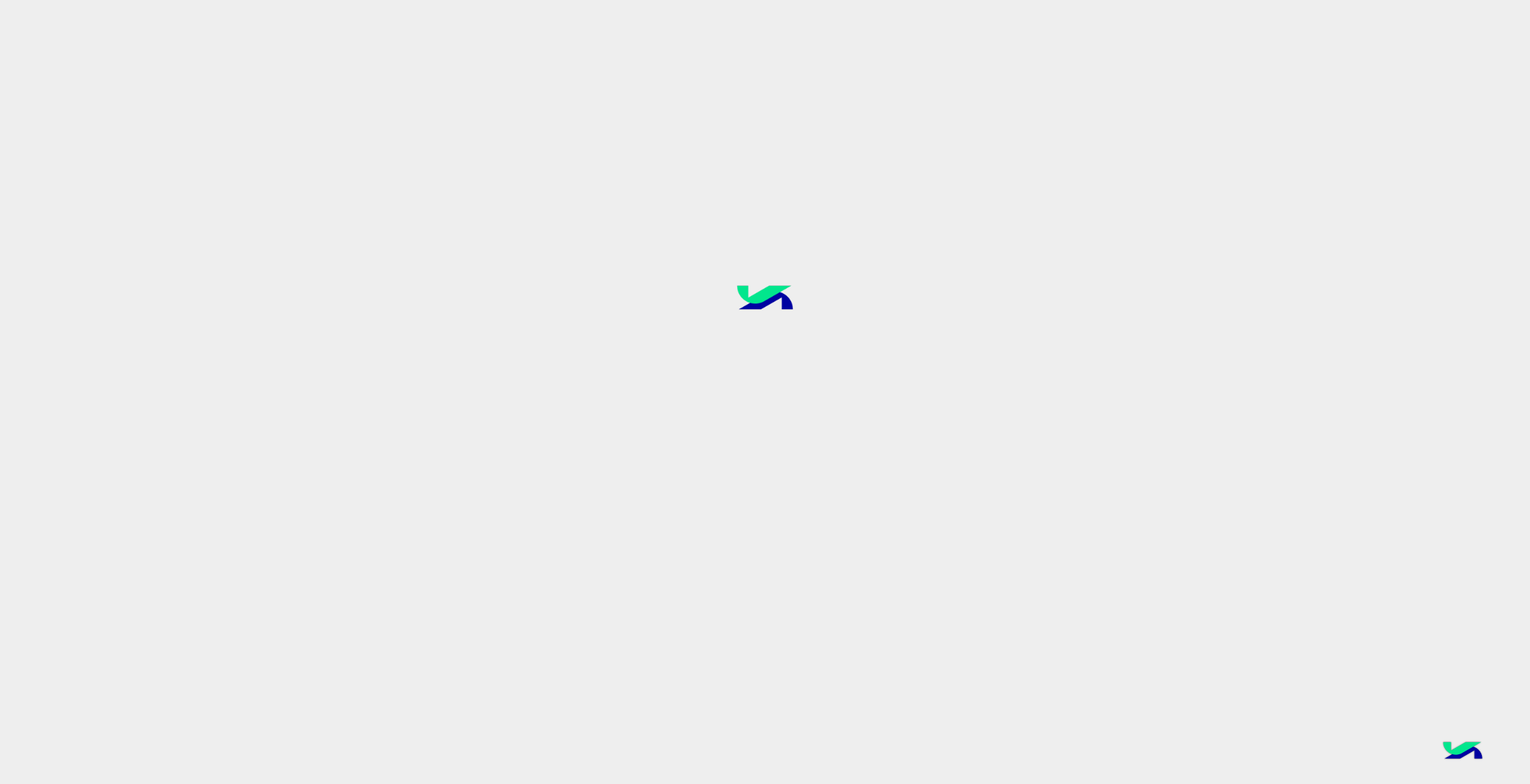
click at [807, 328] on img at bounding box center [765, 300] width 106 height 71
click at [810, 332] on img at bounding box center [765, 300] width 106 height 71
click at [810, 333] on img at bounding box center [765, 300] width 106 height 71
click at [812, 333] on img at bounding box center [765, 300] width 106 height 71
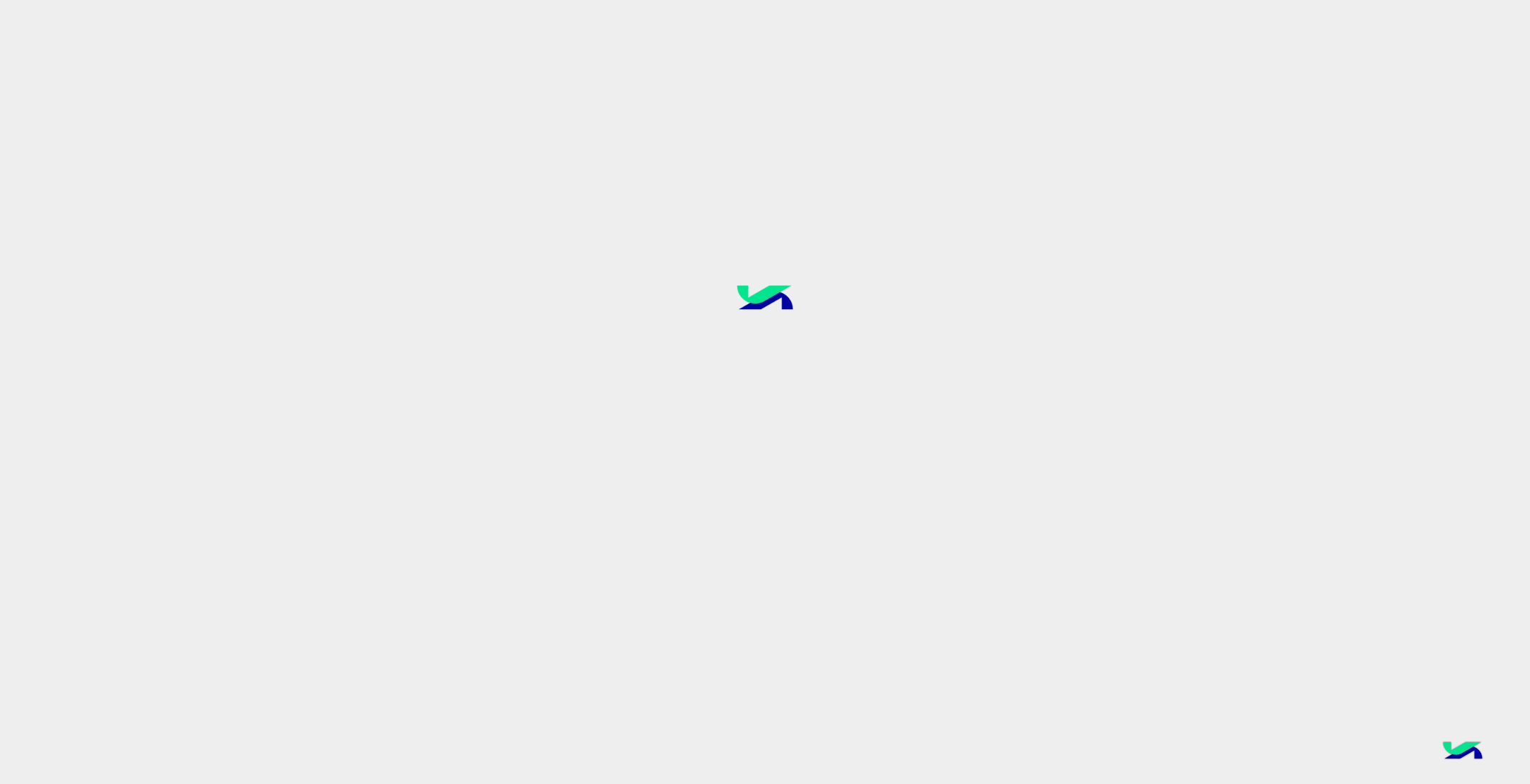
click at [814, 339] on div at bounding box center [765, 392] width 1530 height 785
click at [792, 393] on div at bounding box center [765, 392] width 1530 height 785
click at [793, 392] on div at bounding box center [765, 392] width 1530 height 785
drag, startPoint x: 793, startPoint y: 392, endPoint x: 795, endPoint y: 382, distance: 10.2
click at [793, 391] on div at bounding box center [765, 392] width 1530 height 785
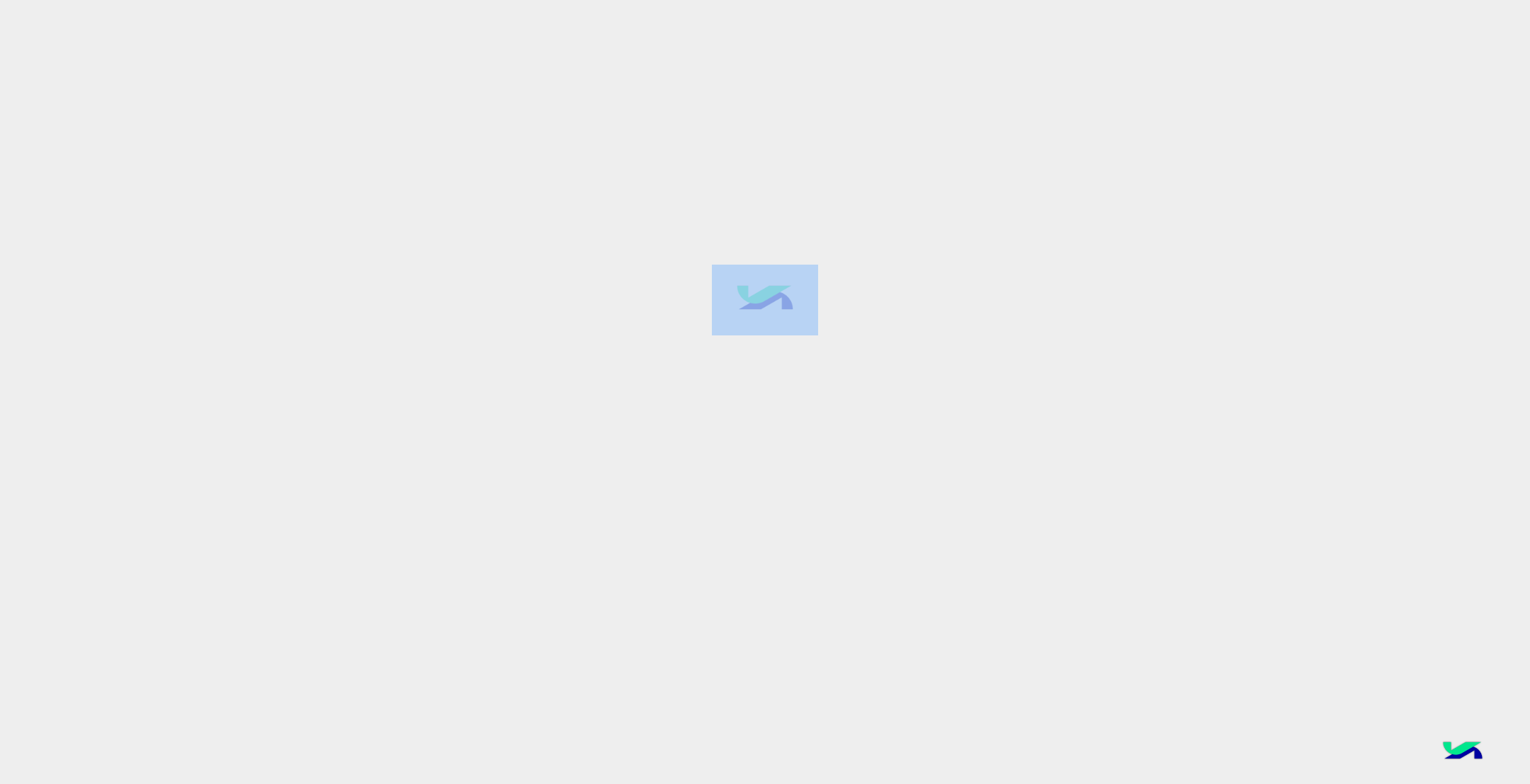
click at [861, 357] on div at bounding box center [765, 392] width 1530 height 785
drag, startPoint x: 829, startPoint y: 295, endPoint x: 737, endPoint y: 291, distance: 92.1
click at [739, 290] on div at bounding box center [765, 392] width 1530 height 785
click at [799, 380] on div at bounding box center [765, 392] width 1530 height 785
click at [801, 382] on div at bounding box center [765, 392] width 1530 height 785
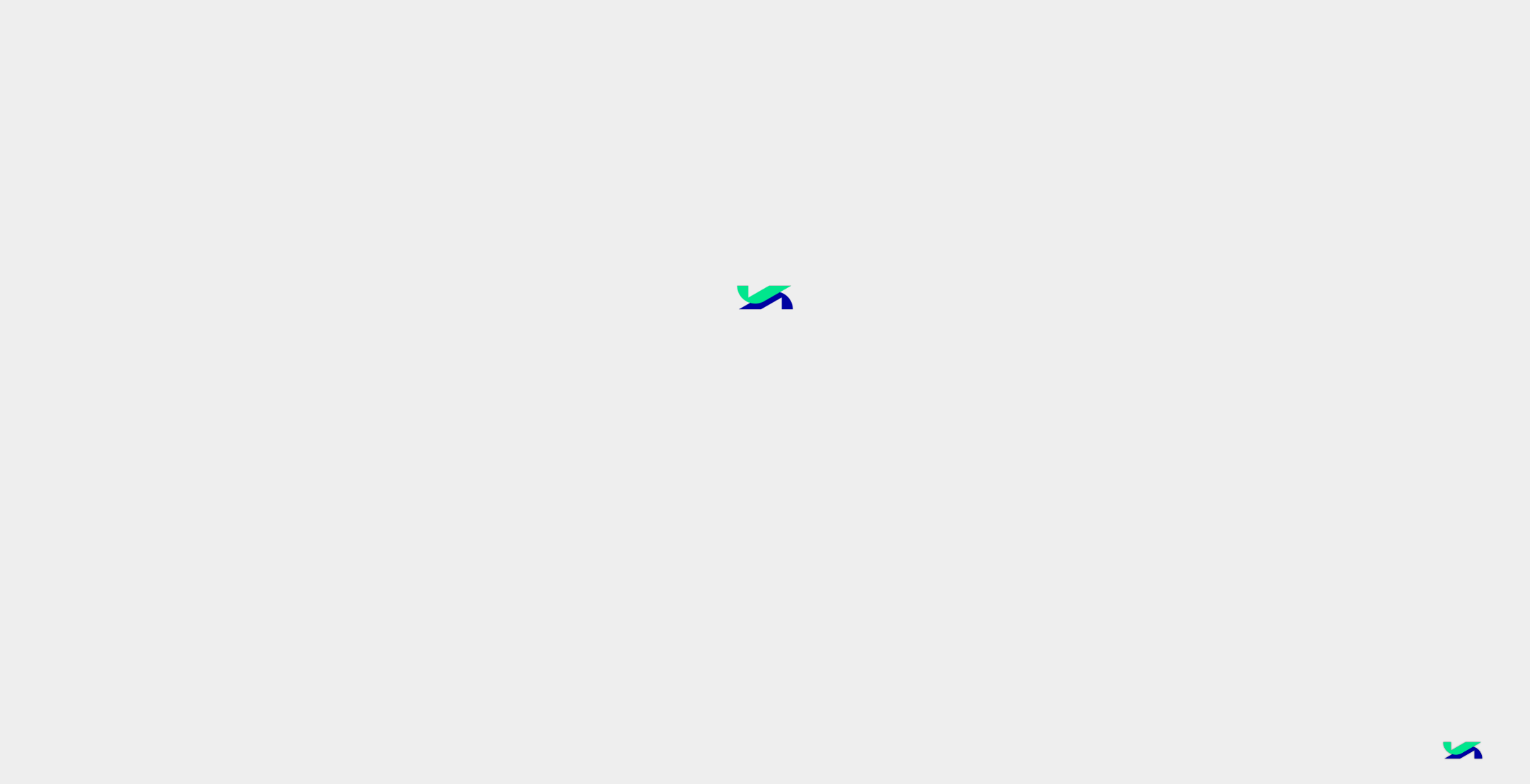
click at [884, 358] on div at bounding box center [765, 392] width 1530 height 785
click at [837, 319] on div at bounding box center [765, 392] width 1530 height 785
click at [867, 388] on div at bounding box center [765, 392] width 1530 height 785
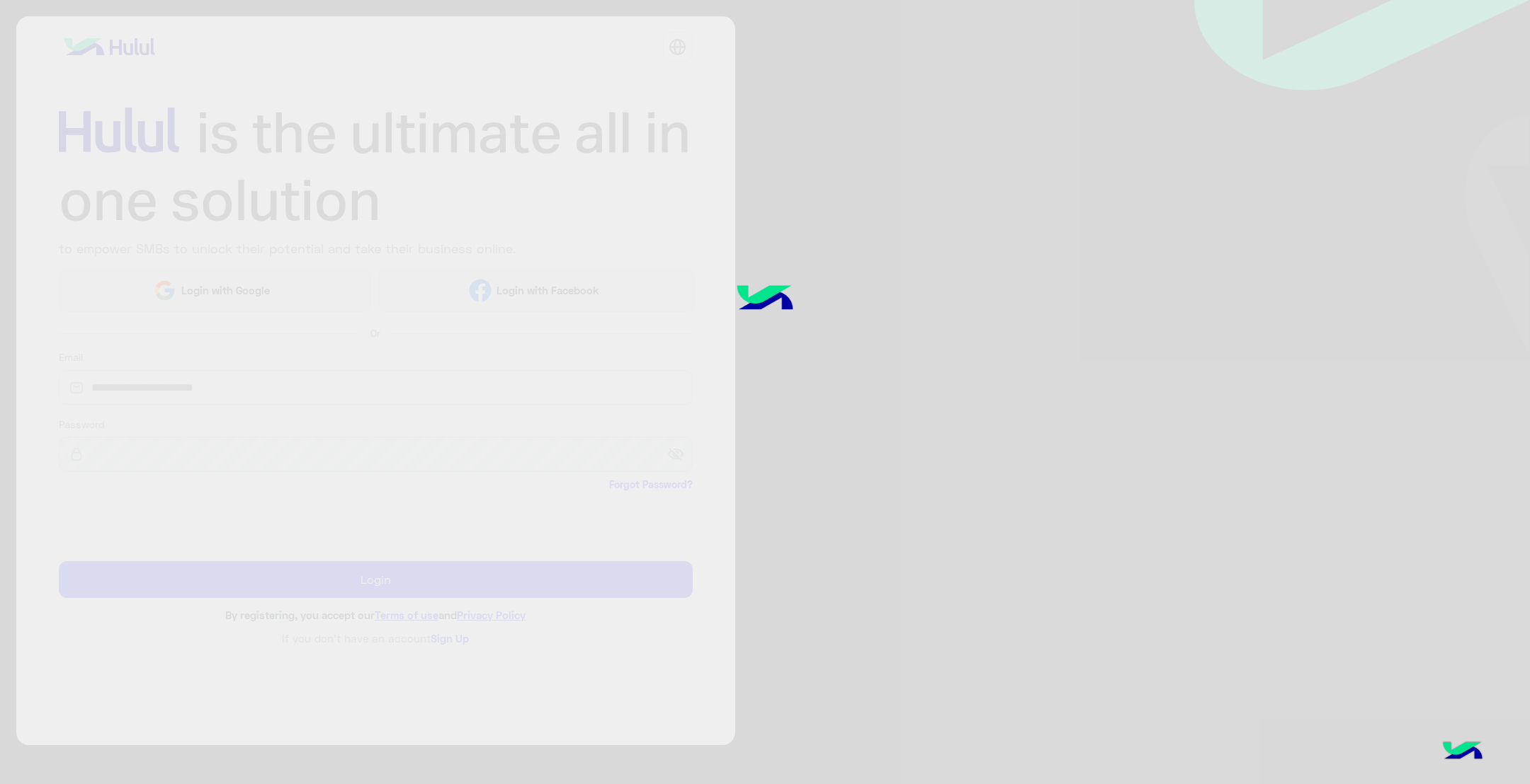
click at [832, 353] on div at bounding box center [765, 392] width 1530 height 785
click at [829, 351] on div at bounding box center [765, 392] width 1530 height 785
click at [863, 329] on div at bounding box center [765, 392] width 1530 height 785
click at [850, 340] on div at bounding box center [765, 392] width 1530 height 785
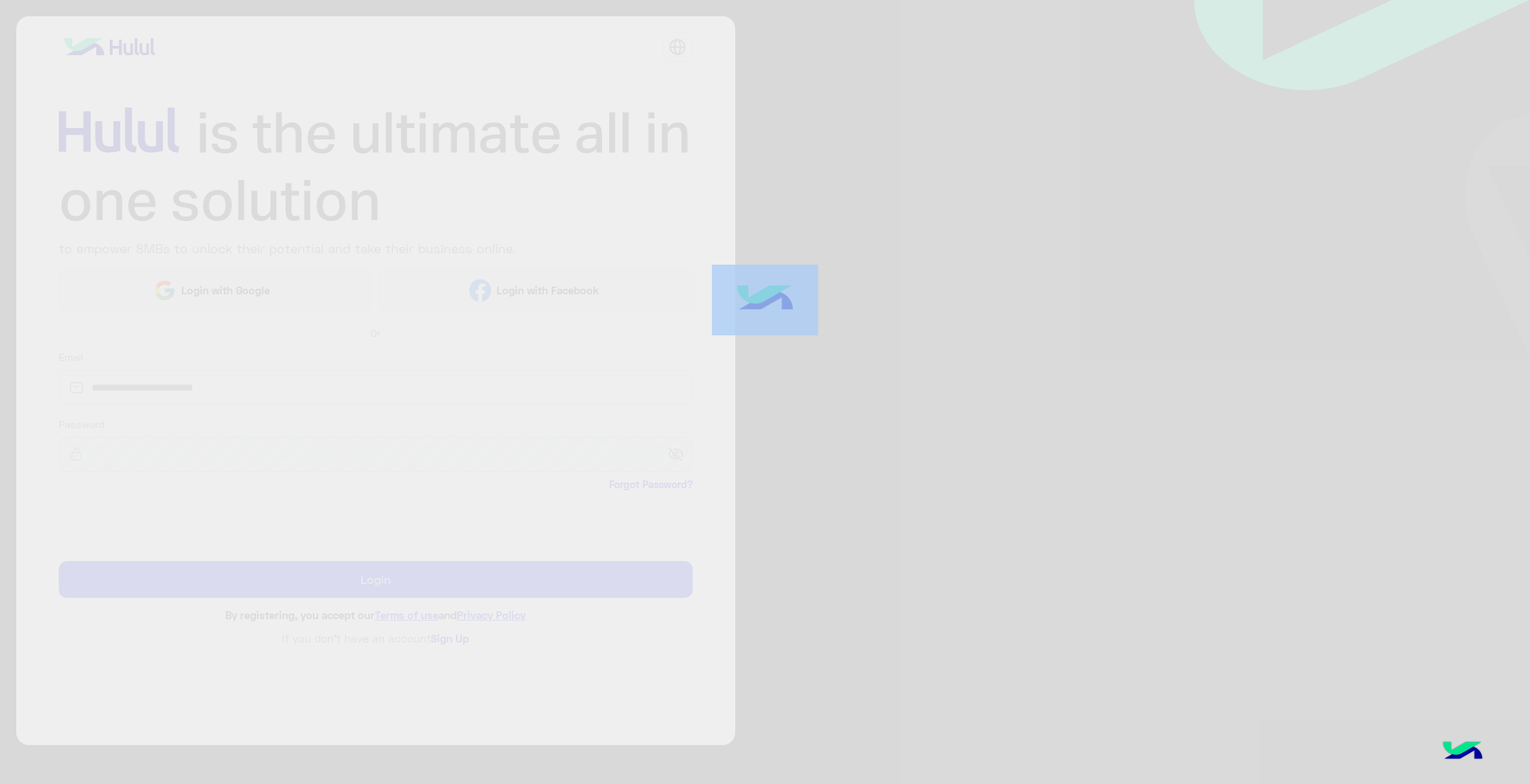
click at [850, 340] on div at bounding box center [765, 392] width 1530 height 785
click at [870, 359] on div at bounding box center [765, 392] width 1530 height 785
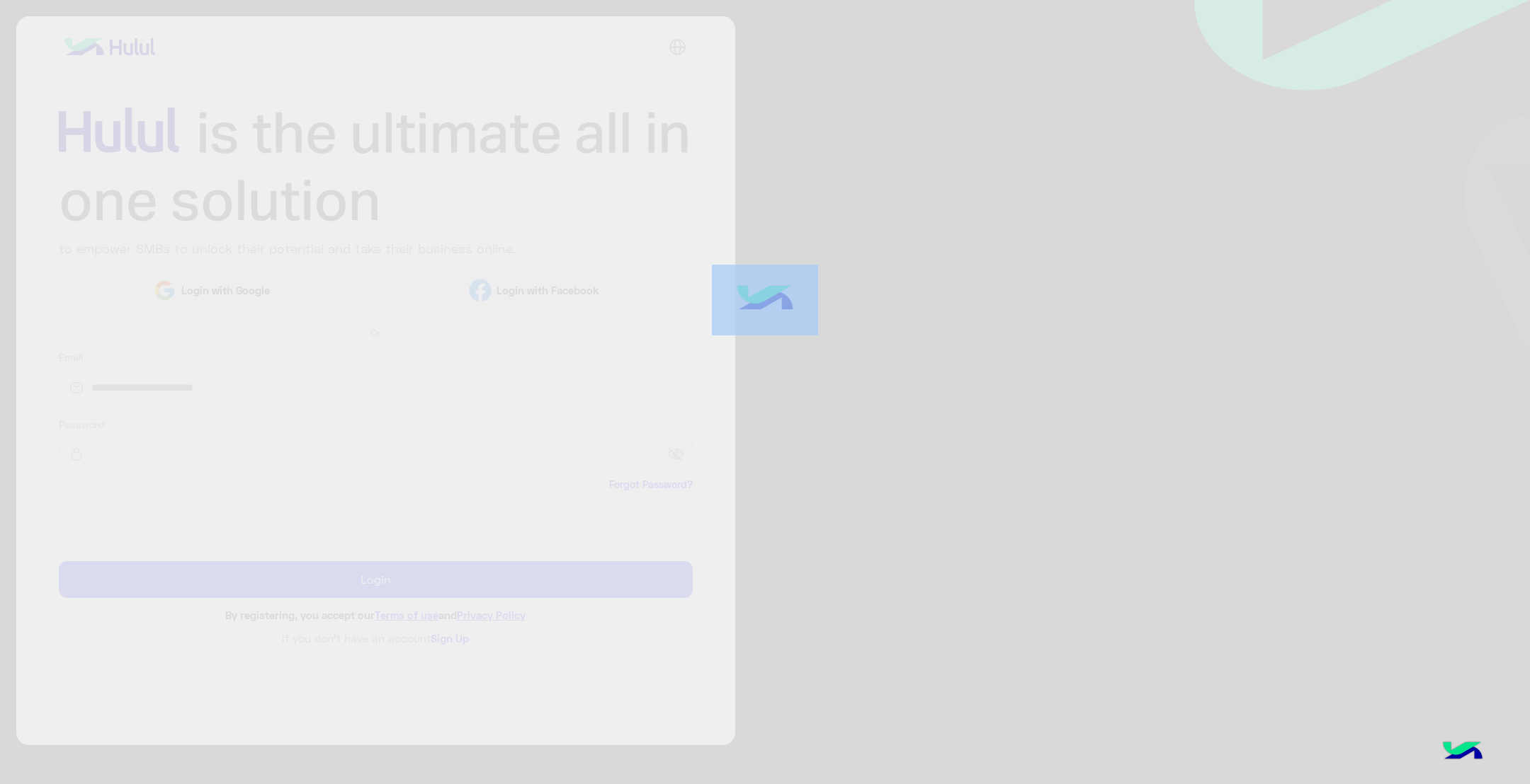
click at [870, 359] on div at bounding box center [765, 392] width 1530 height 785
click at [897, 368] on div at bounding box center [765, 392] width 1530 height 785
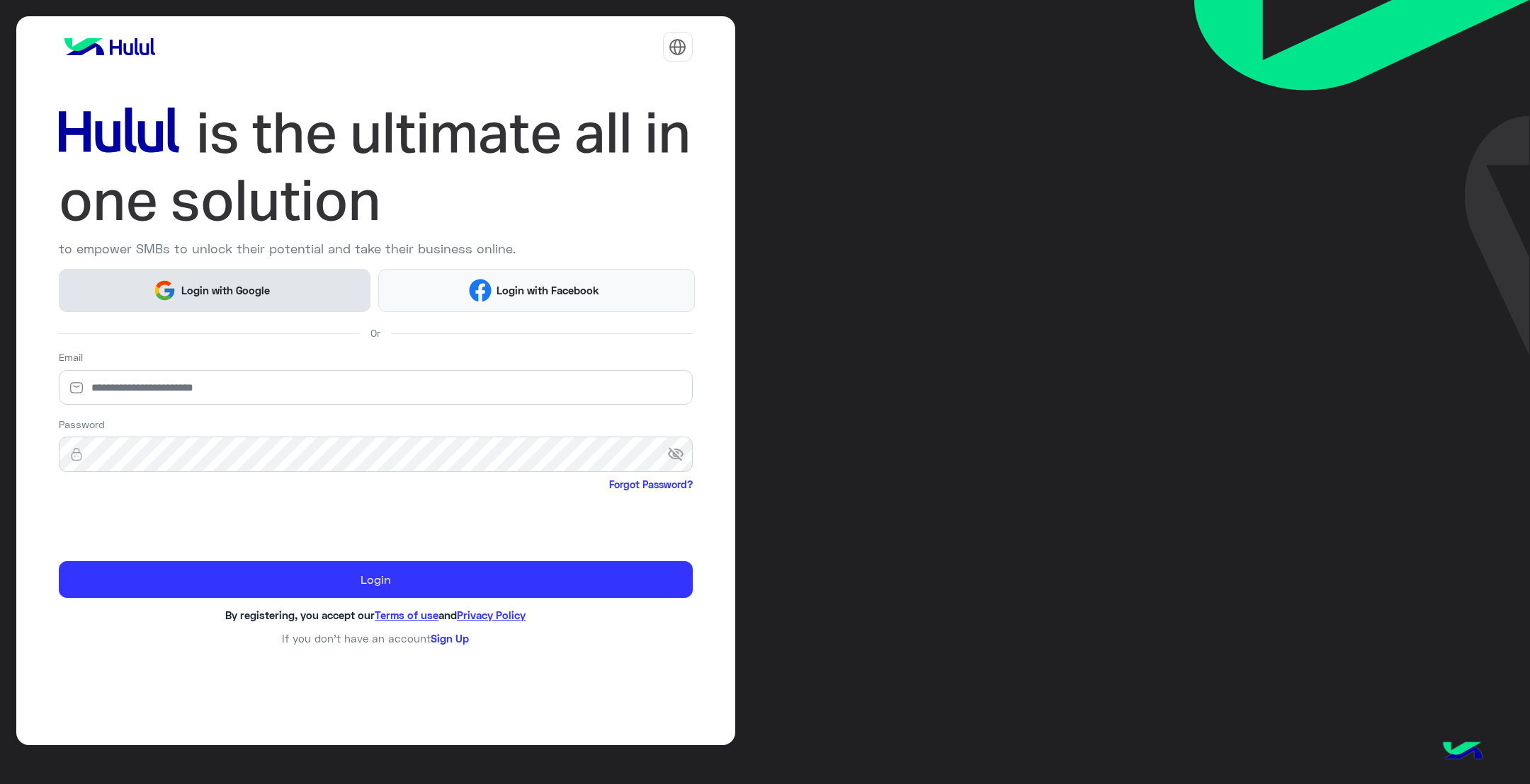
click at [162, 309] on button "Login with Google" at bounding box center [214, 291] width 311 height 43
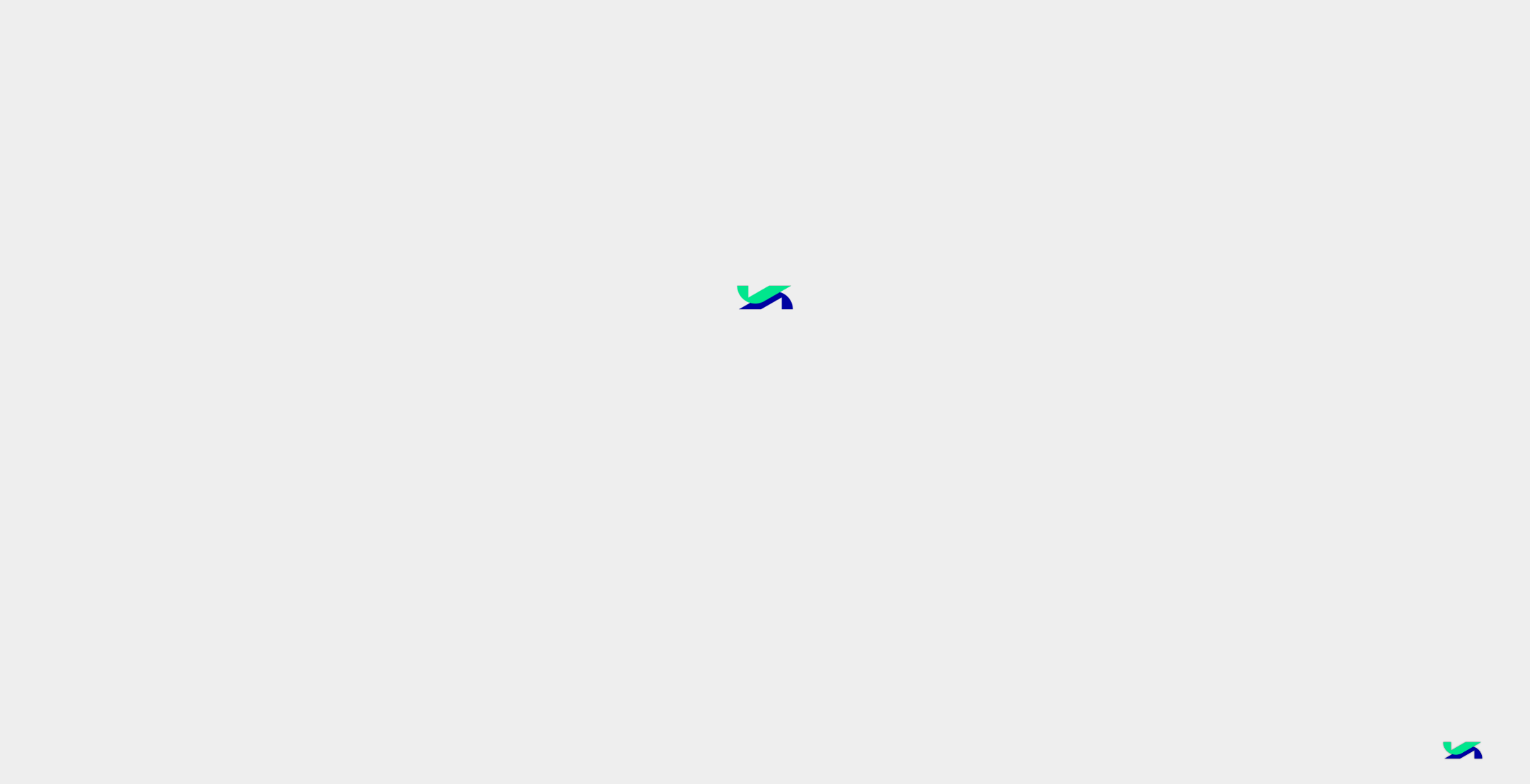
drag, startPoint x: 833, startPoint y: 332, endPoint x: 750, endPoint y: 385, distance: 98.5
click at [687, 314] on div at bounding box center [765, 392] width 1530 height 785
click at [755, 393] on div at bounding box center [765, 392] width 1530 height 785
click at [803, 361] on div at bounding box center [765, 392] width 1530 height 785
click at [805, 359] on div at bounding box center [765, 392] width 1530 height 785
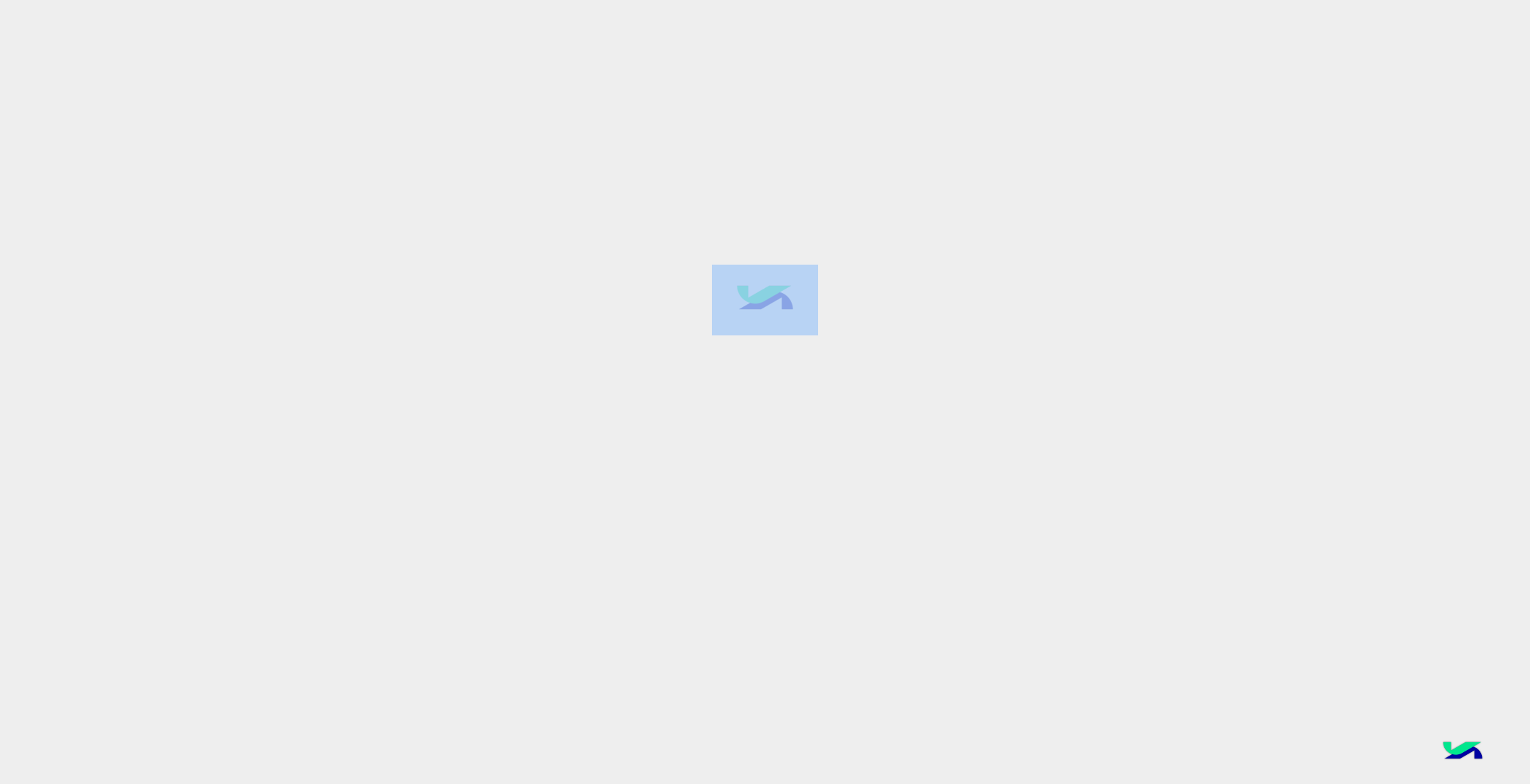
click at [805, 359] on div at bounding box center [765, 392] width 1530 height 785
click at [822, 359] on div at bounding box center [765, 392] width 1530 height 785
click at [882, 359] on div at bounding box center [765, 392] width 1530 height 785
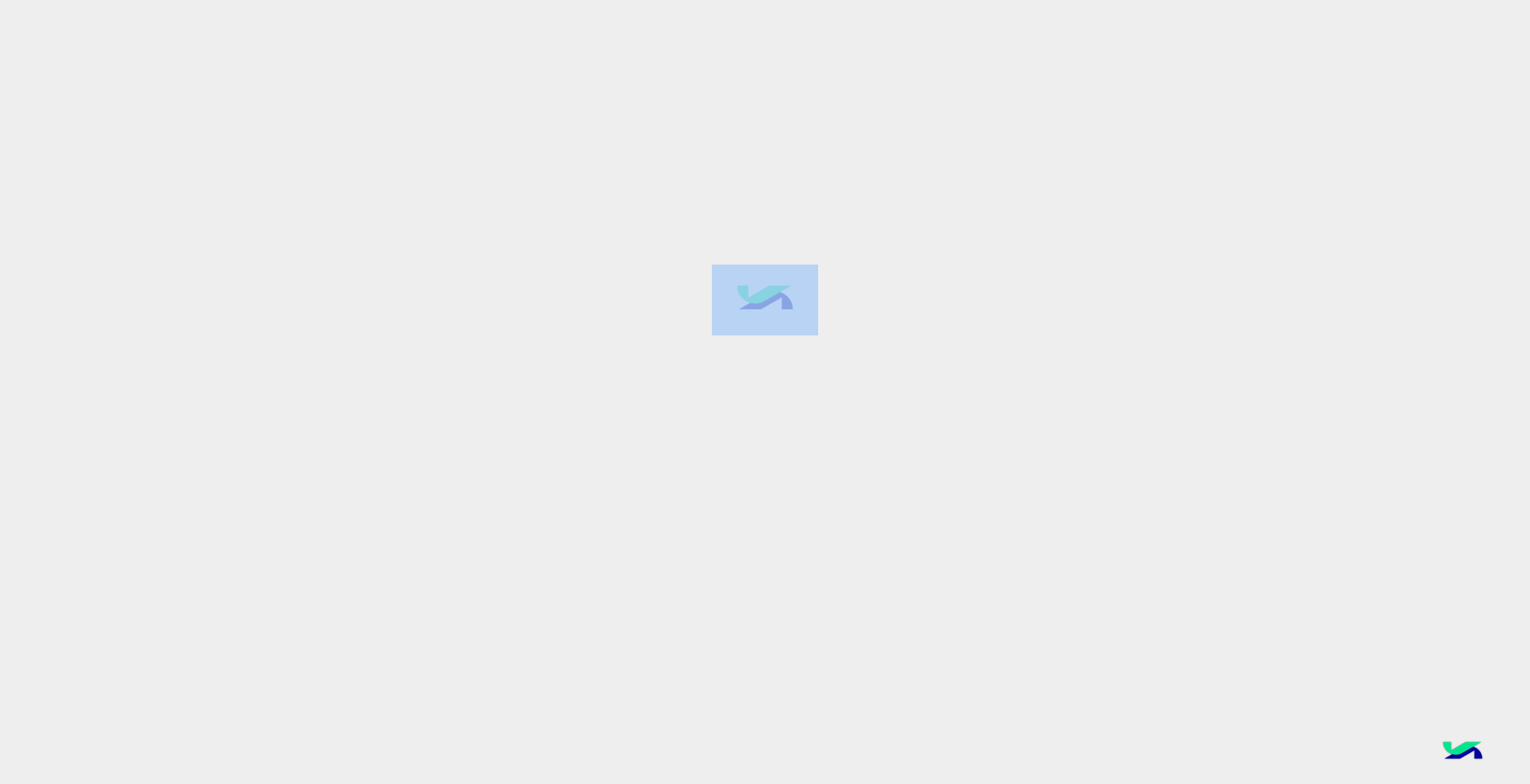
click at [880, 361] on div at bounding box center [765, 392] width 1530 height 785
click at [851, 366] on div at bounding box center [765, 392] width 1530 height 785
click at [844, 370] on div at bounding box center [765, 392] width 1530 height 785
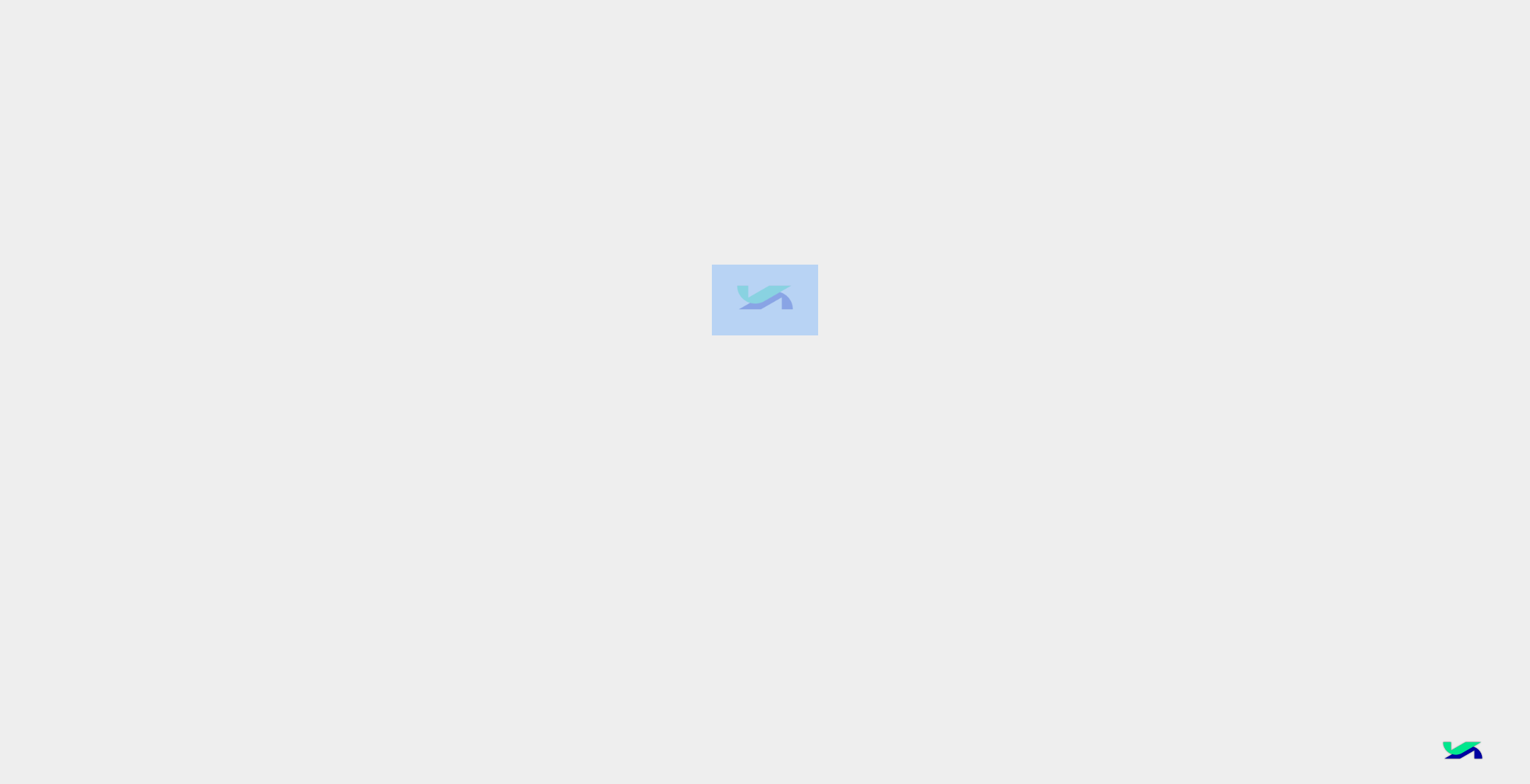
click at [844, 370] on div at bounding box center [765, 392] width 1530 height 785
click at [831, 387] on div at bounding box center [765, 392] width 1530 height 785
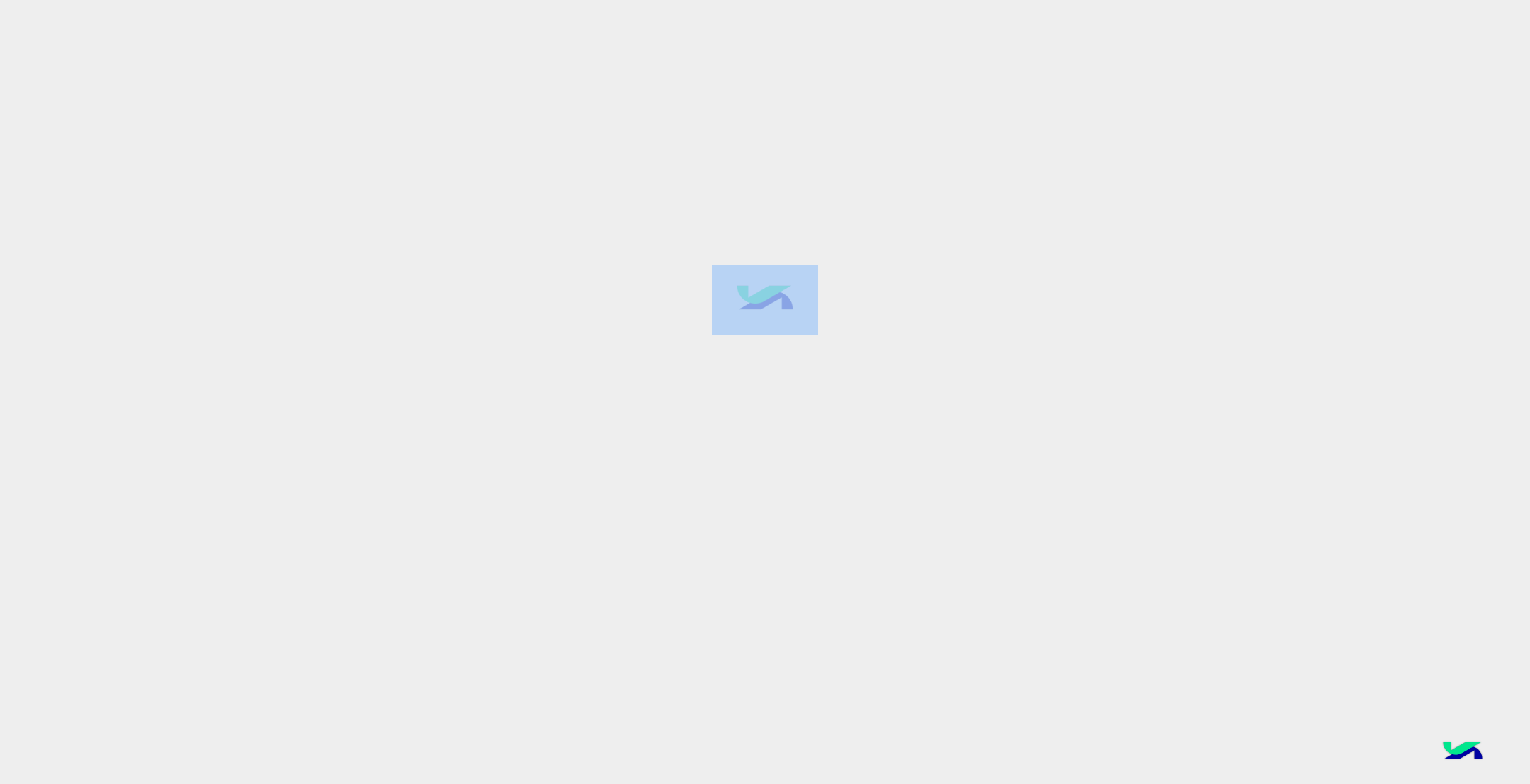
click at [831, 387] on div at bounding box center [765, 392] width 1530 height 785
click at [784, 387] on div at bounding box center [765, 392] width 1530 height 785
click at [784, 388] on div at bounding box center [765, 392] width 1530 height 785
click at [897, 355] on div at bounding box center [765, 392] width 1530 height 785
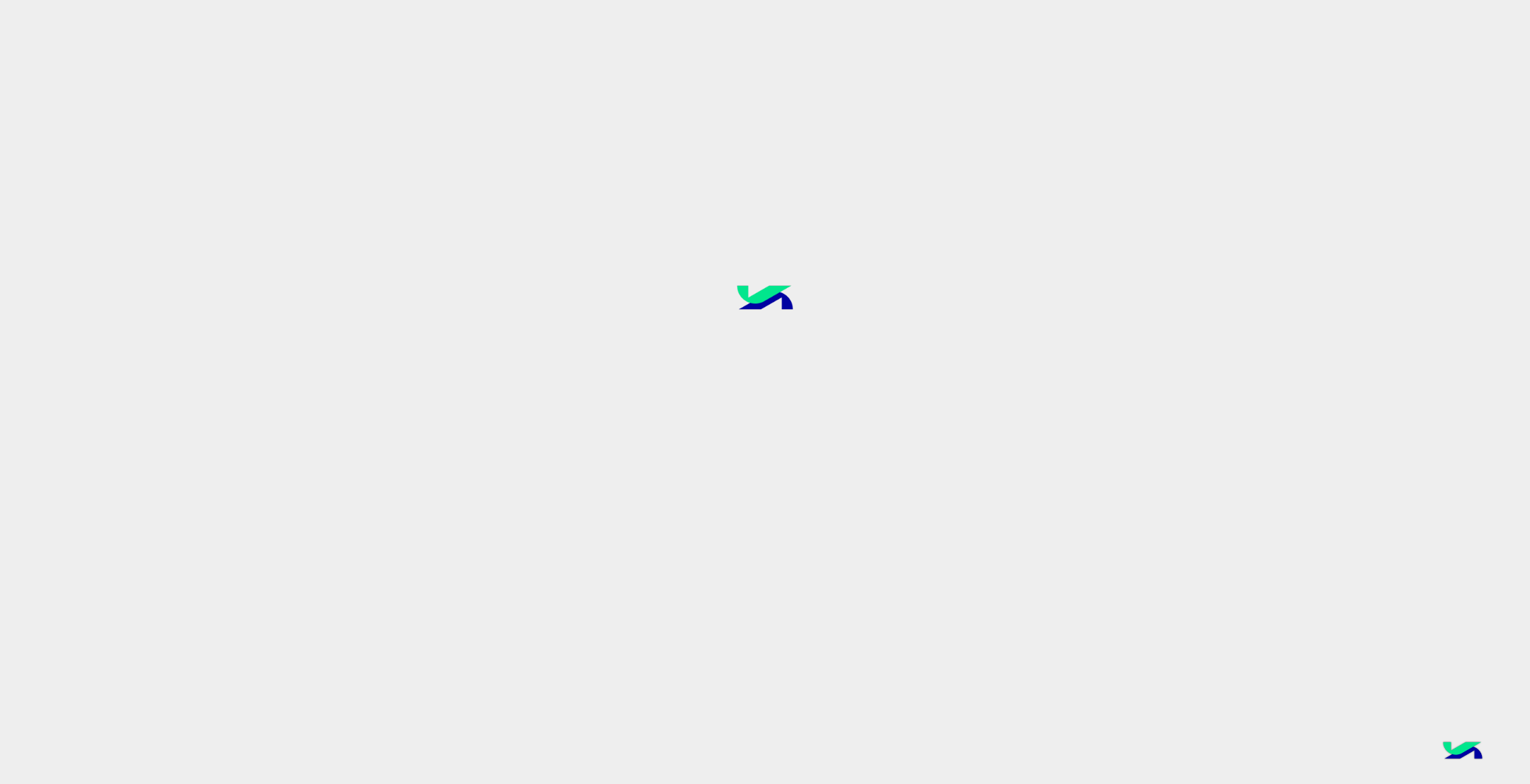
click at [814, 344] on div at bounding box center [765, 392] width 1530 height 785
click at [817, 342] on div at bounding box center [765, 392] width 1530 height 785
click at [820, 342] on div at bounding box center [765, 392] width 1530 height 785
click at [816, 340] on div at bounding box center [765, 392] width 1530 height 785
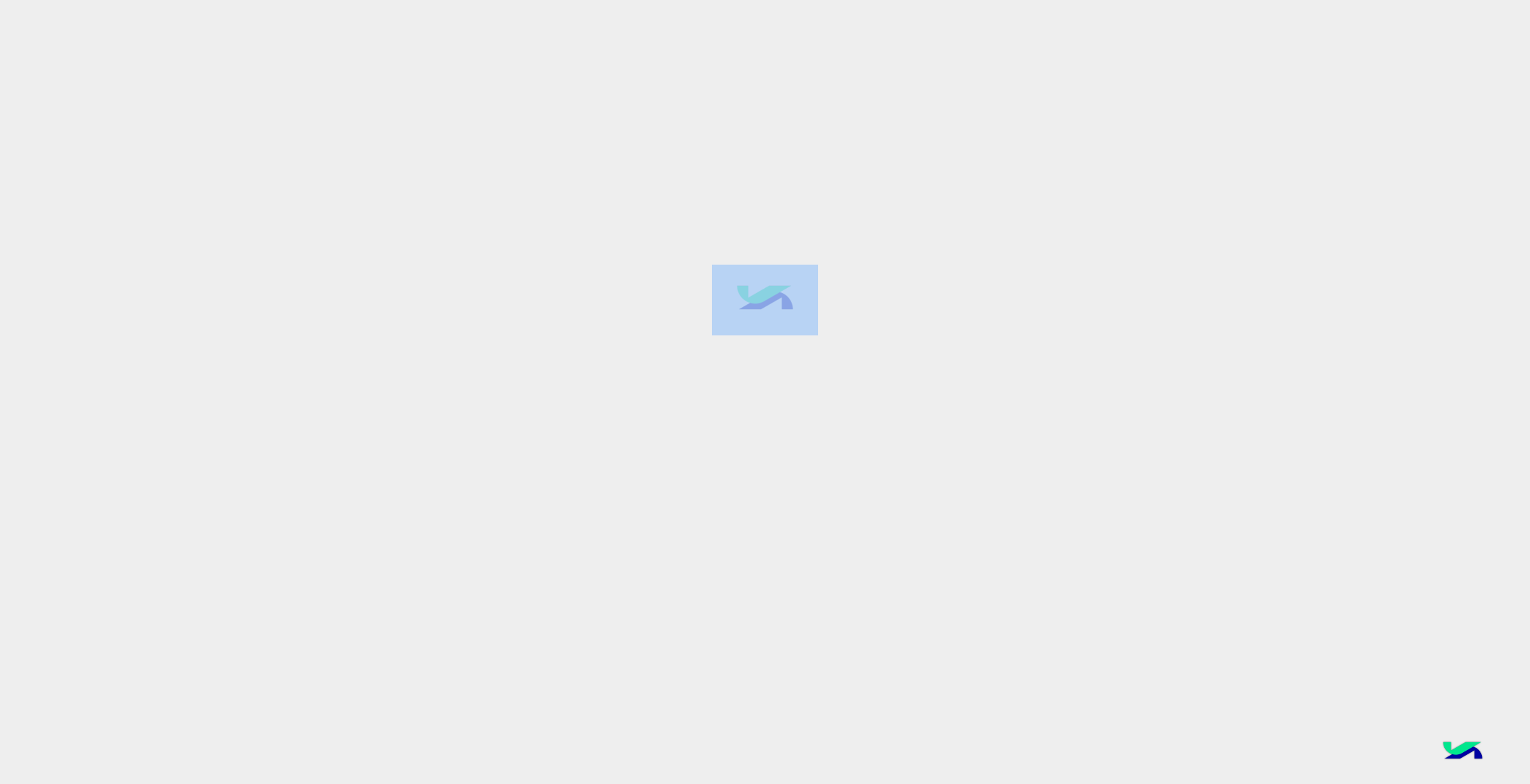
click at [816, 340] on div at bounding box center [765, 392] width 1530 height 785
click at [851, 373] on div at bounding box center [765, 392] width 1530 height 785
click at [765, 305] on img at bounding box center [765, 300] width 106 height 71
click at [765, 306] on img at bounding box center [765, 300] width 106 height 71
drag, startPoint x: 765, startPoint y: 321, endPoint x: 767, endPoint y: 336, distance: 15.1
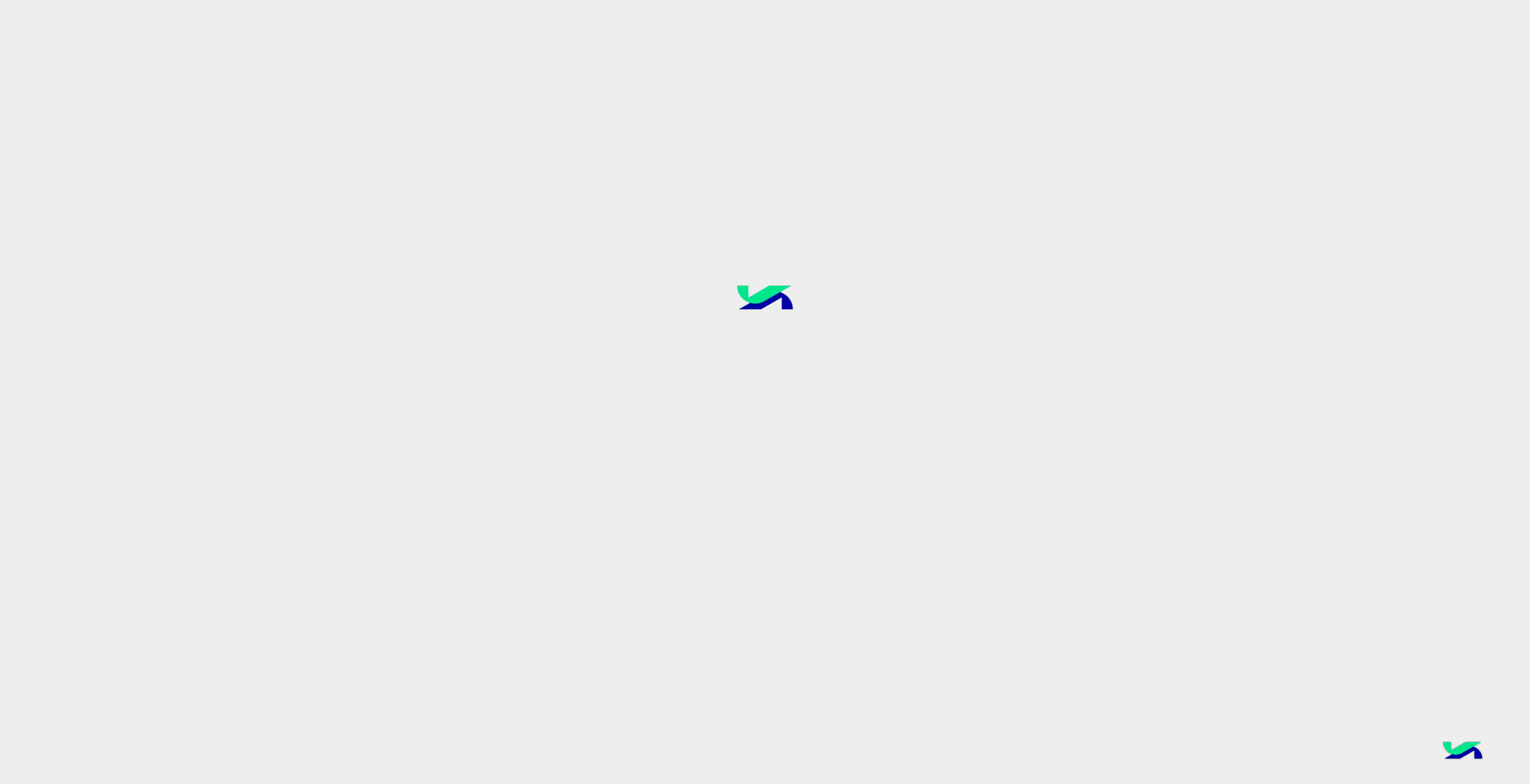
click at [765, 323] on img at bounding box center [765, 300] width 106 height 71
click at [767, 336] on img at bounding box center [765, 300] width 106 height 71
drag, startPoint x: 767, startPoint y: 336, endPoint x: 783, endPoint y: 340, distance: 16.5
click at [767, 338] on div at bounding box center [765, 392] width 1530 height 785
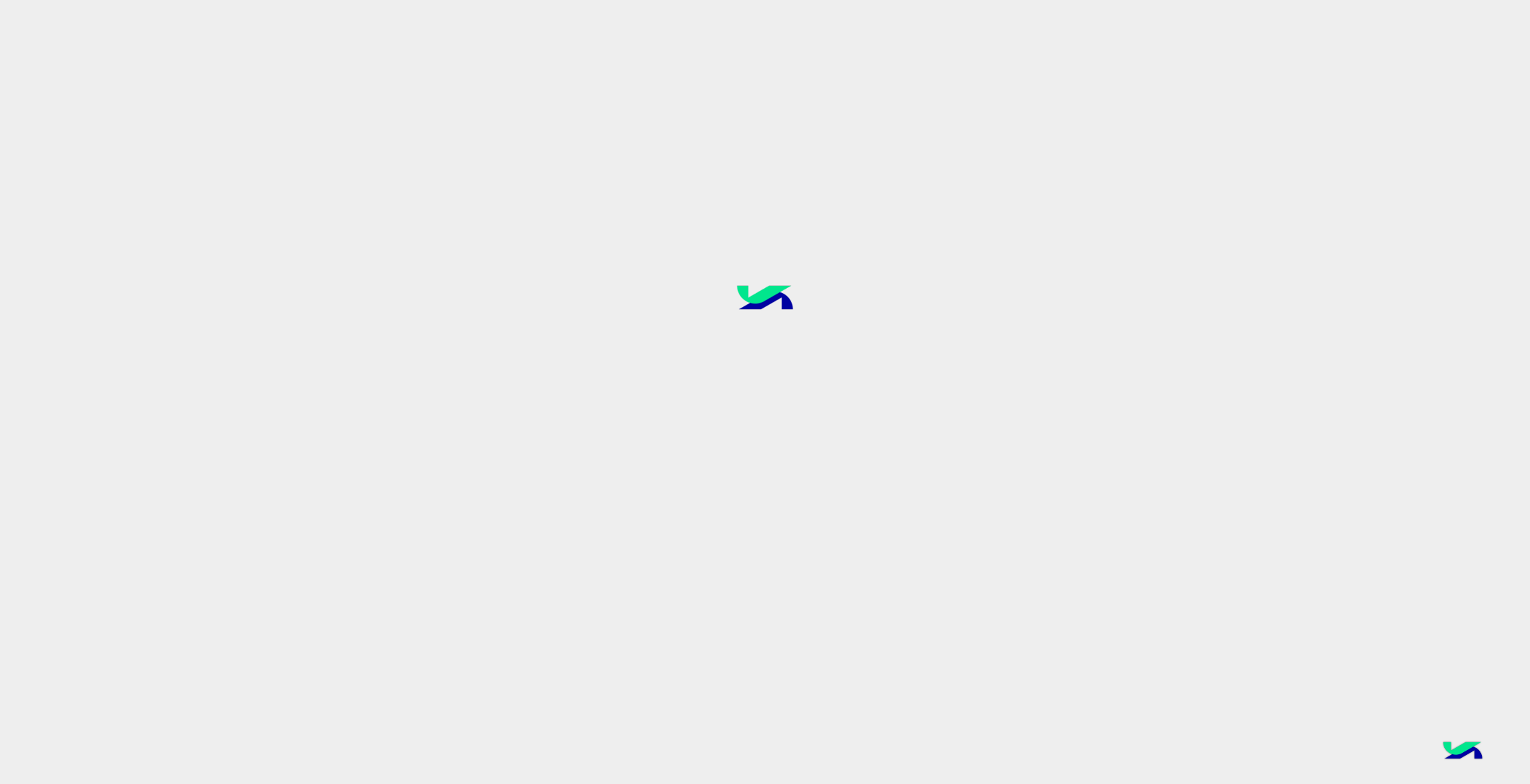
click at [839, 332] on div at bounding box center [765, 392] width 1530 height 785
click at [840, 332] on div at bounding box center [765, 392] width 1530 height 785
click at [840, 328] on div at bounding box center [765, 392] width 1530 height 785
click at [827, 302] on div at bounding box center [765, 392] width 1530 height 785
drag, startPoint x: 825, startPoint y: 302, endPoint x: 793, endPoint y: 336, distance: 46.7
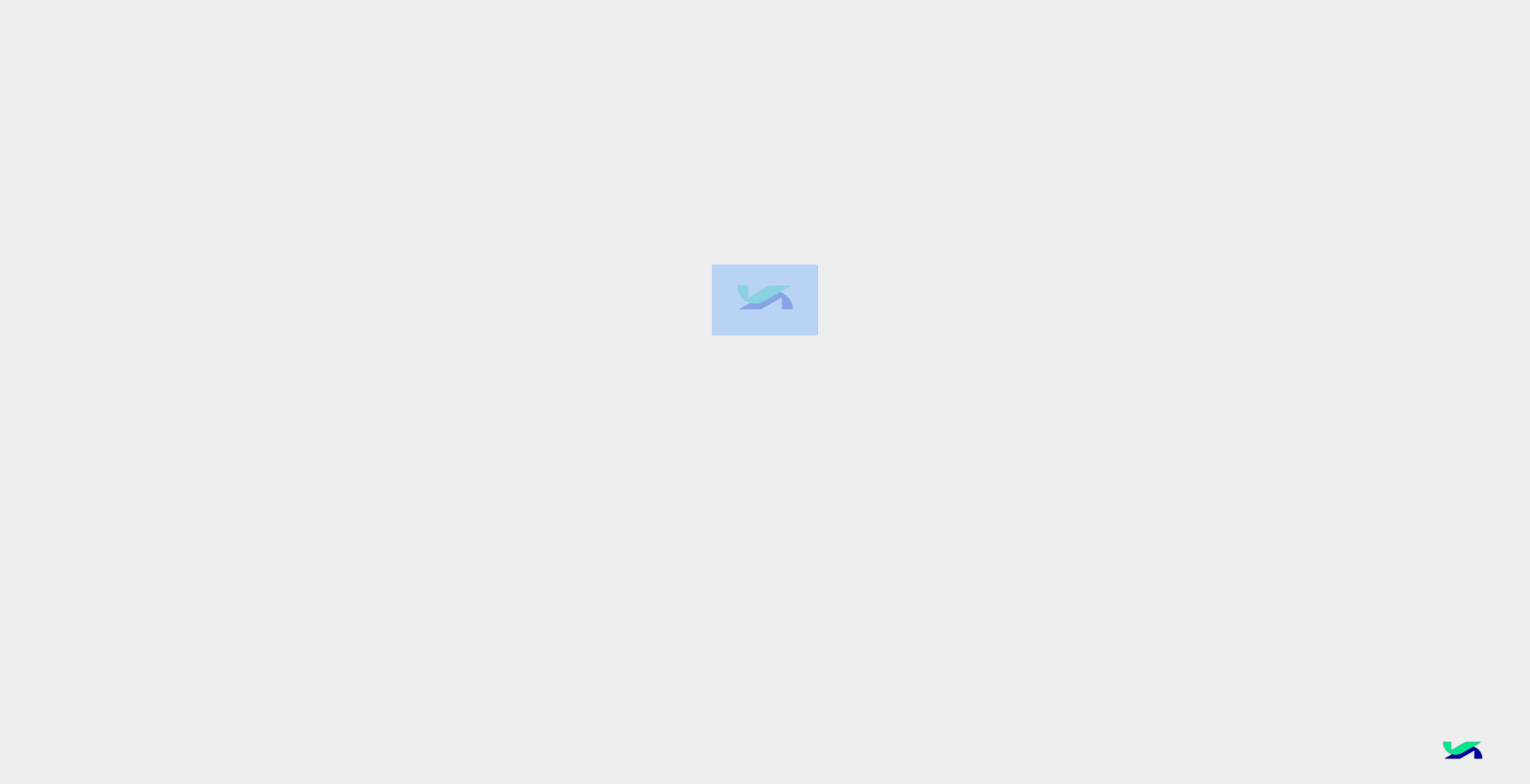
click at [675, 313] on div at bounding box center [765, 392] width 1530 height 785
click at [833, 349] on div at bounding box center [765, 392] width 1530 height 785
click at [804, 385] on div at bounding box center [765, 392] width 1530 height 785
drag, startPoint x: 856, startPoint y: 317, endPoint x: 740, endPoint y: 313, distance: 116.1
click at [742, 312] on div at bounding box center [765, 392] width 1530 height 785
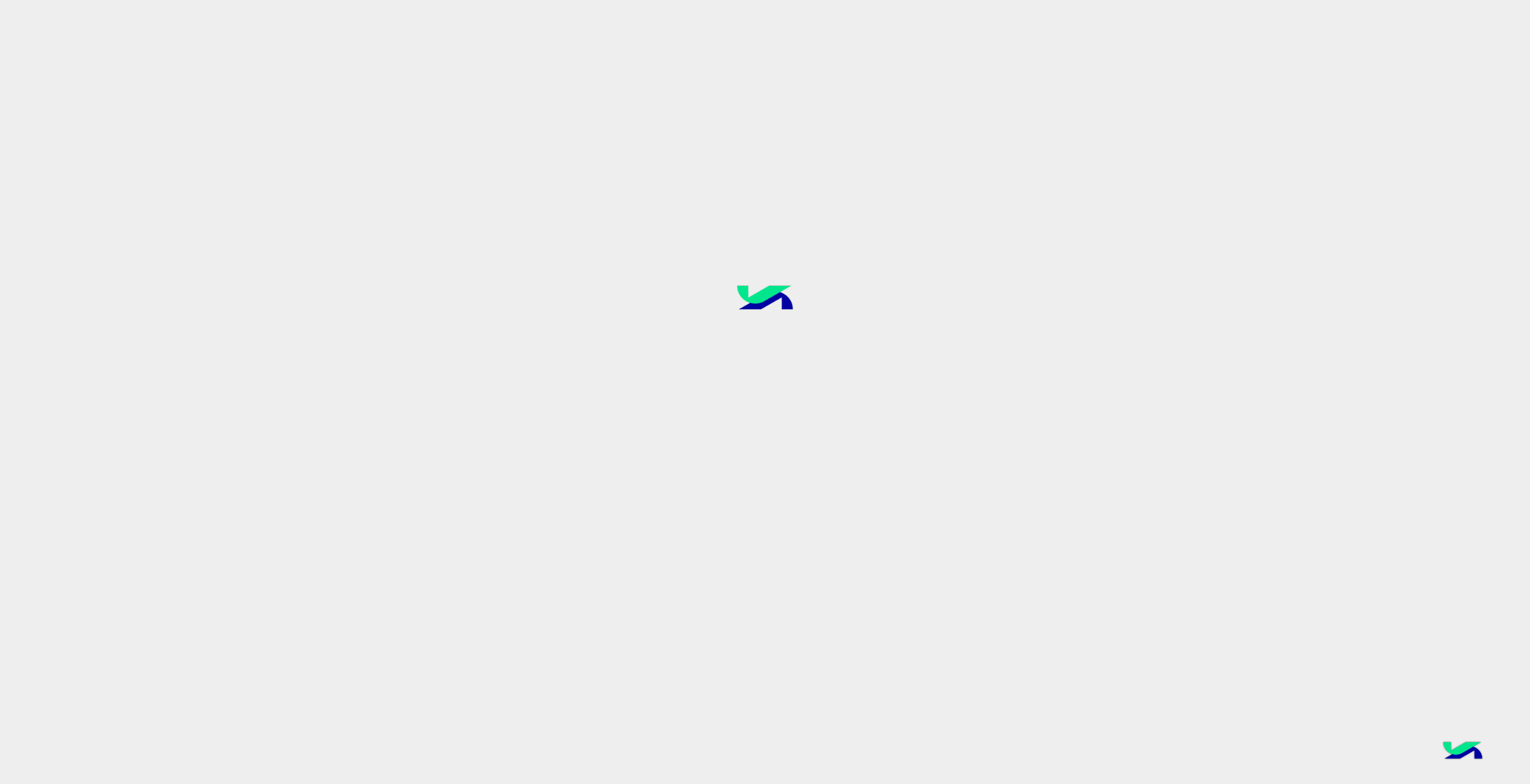
click at [825, 410] on div at bounding box center [765, 392] width 1530 height 785
click at [870, 391] on div at bounding box center [765, 392] width 1530 height 785
drag, startPoint x: 848, startPoint y: 354, endPoint x: 688, endPoint y: 280, distance: 176.3
click at [688, 280] on div at bounding box center [765, 392] width 1530 height 785
click at [860, 373] on div at bounding box center [765, 392] width 1530 height 785
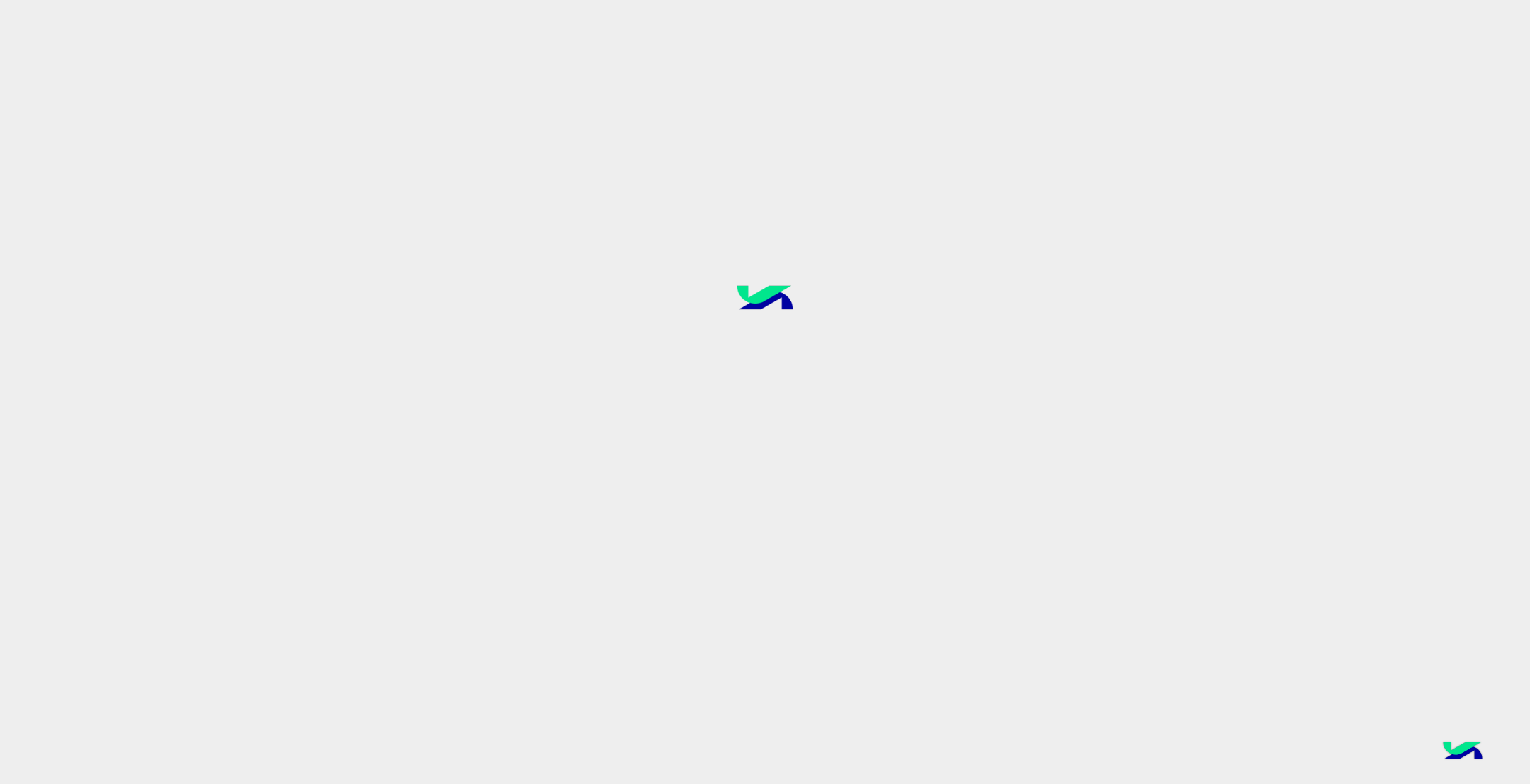
click at [855, 361] on div at bounding box center [765, 392] width 1530 height 785
click at [893, 387] on div at bounding box center [765, 392] width 1530 height 785
click at [903, 317] on div at bounding box center [765, 392] width 1530 height 785
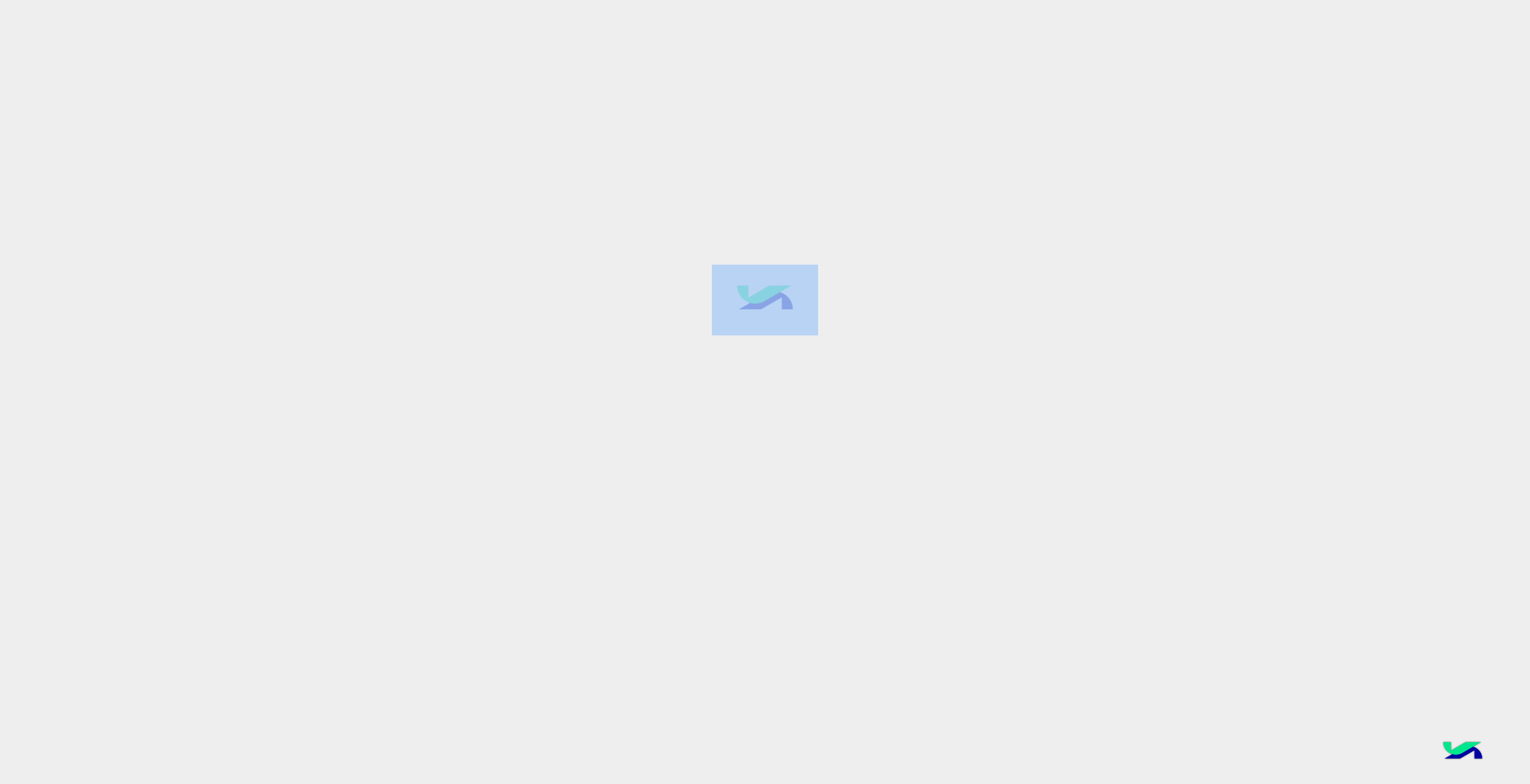
click at [903, 317] on div at bounding box center [765, 392] width 1530 height 785
